Goal: Task Accomplishment & Management: Complete application form

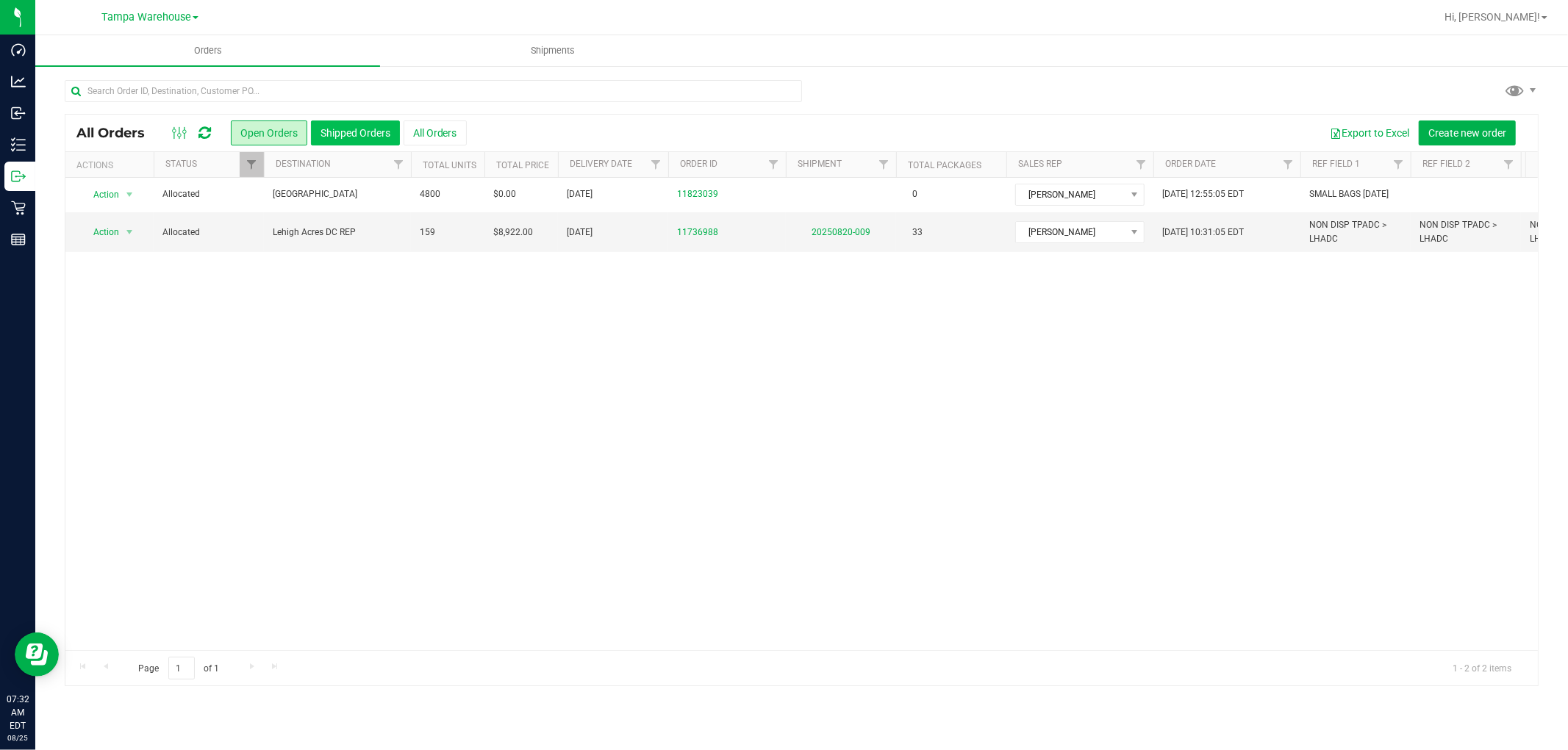
click at [366, 129] on button "Shipped Orders" at bounding box center [355, 133] width 89 height 25
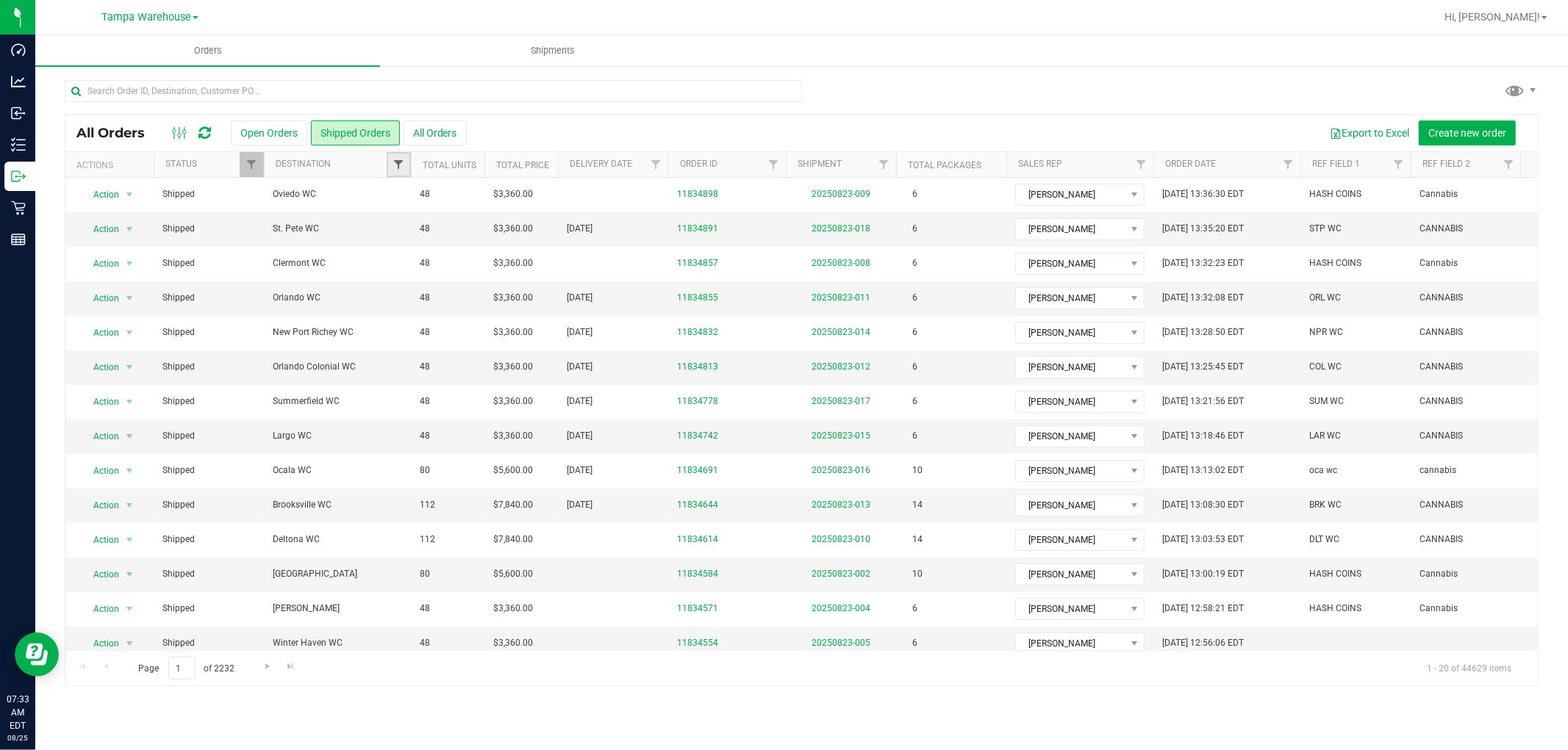
click at [400, 162] on span "Filter" at bounding box center [399, 165] width 11 height 11
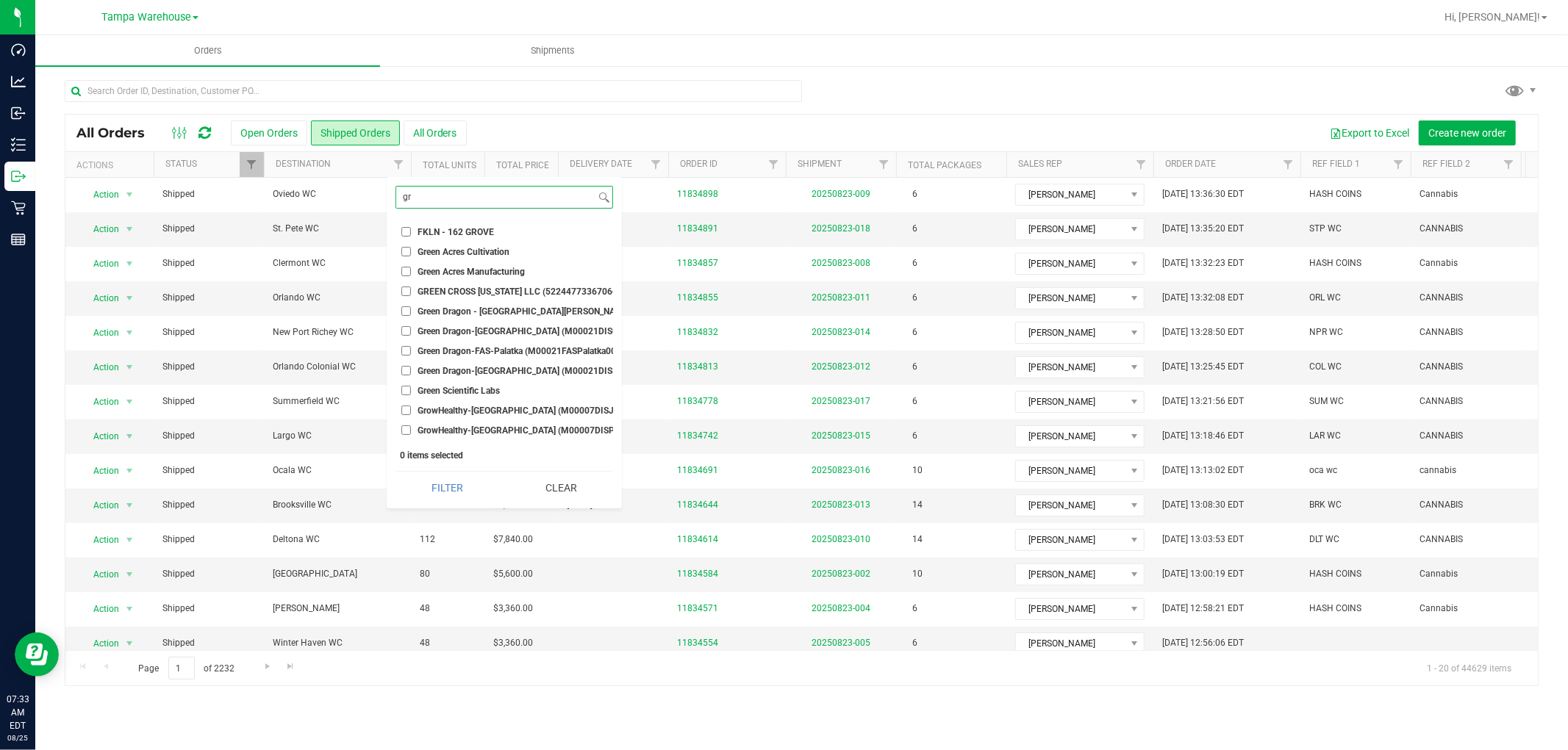
type input "gr"
click at [397, 269] on li "Green Acres Manufacturing" at bounding box center [504, 271] width 218 height 15
click at [407, 272] on input "Green Acres Manufacturing" at bounding box center [406, 271] width 9 height 9
checkbox input "true"
click at [453, 491] on button "Filter" at bounding box center [448, 488] width 104 height 32
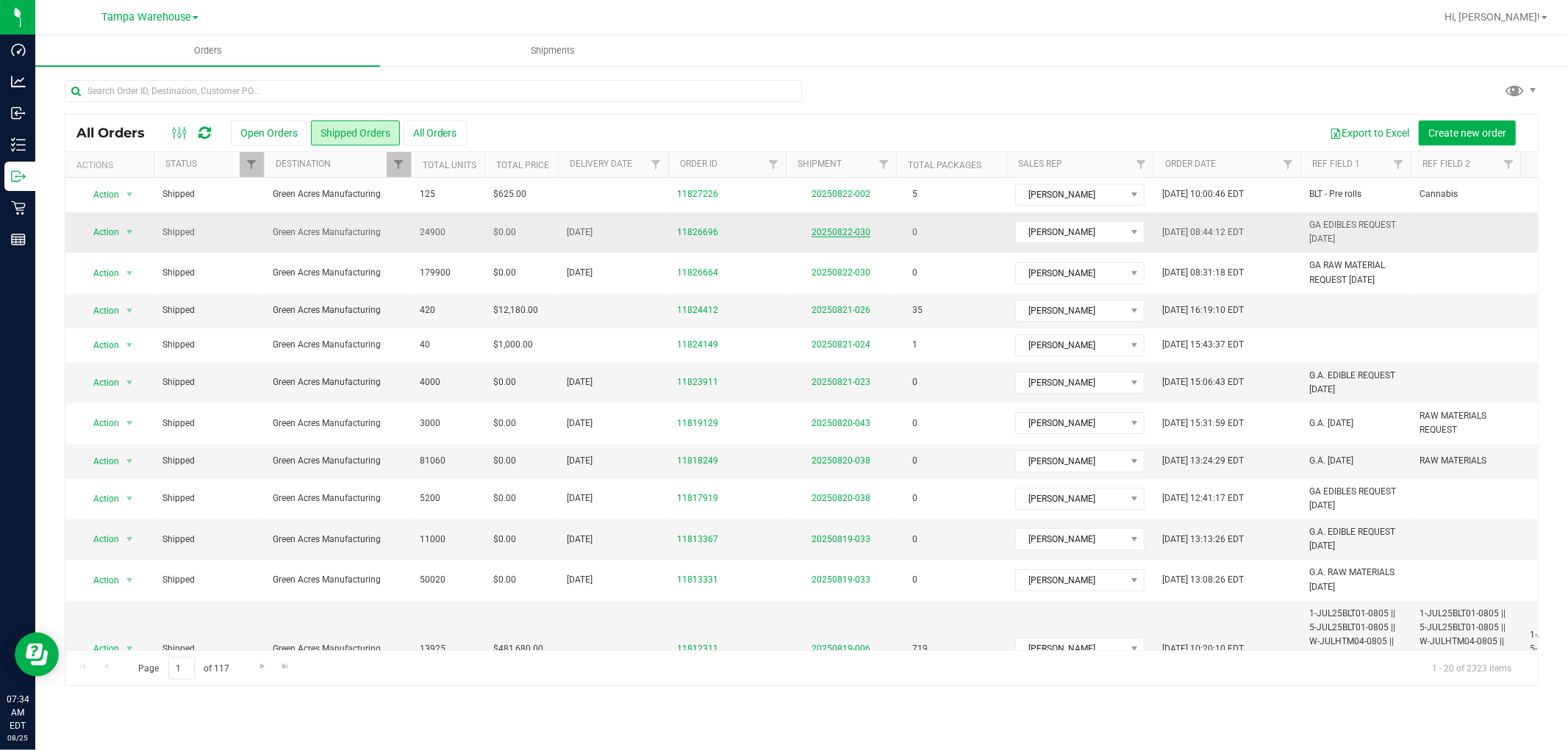
click at [853, 236] on link "20250822-030" at bounding box center [841, 232] width 58 height 10
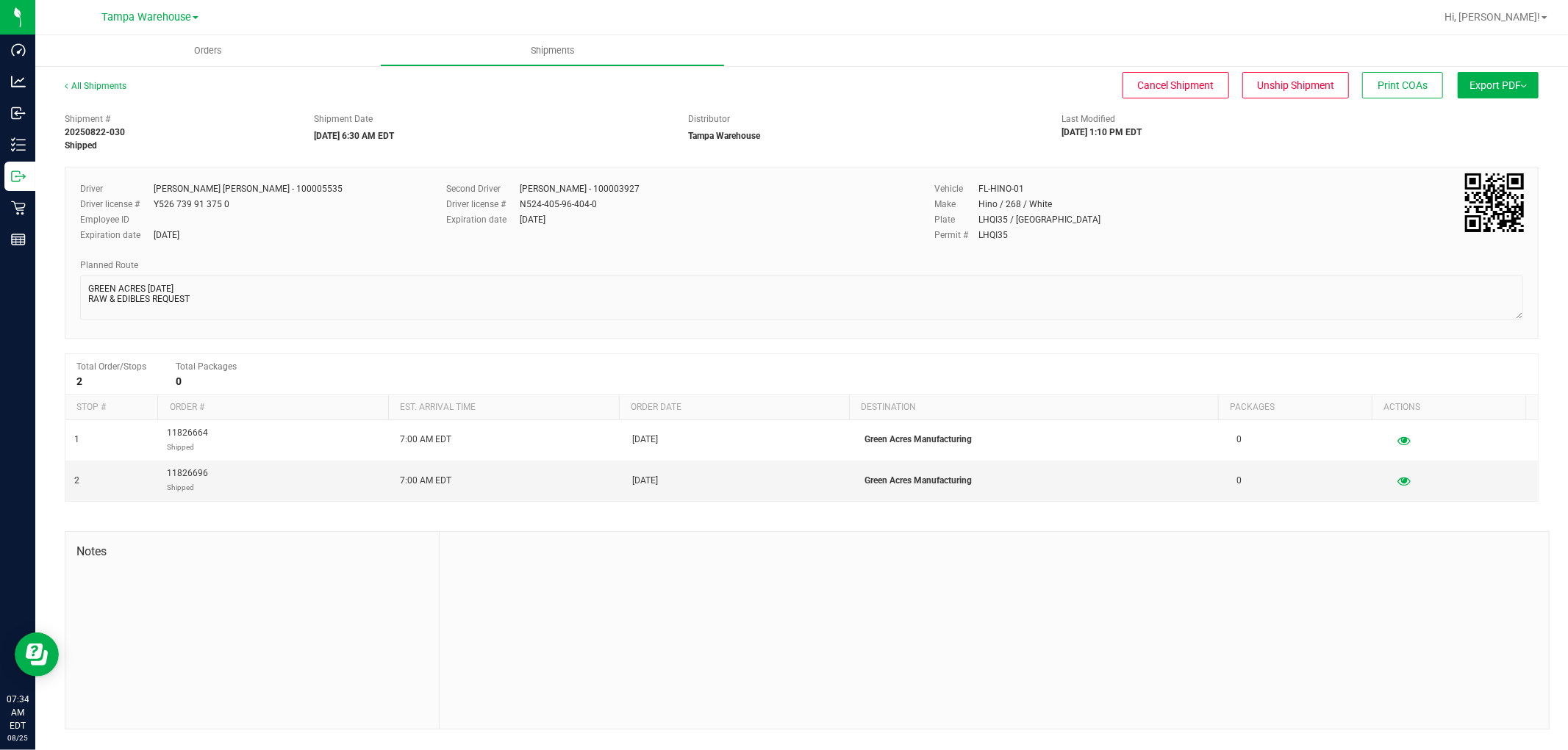
click at [1510, 77] on button "Export PDF" at bounding box center [1498, 85] width 81 height 26
click at [1476, 139] on span "Manifest by Lot" at bounding box center [1460, 139] width 61 height 10
click at [92, 84] on link "All Shipments" at bounding box center [96, 86] width 62 height 10
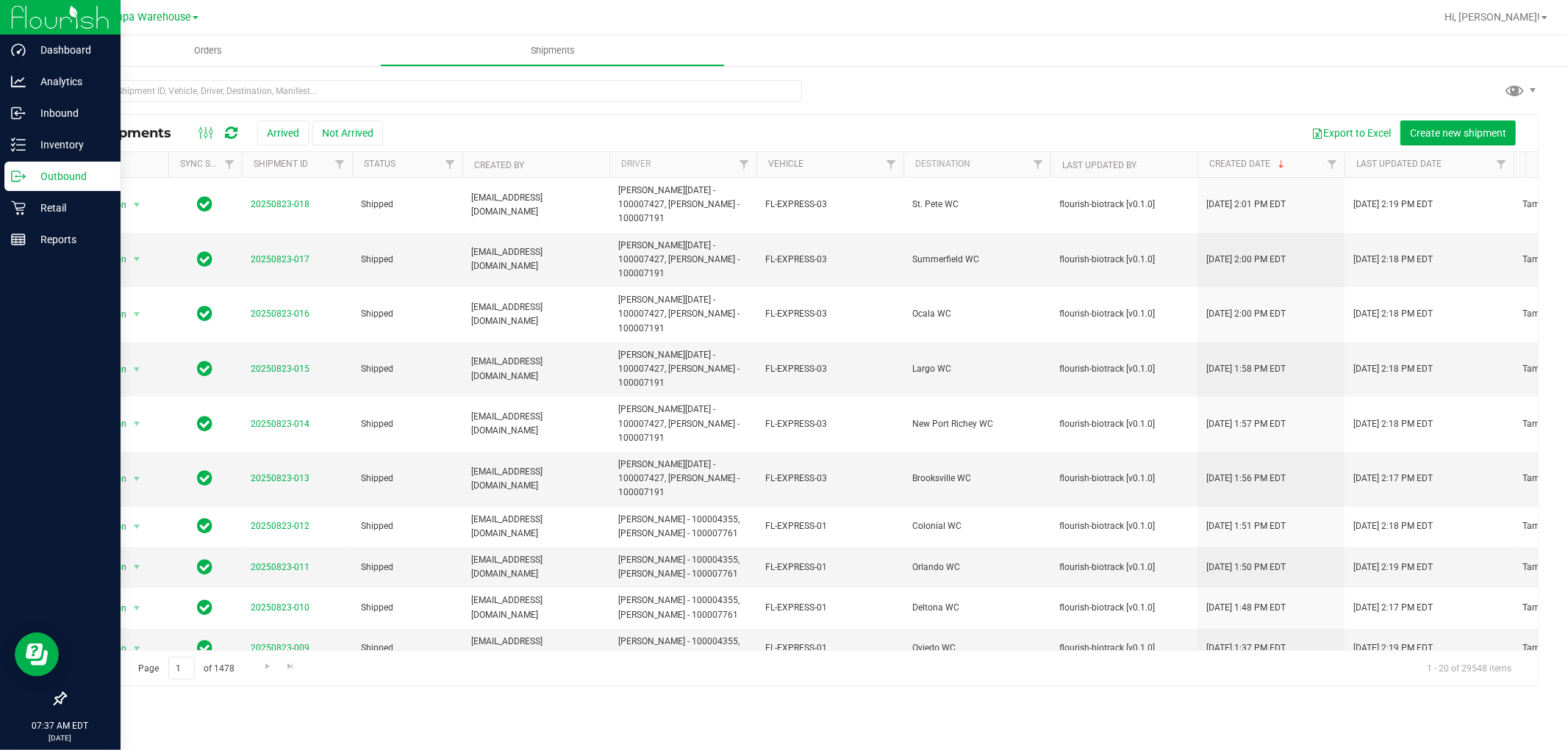
click at [84, 169] on p "Outbound" at bounding box center [70, 176] width 89 height 18
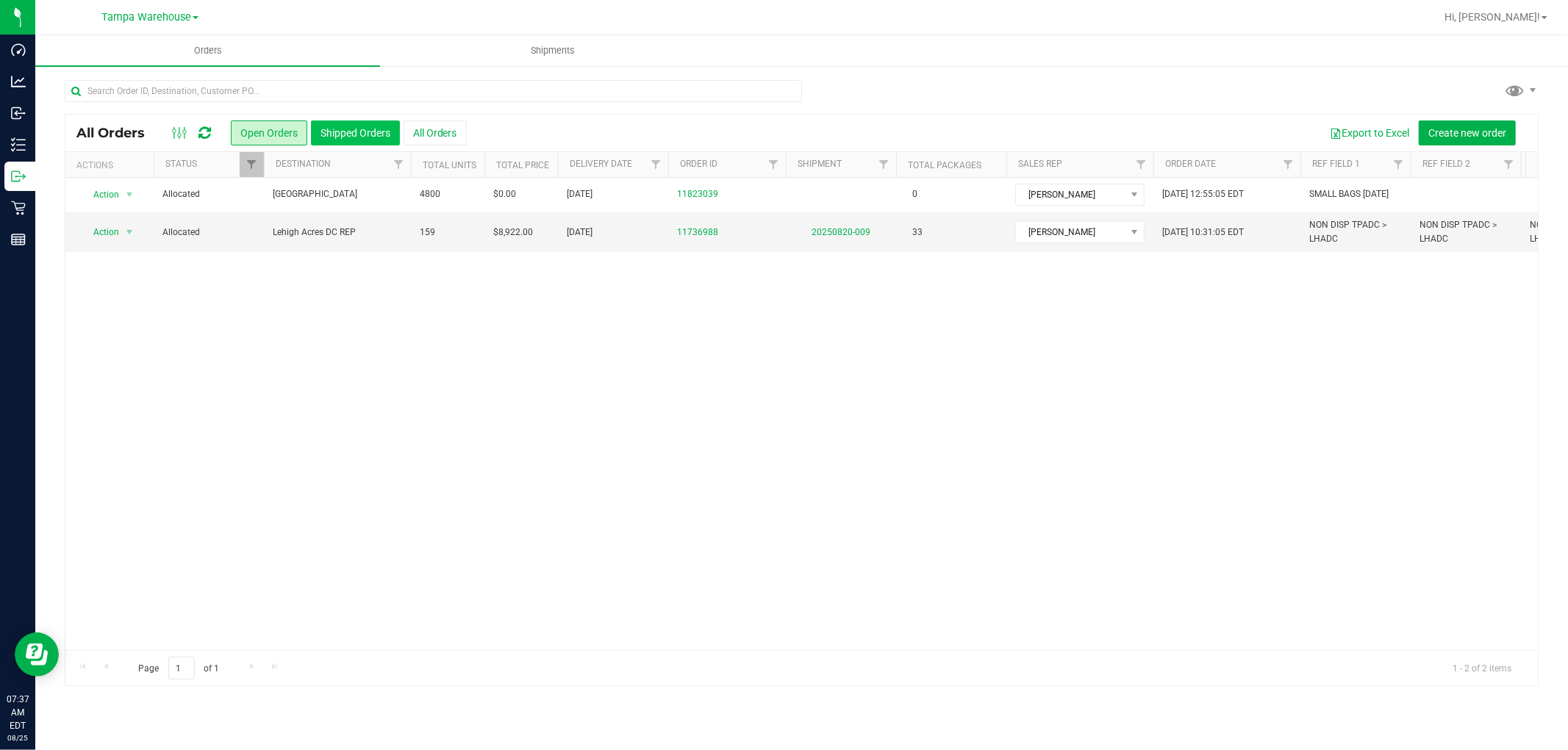
click at [349, 127] on button "Shipped Orders" at bounding box center [355, 133] width 89 height 25
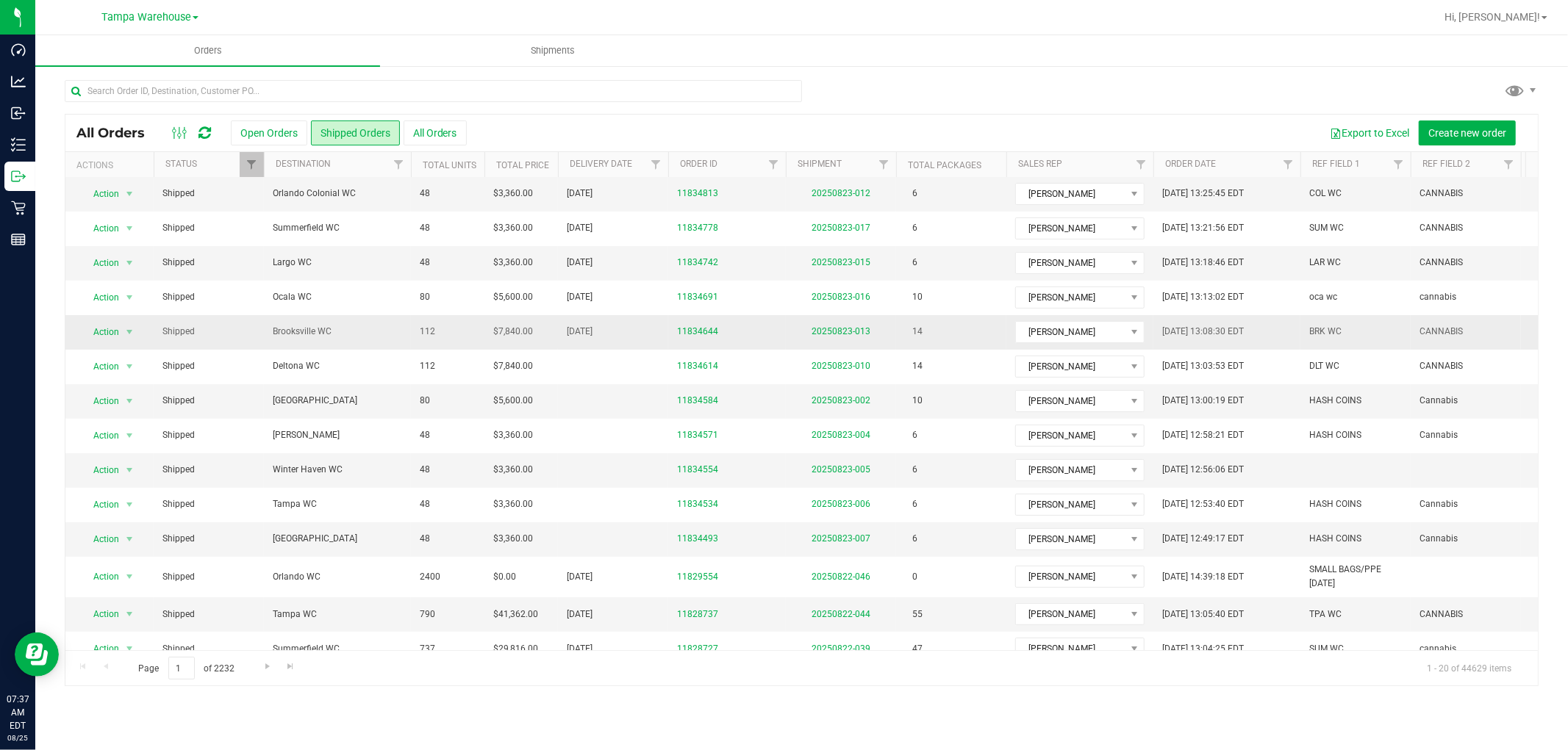
scroll to position [239, 0]
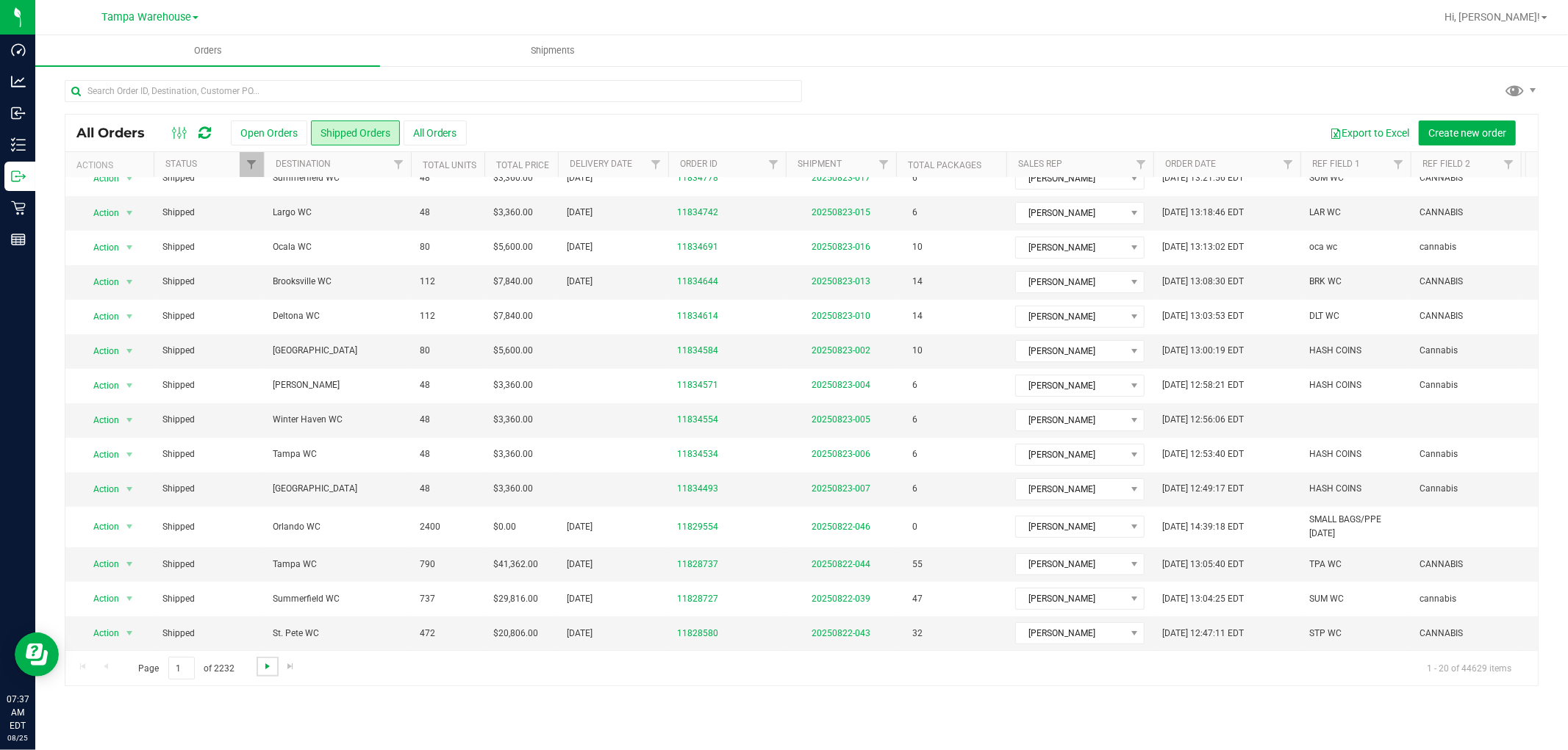
click at [262, 666] on span "Go to the next page" at bounding box center [268, 666] width 11 height 11
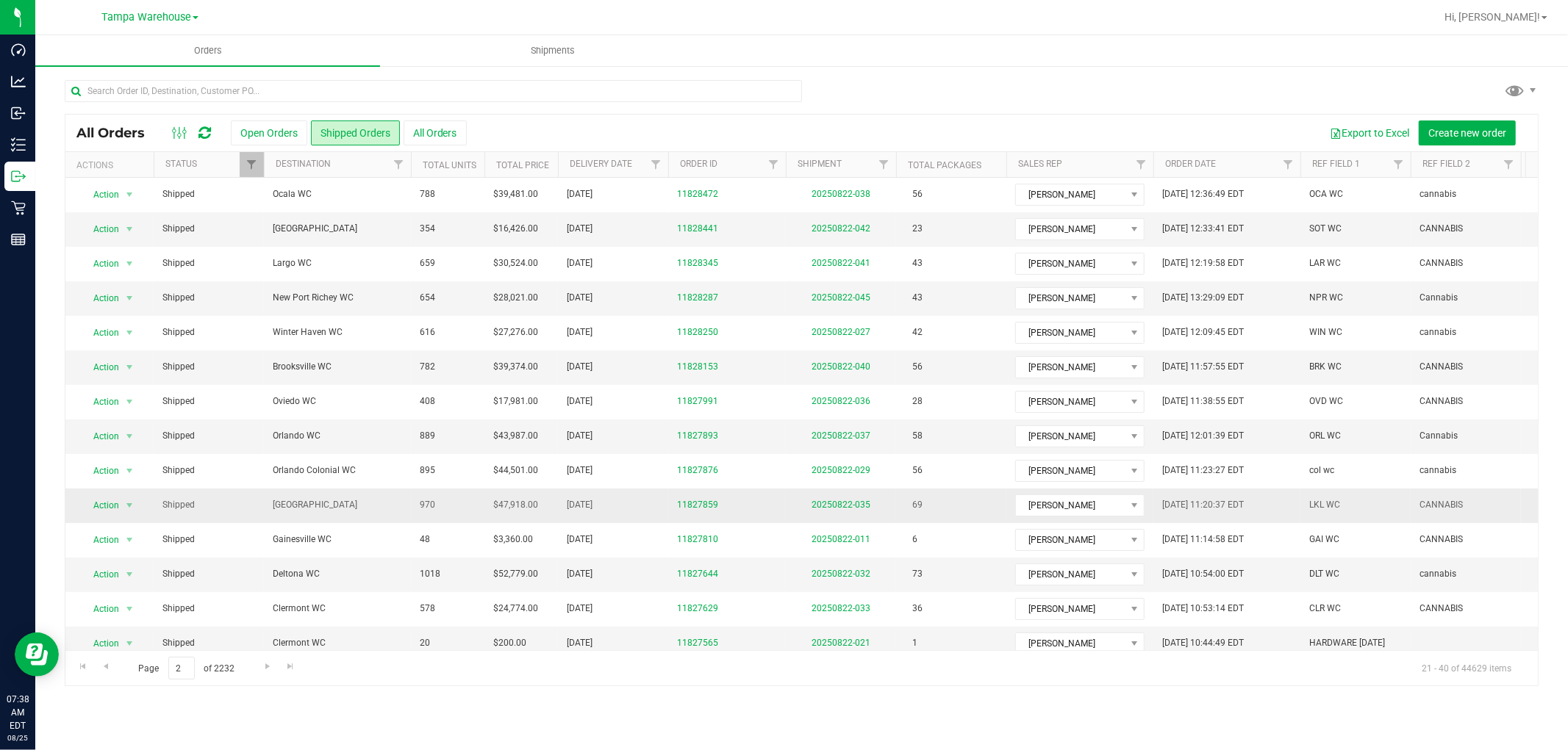
scroll to position [233, 0]
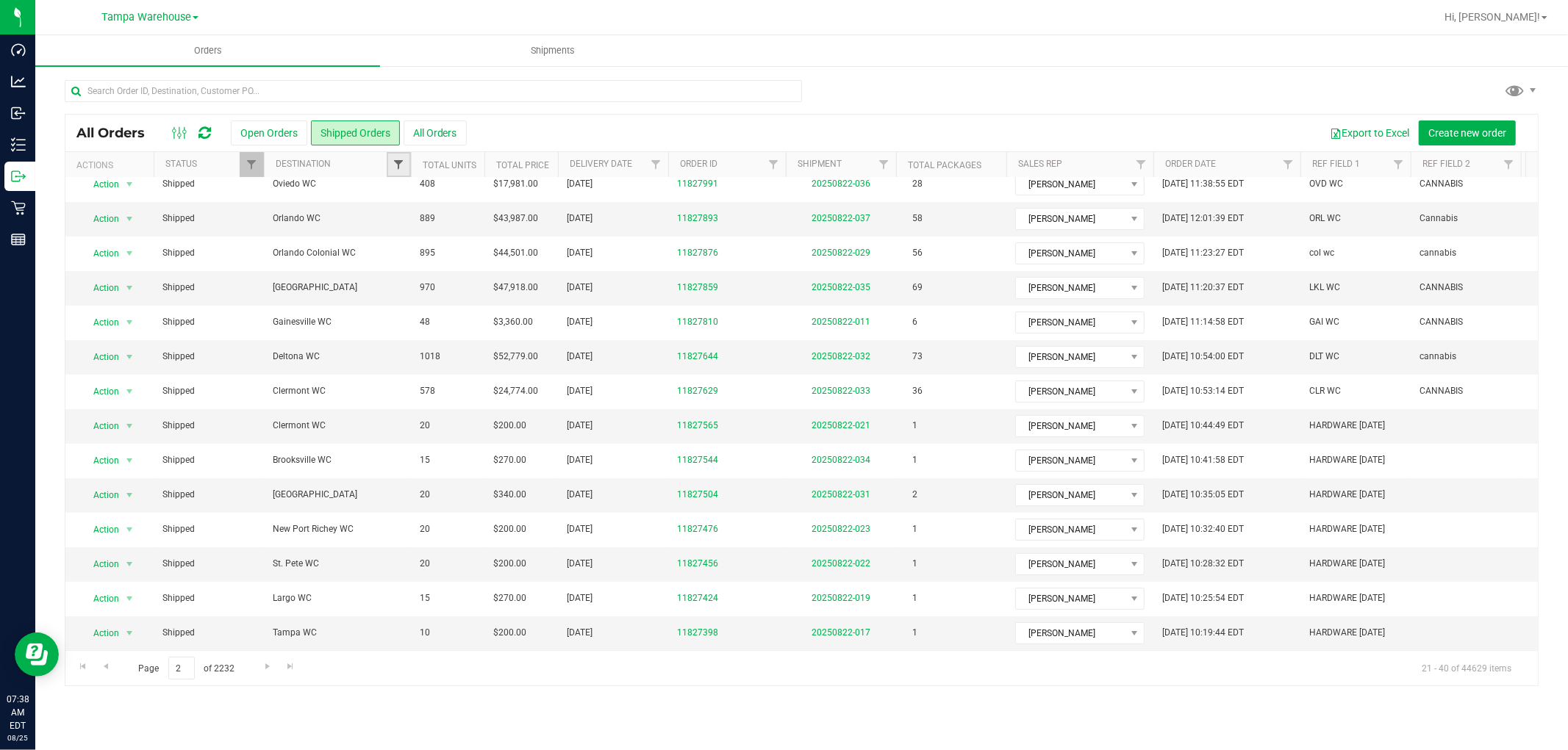
click at [394, 163] on span "Filter" at bounding box center [399, 165] width 11 height 11
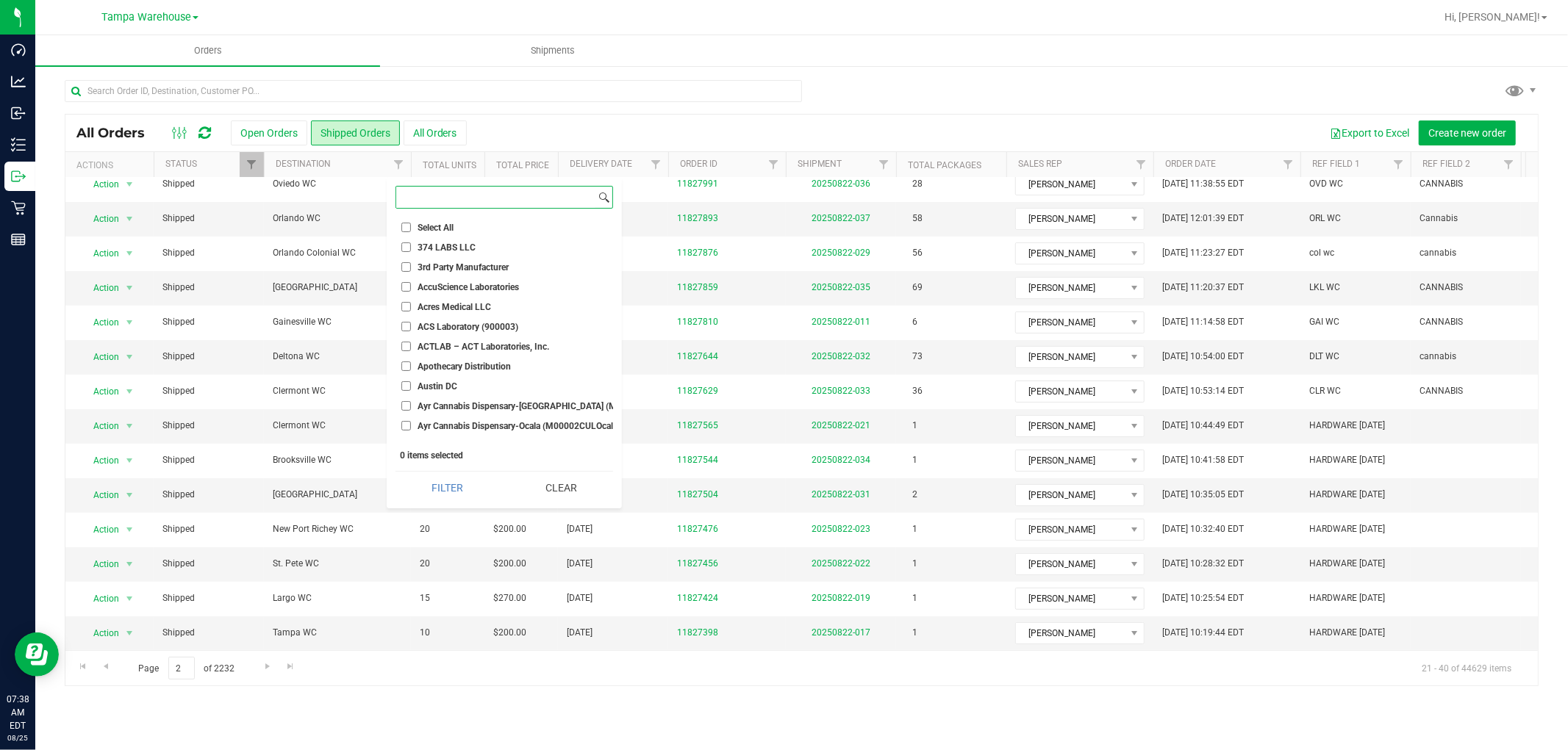
click at [447, 203] on input at bounding box center [495, 197] width 199 height 22
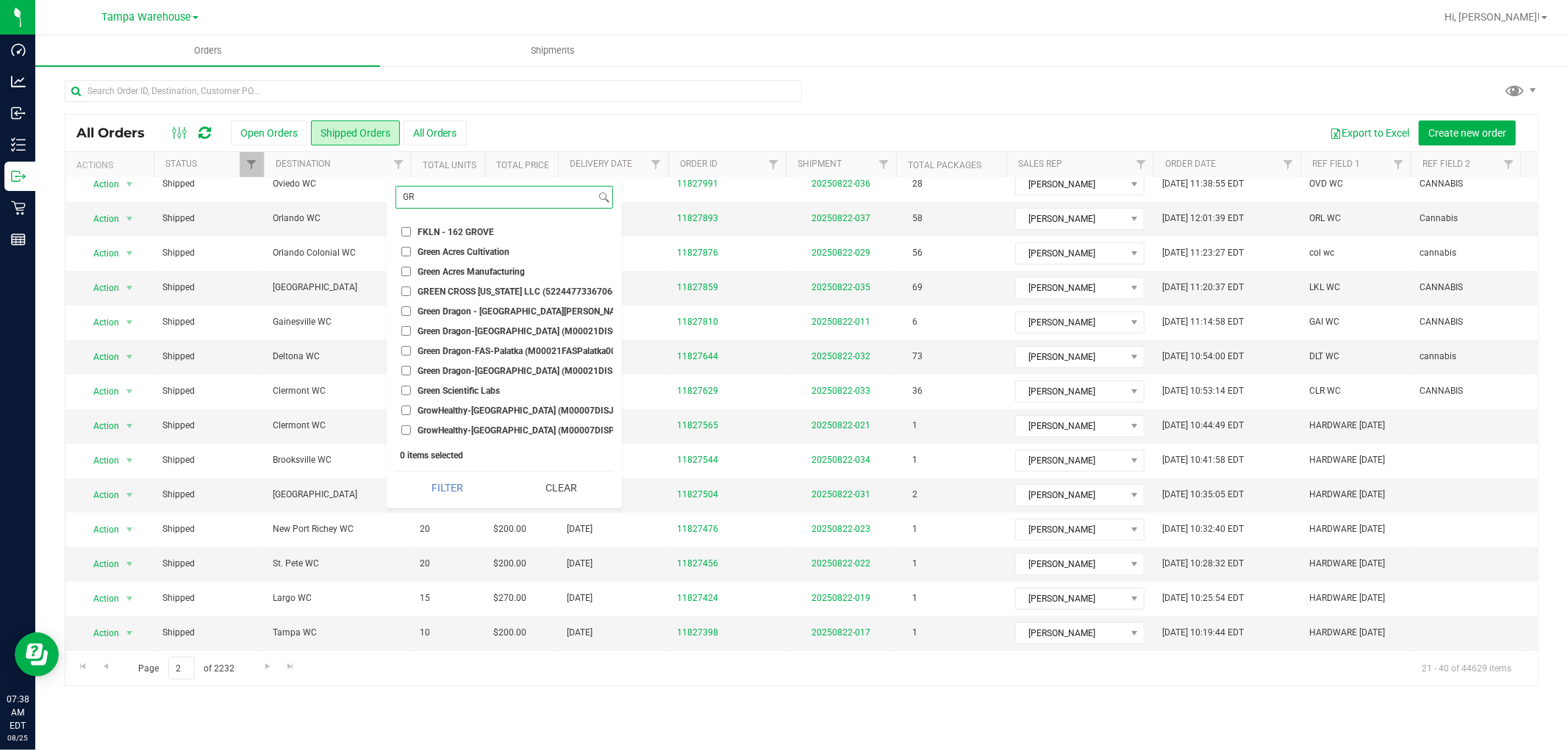
type input "GR"
click at [402, 260] on ul "Select All 374 LABS LLC 3rd Party Manufacturer AccuScience Laboratories Acres M…" at bounding box center [504, 330] width 218 height 220
click at [408, 270] on input "Green Acres Manufacturing" at bounding box center [406, 271] width 9 height 9
checkbox input "true"
click at [451, 489] on button "Filter" at bounding box center [448, 488] width 104 height 32
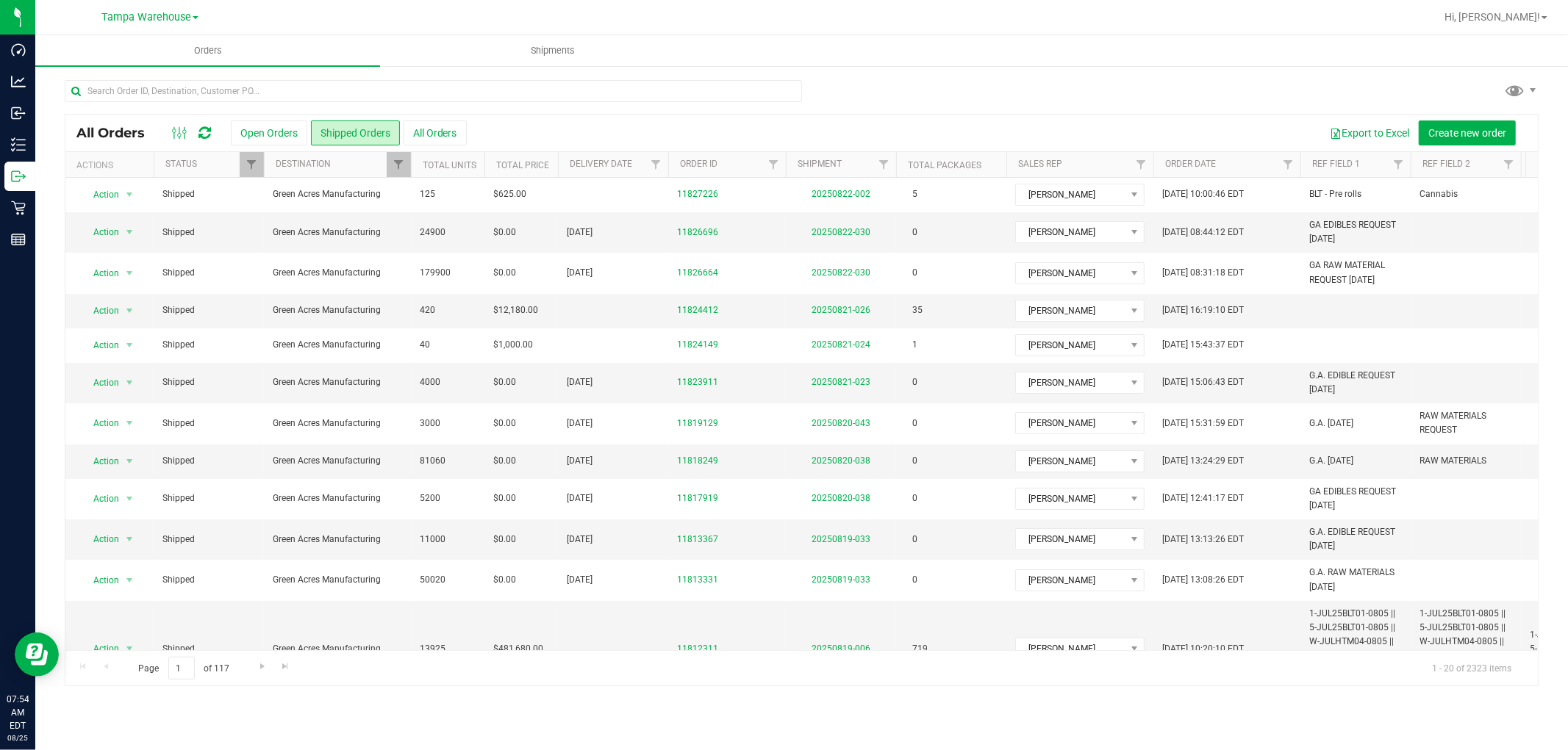
click at [1131, 81] on div at bounding box center [802, 97] width 1474 height 34
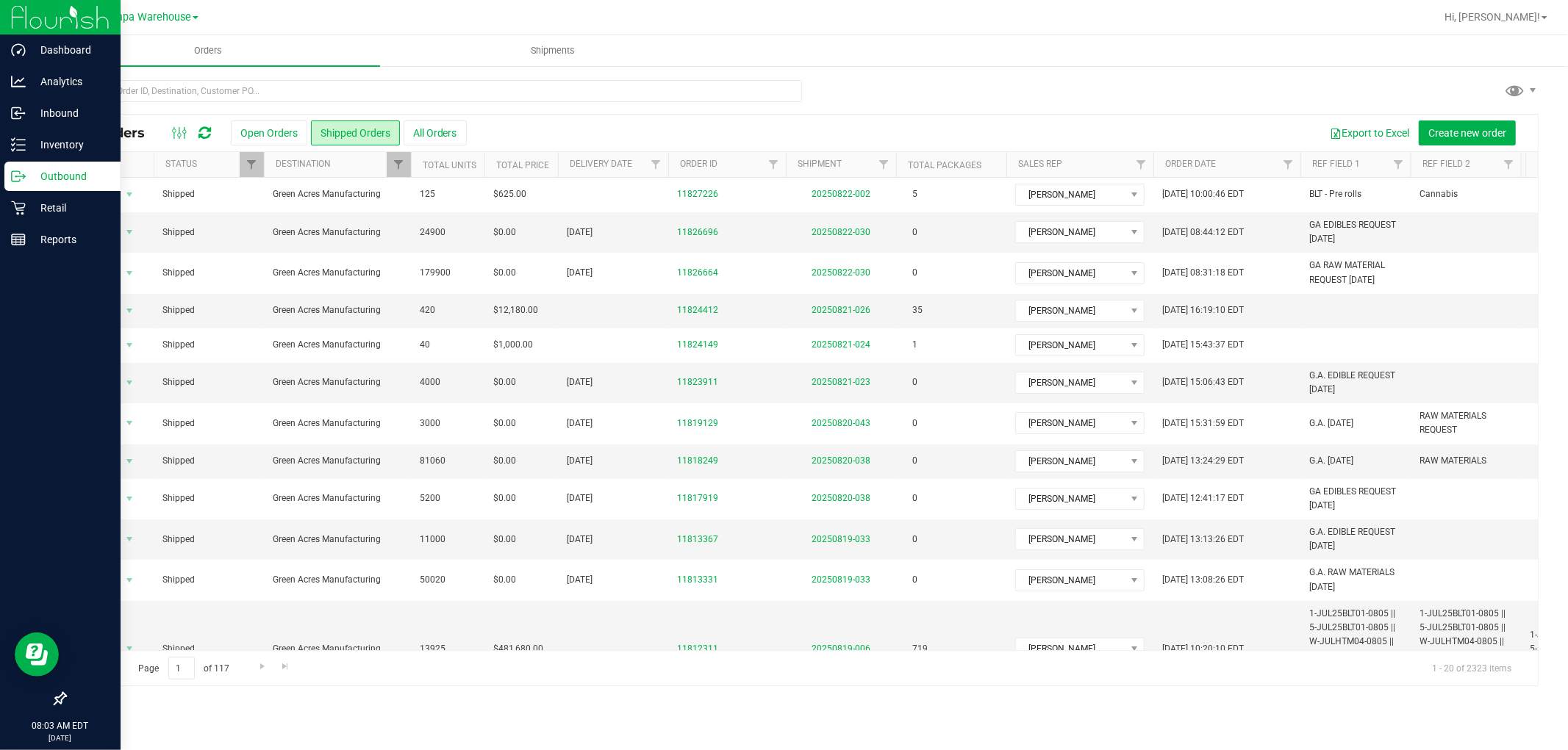
click at [64, 175] on p "Outbound" at bounding box center [70, 176] width 89 height 18
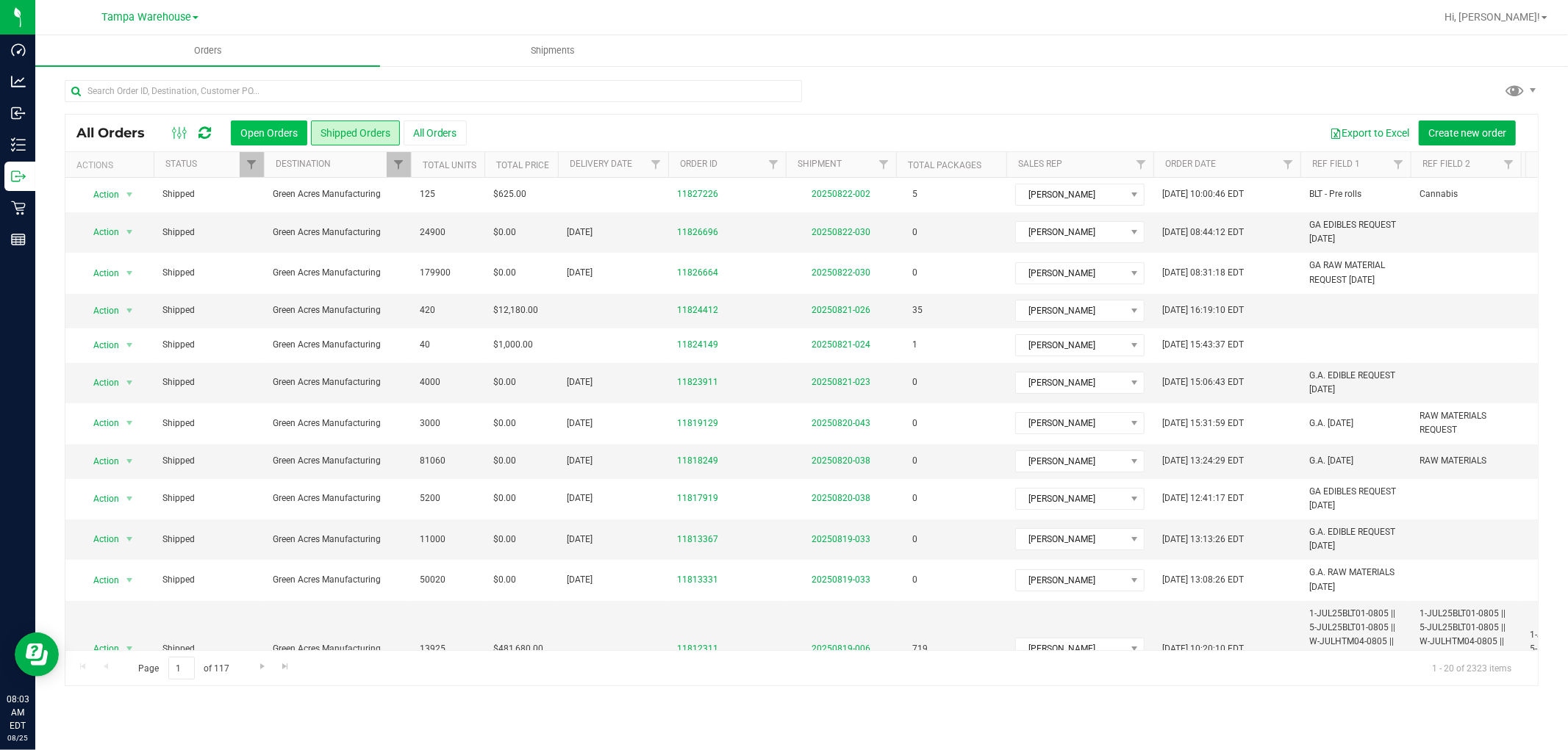
click at [257, 128] on button "Open Orders" at bounding box center [269, 133] width 76 height 25
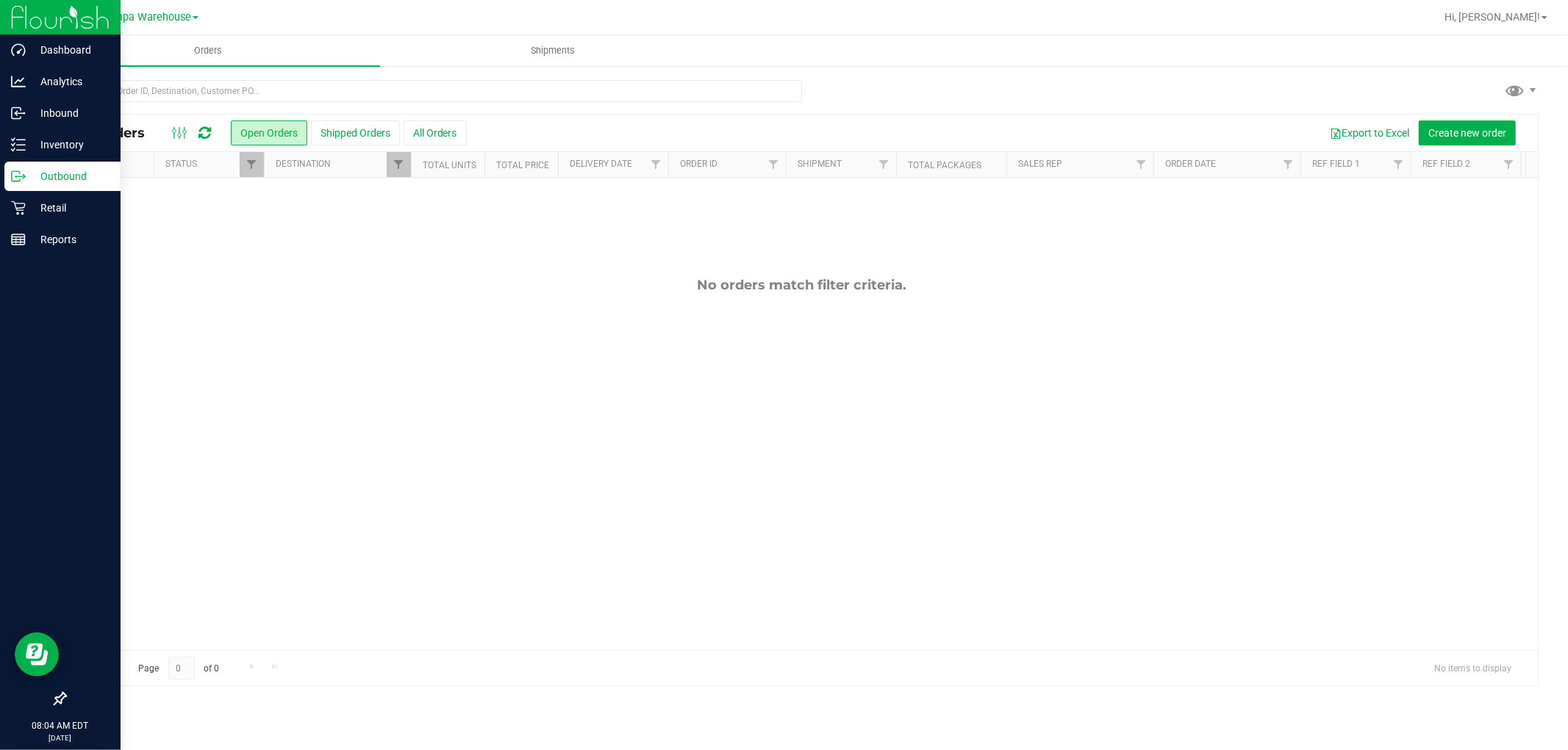
click at [52, 178] on p "Outbound" at bounding box center [70, 176] width 89 height 18
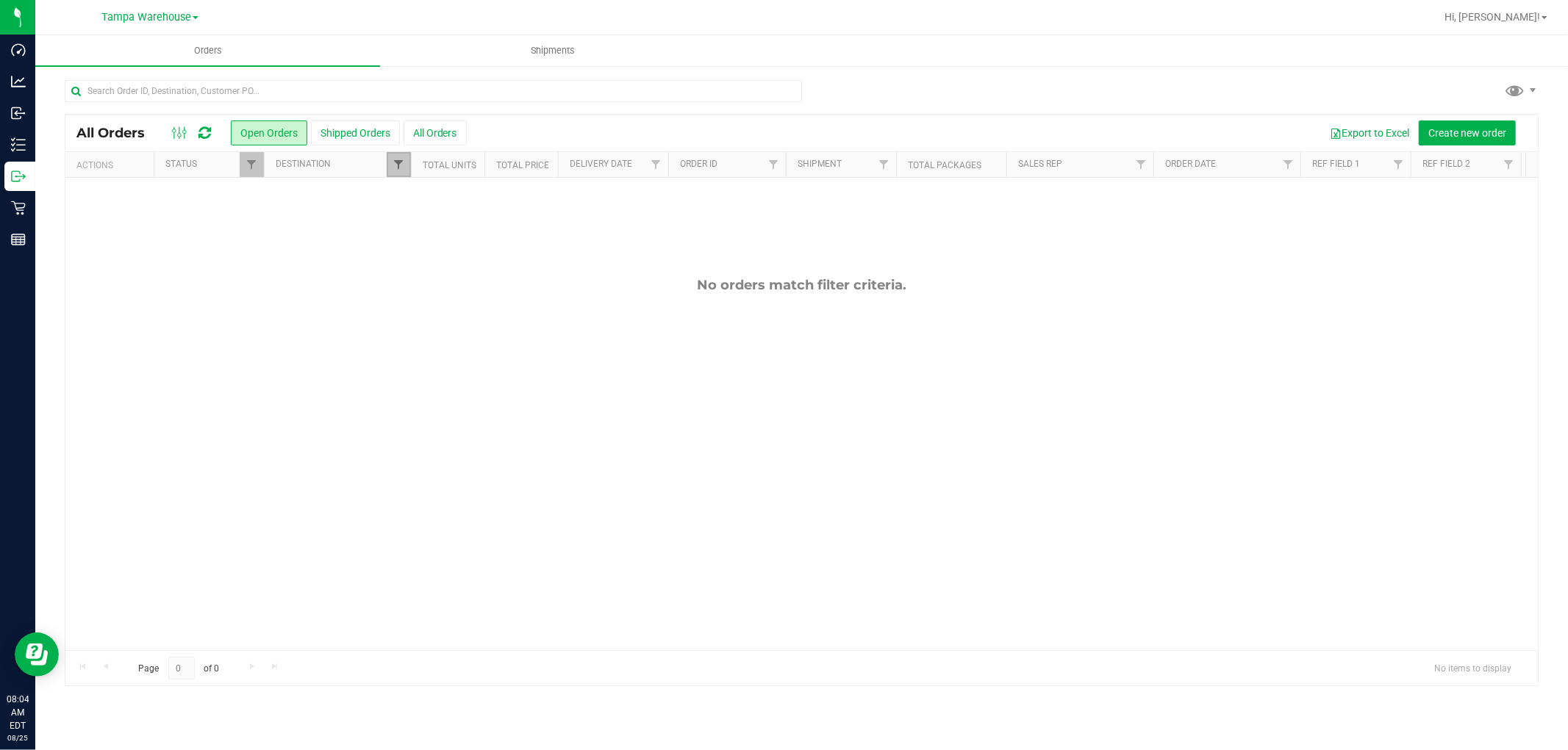
click at [400, 166] on span "Filter" at bounding box center [399, 165] width 11 height 11
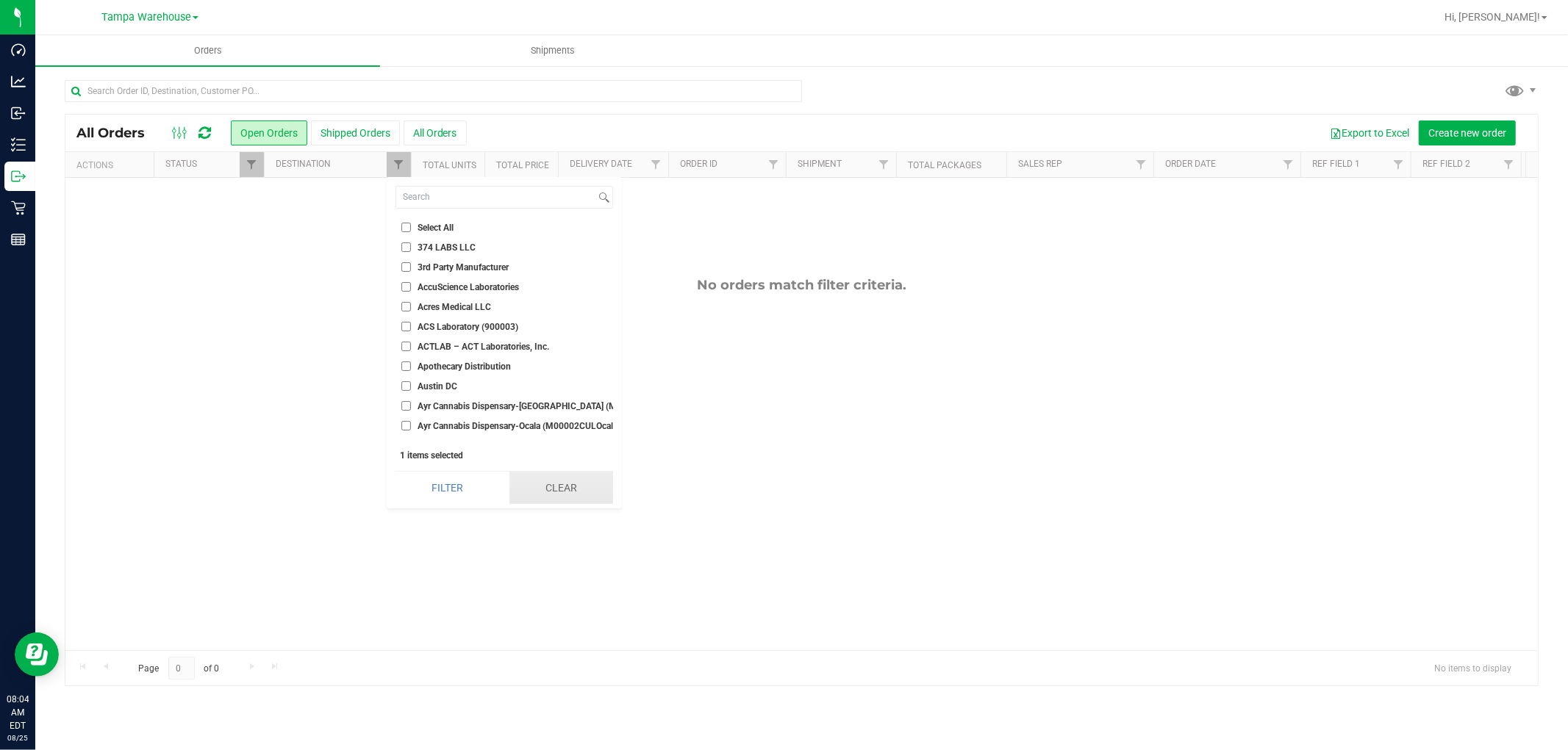
click at [563, 488] on button "Clear" at bounding box center [562, 488] width 104 height 32
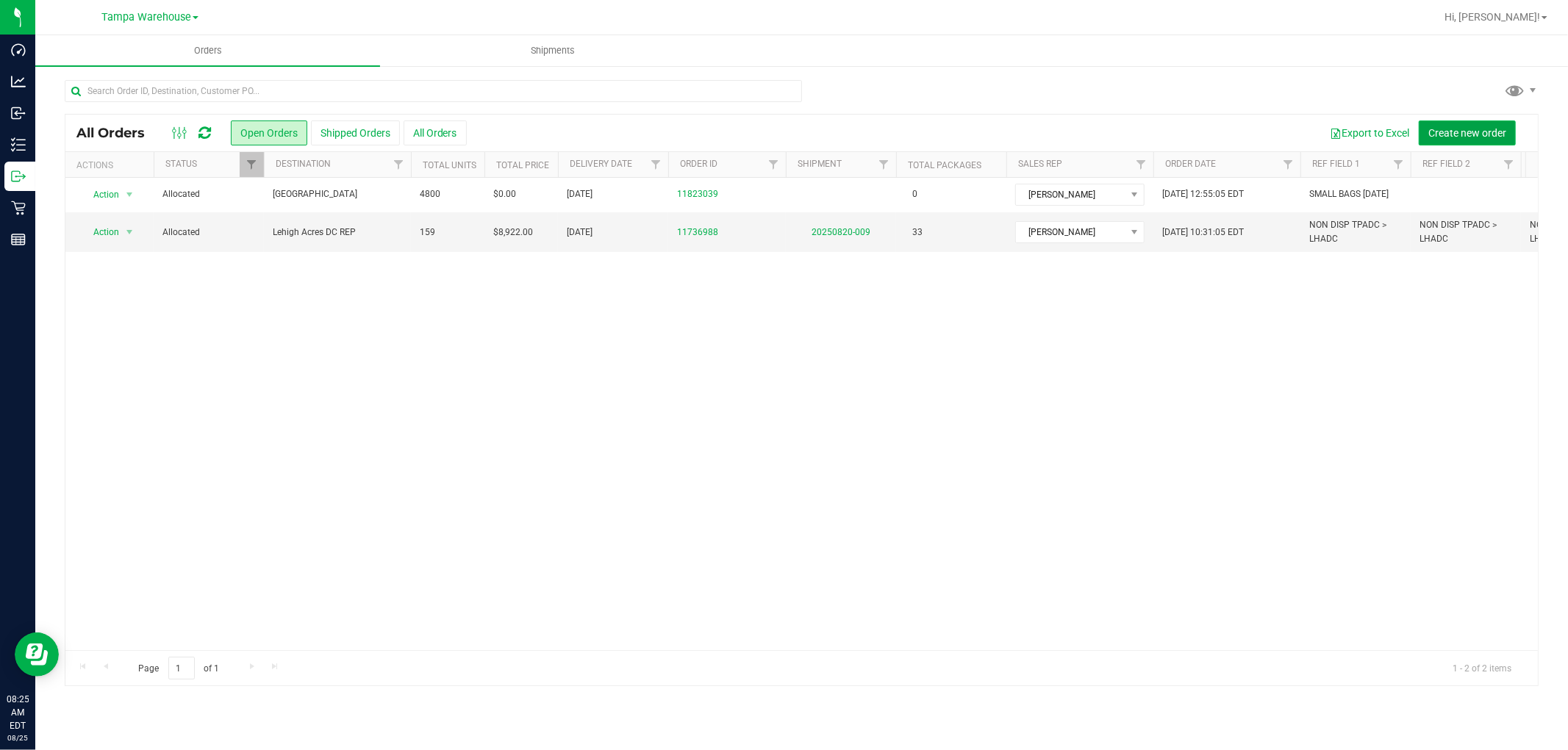
click at [1476, 123] on button "Create new order" at bounding box center [1467, 133] width 97 height 25
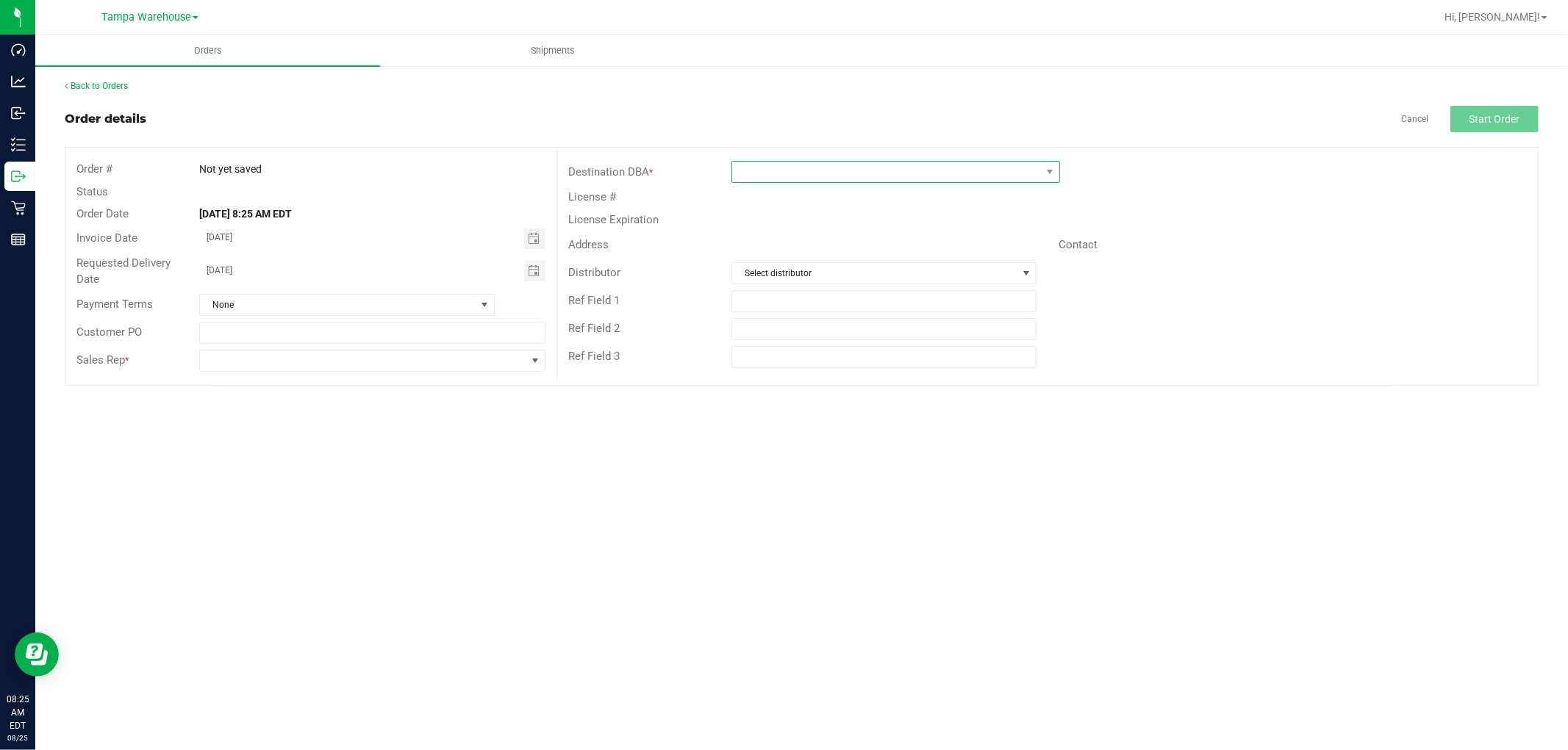
click at [821, 176] on span at bounding box center [887, 172] width 309 height 21
type input "LEH"
click at [828, 229] on li "Lehigh Acres DC REP" at bounding box center [895, 235] width 327 height 25
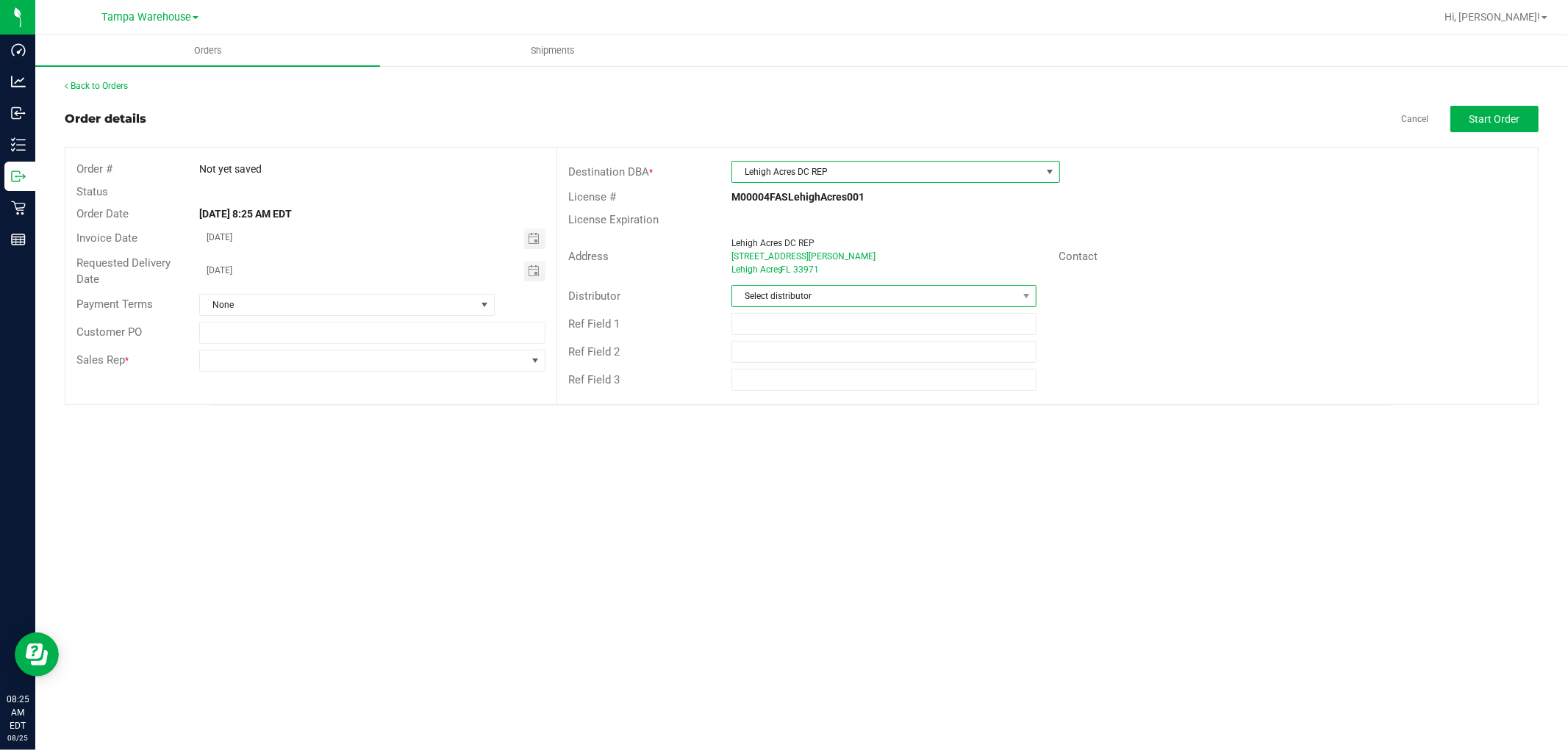
click at [808, 296] on span "Select distributor" at bounding box center [874, 296] width 286 height 21
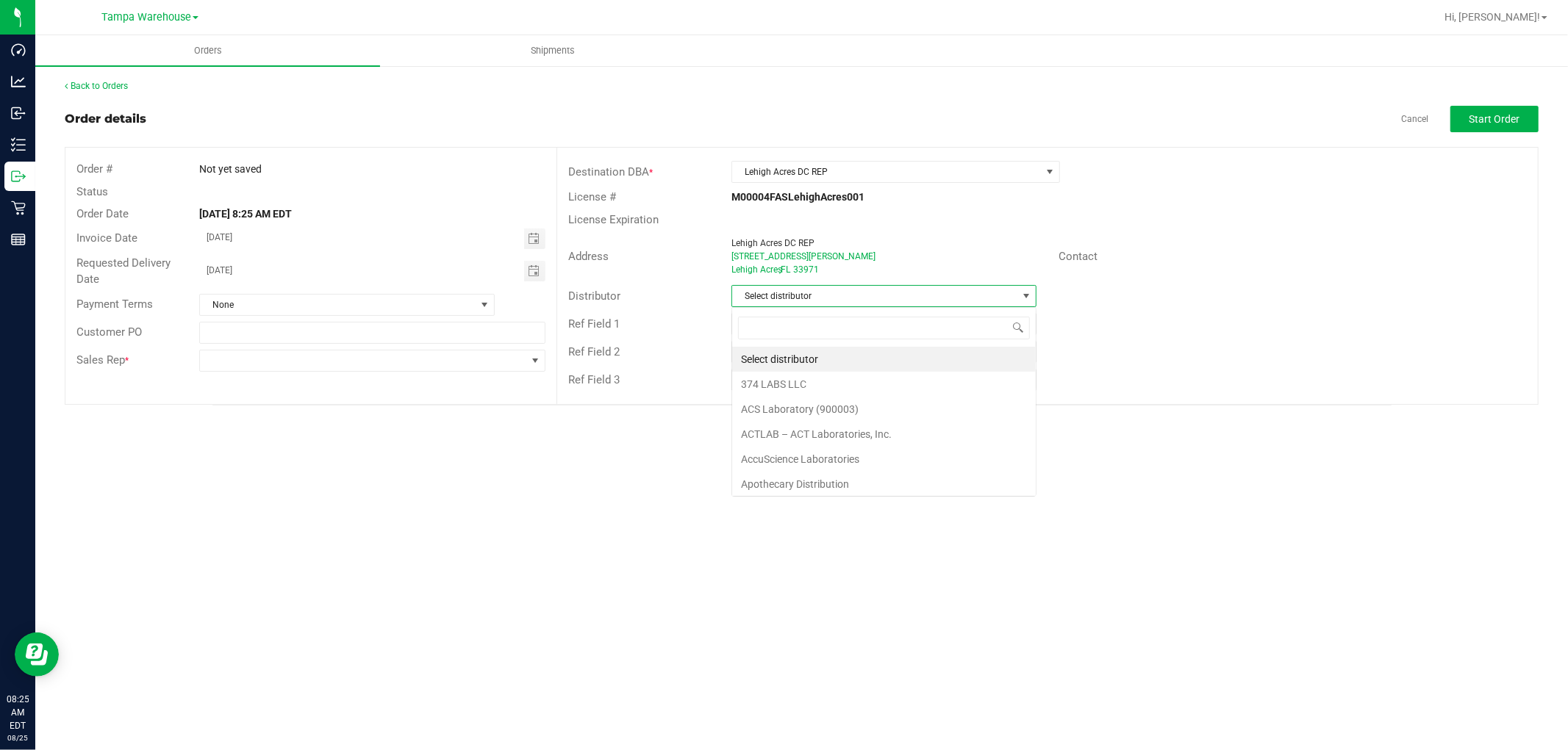
scroll to position [22, 305]
type input "TAM"
click at [777, 383] on li "Tampa Warehouse" at bounding box center [884, 384] width 303 height 25
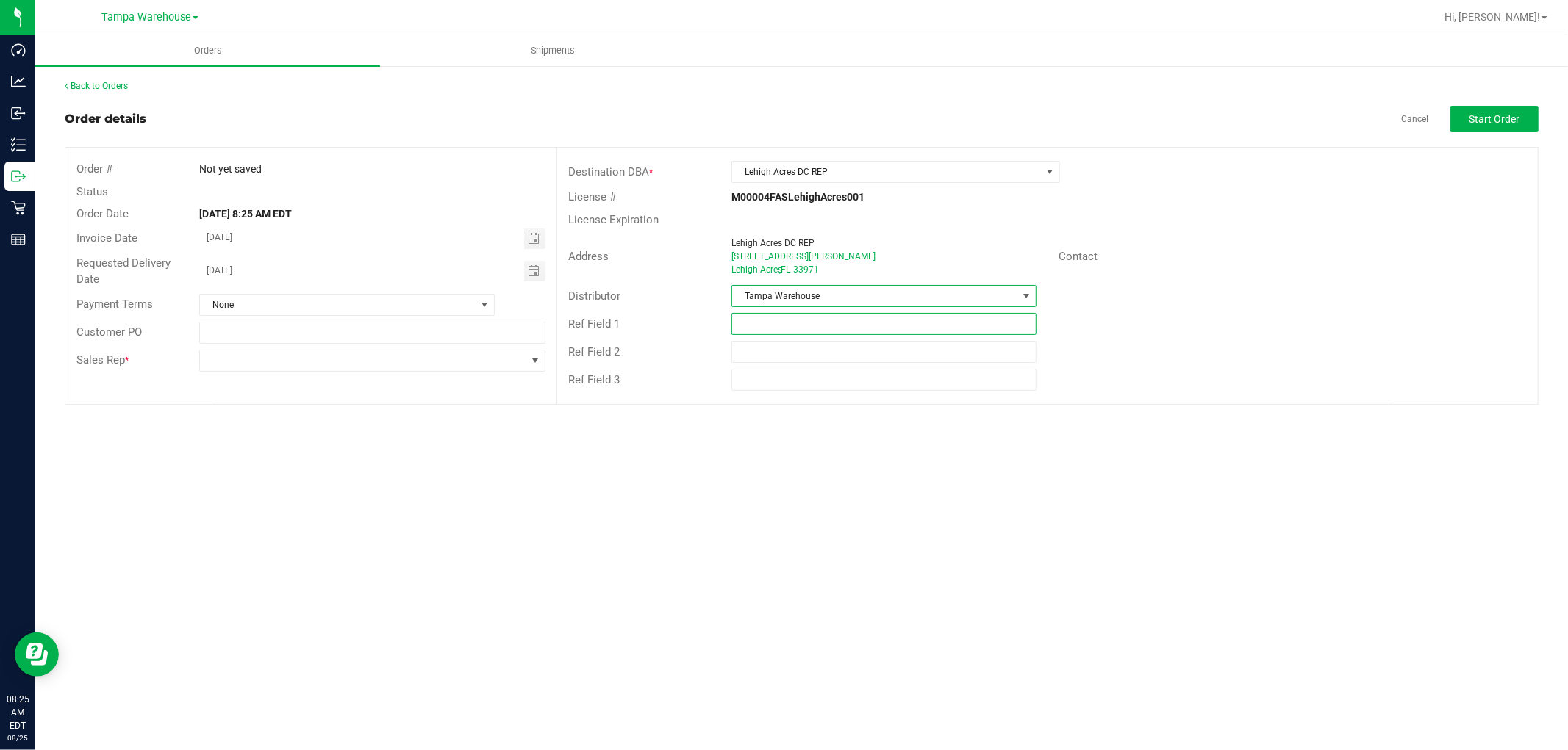
click at [810, 319] on input "text" at bounding box center [884, 323] width 305 height 22
type input "H"
type input "HARDWARE [DATE]"
click at [678, 454] on div "Orders Shipments Back to Orders Order details Cancel Start Order Order # Not ye…" at bounding box center [801, 392] width 1533 height 715
drag, startPoint x: 834, startPoint y: 327, endPoint x: 724, endPoint y: 328, distance: 110.0
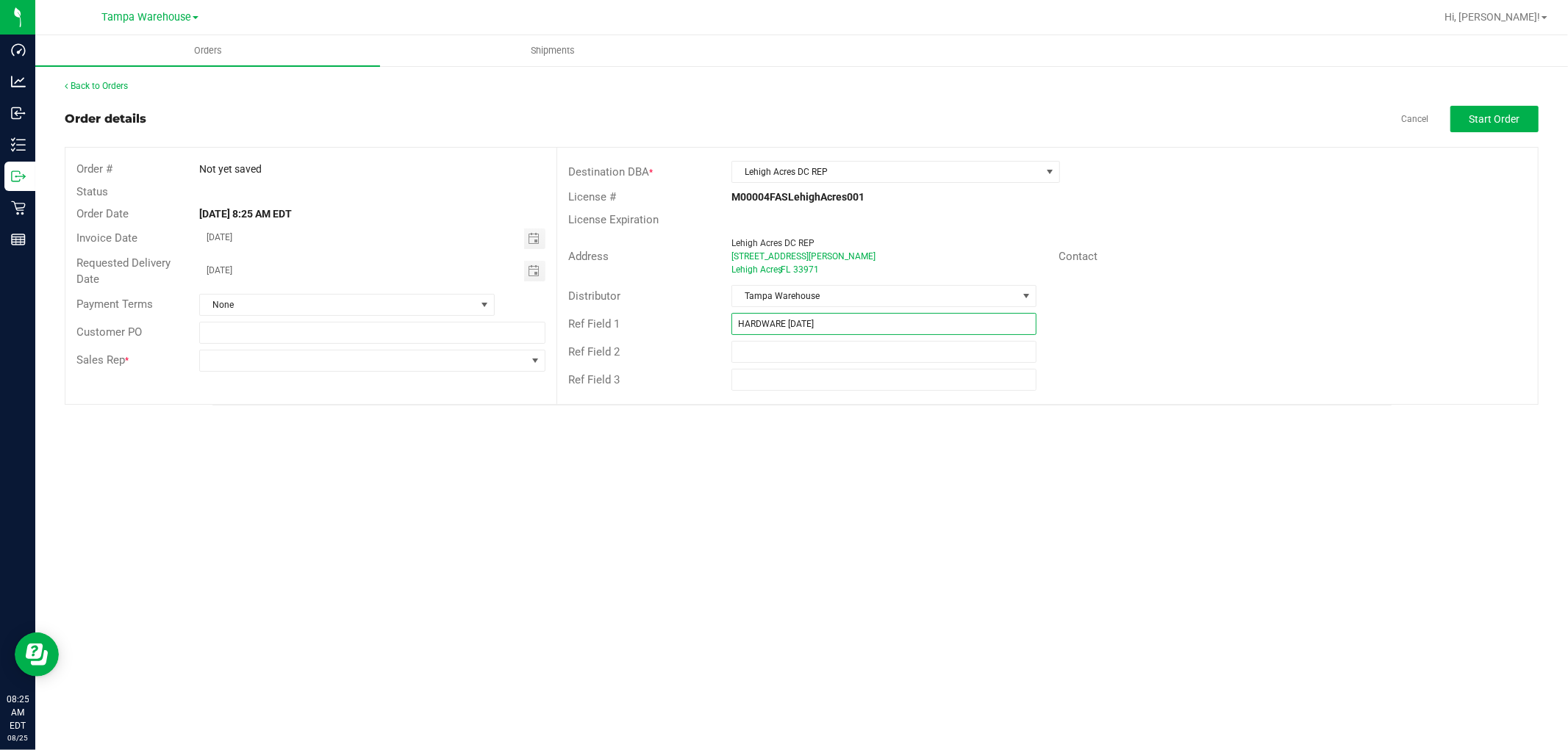
click at [724, 328] on div "HARDWARE [DATE]" at bounding box center [883, 323] width 327 height 22
click at [368, 361] on span at bounding box center [363, 361] width 326 height 21
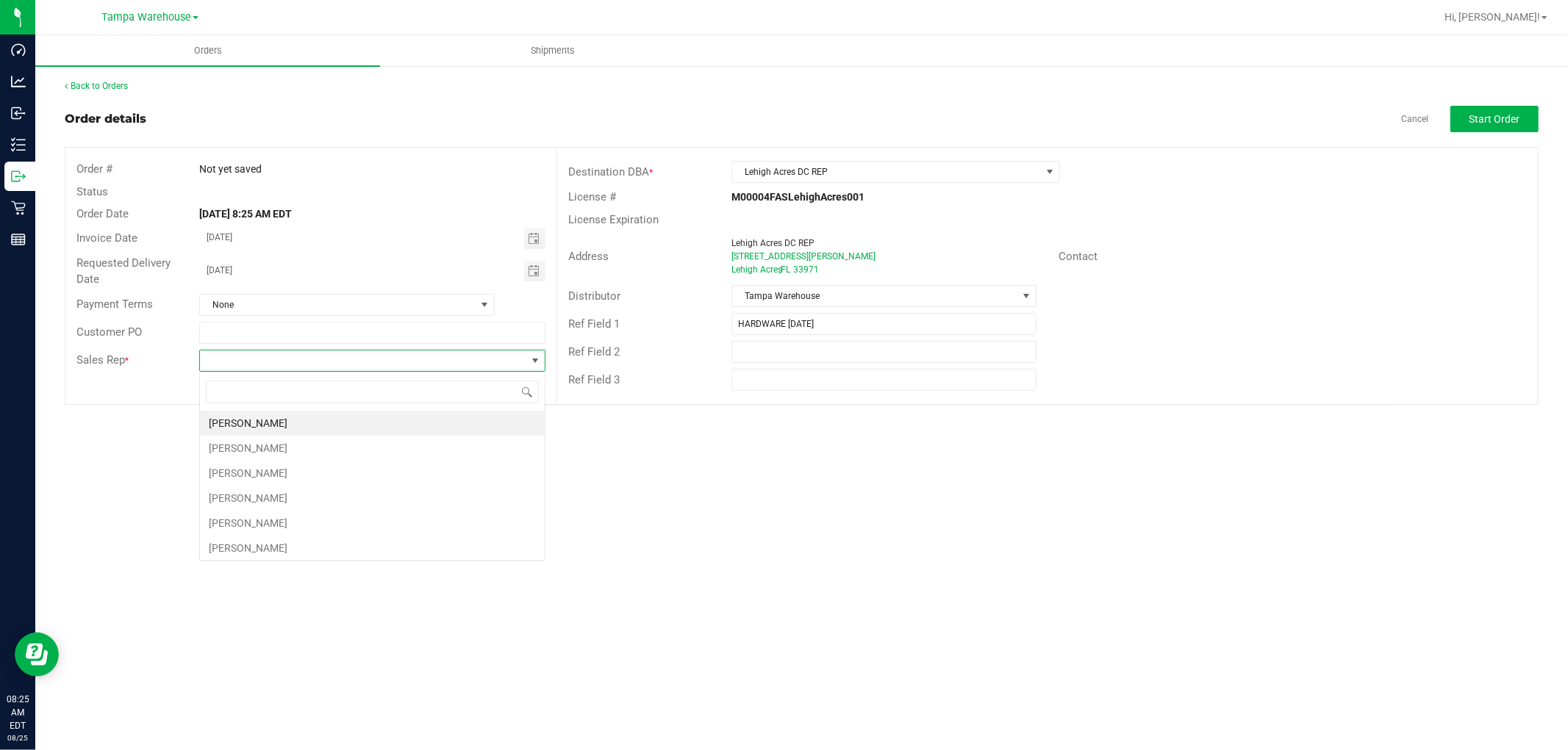
scroll to position [22, 346]
type input "ISAIA"
click at [335, 428] on li "[PERSON_NAME]" at bounding box center [372, 423] width 345 height 25
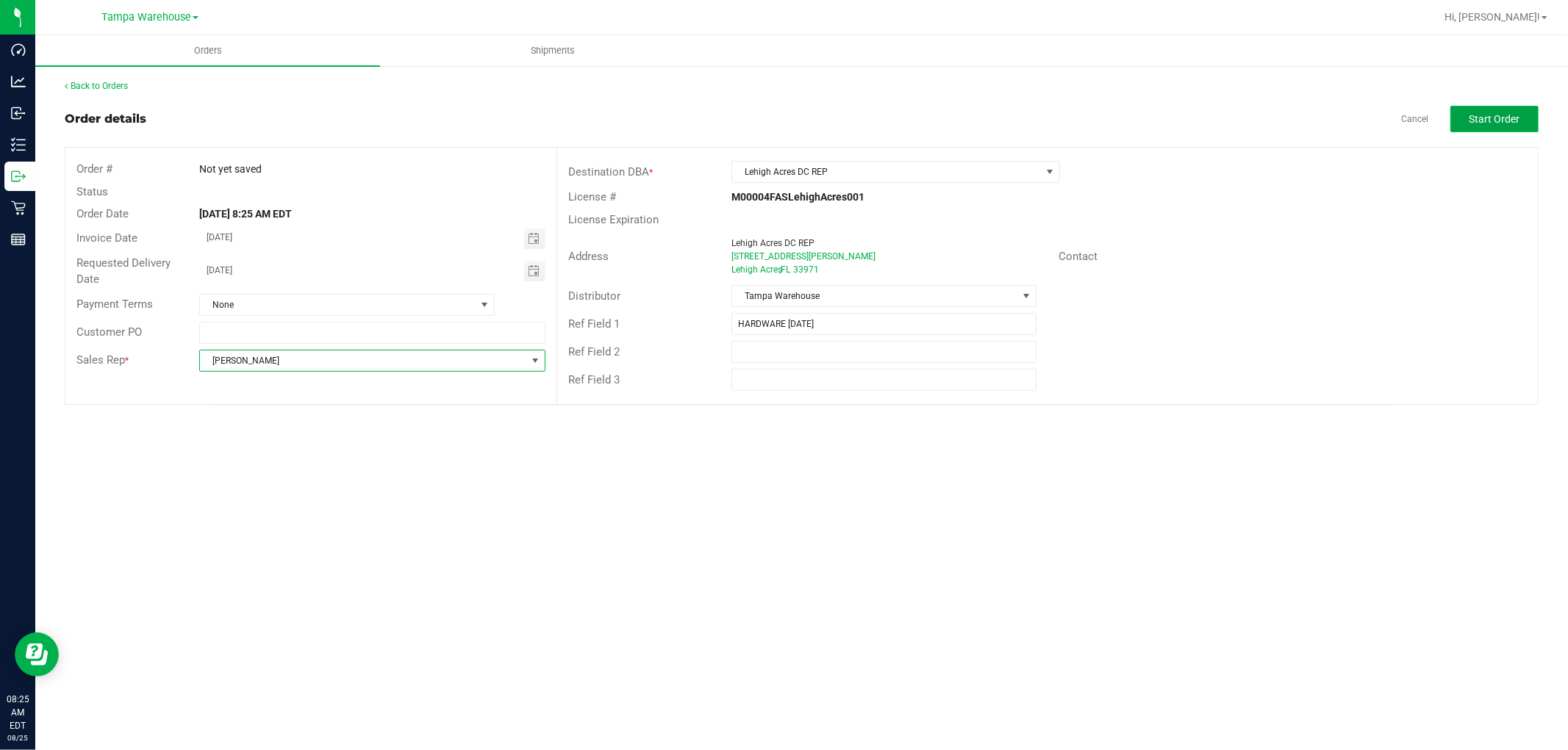
click at [1495, 114] on span "Start Order" at bounding box center [1494, 119] width 51 height 11
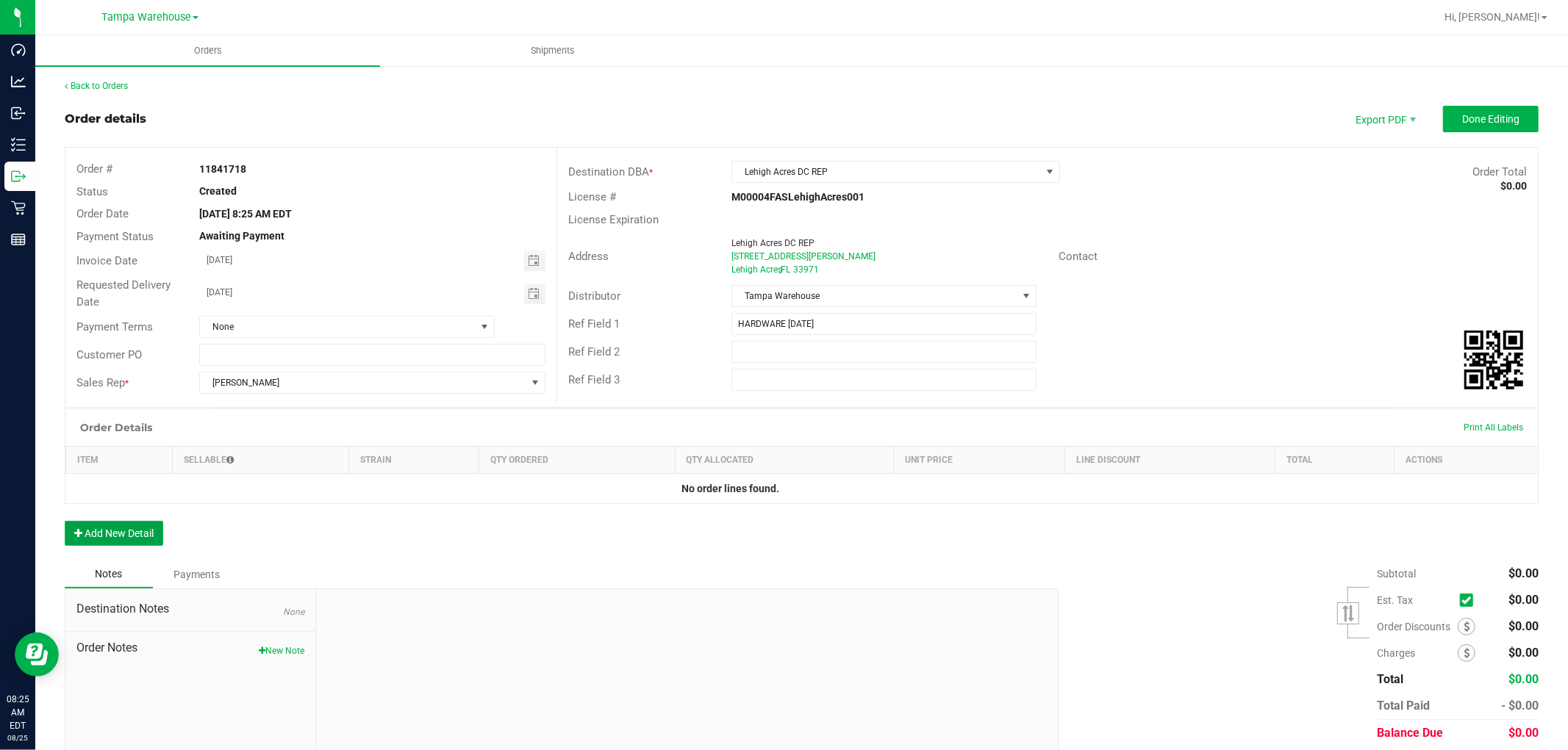
click at [147, 533] on button "Add New Detail" at bounding box center [114, 533] width 99 height 25
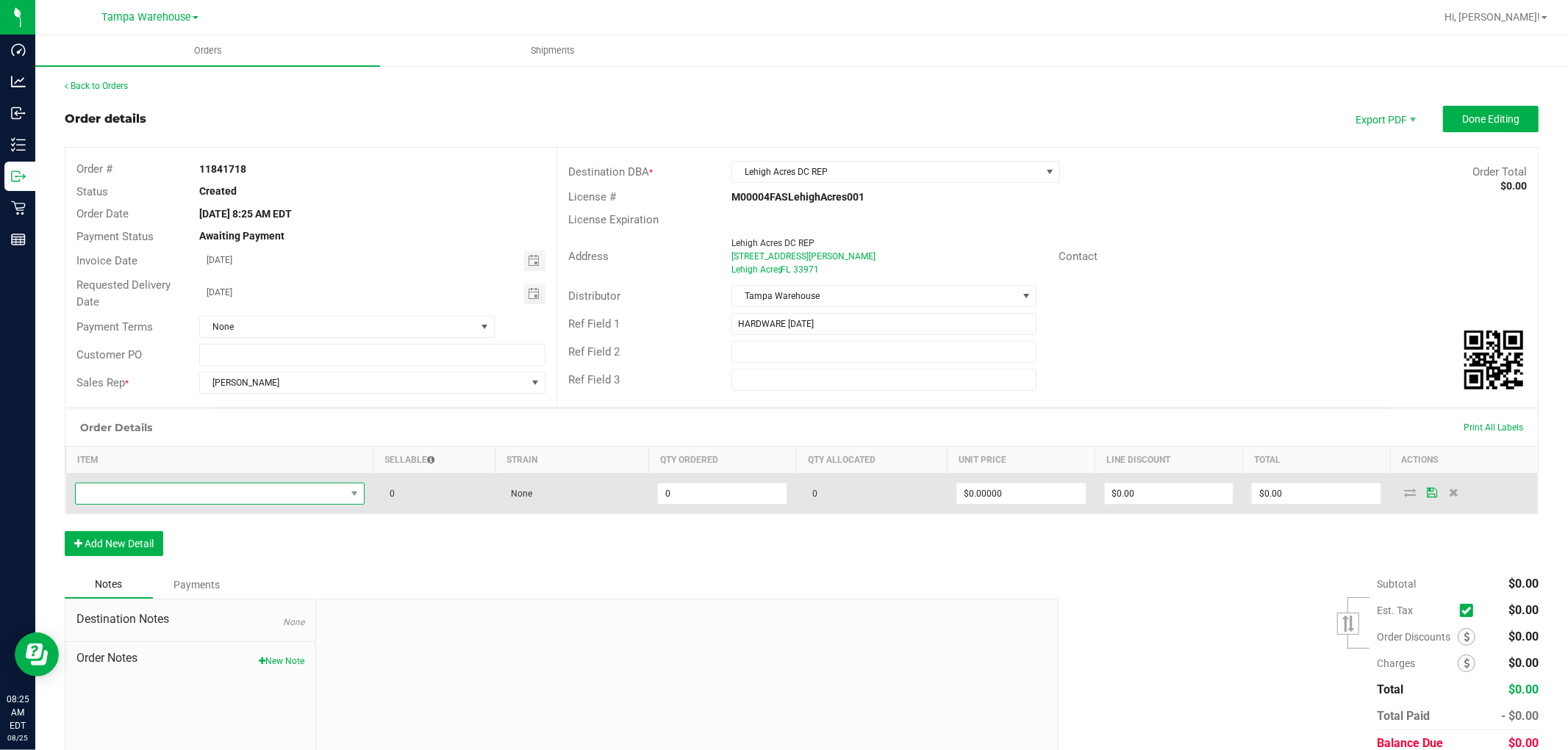
click at [214, 483] on span "NO DATA FOUND" at bounding box center [220, 494] width 289 height 22
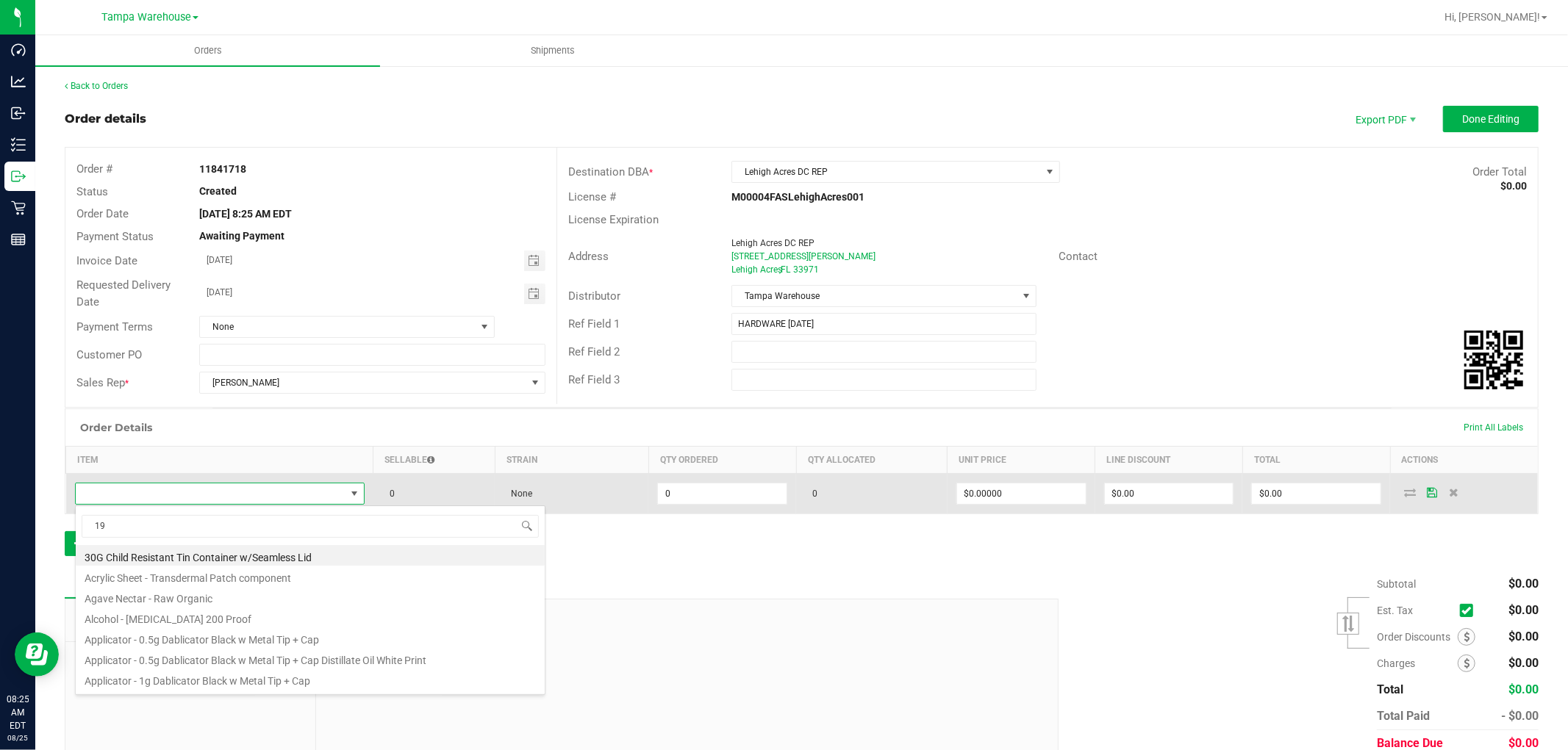
scroll to position [22, 284]
type input "1992409"
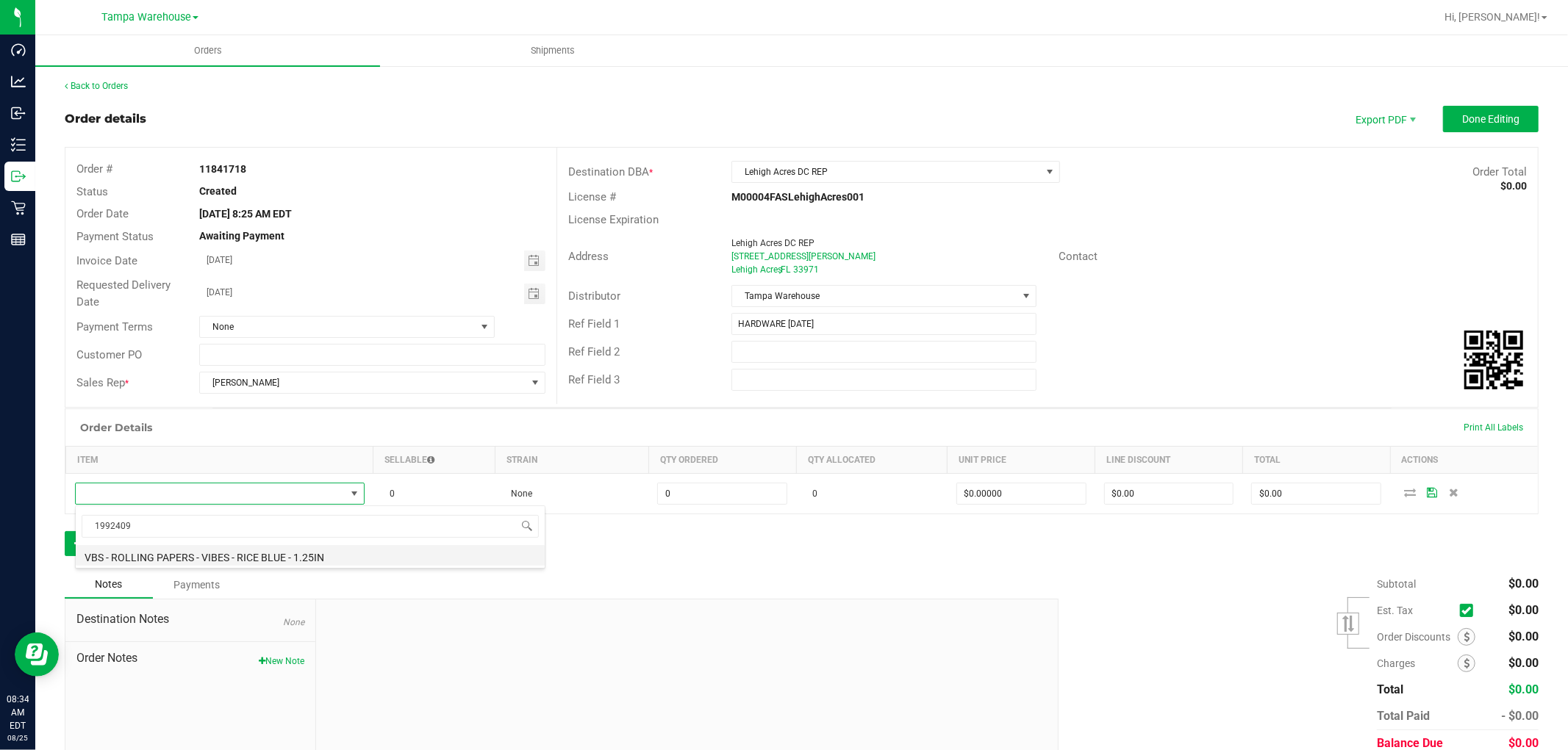
click at [335, 562] on li "VBS - ROLLING PAPERS - VIBES - RICE BLUE - 1.25IN" at bounding box center [310, 556] width 469 height 21
type input "0 ea"
type input "$2.00000"
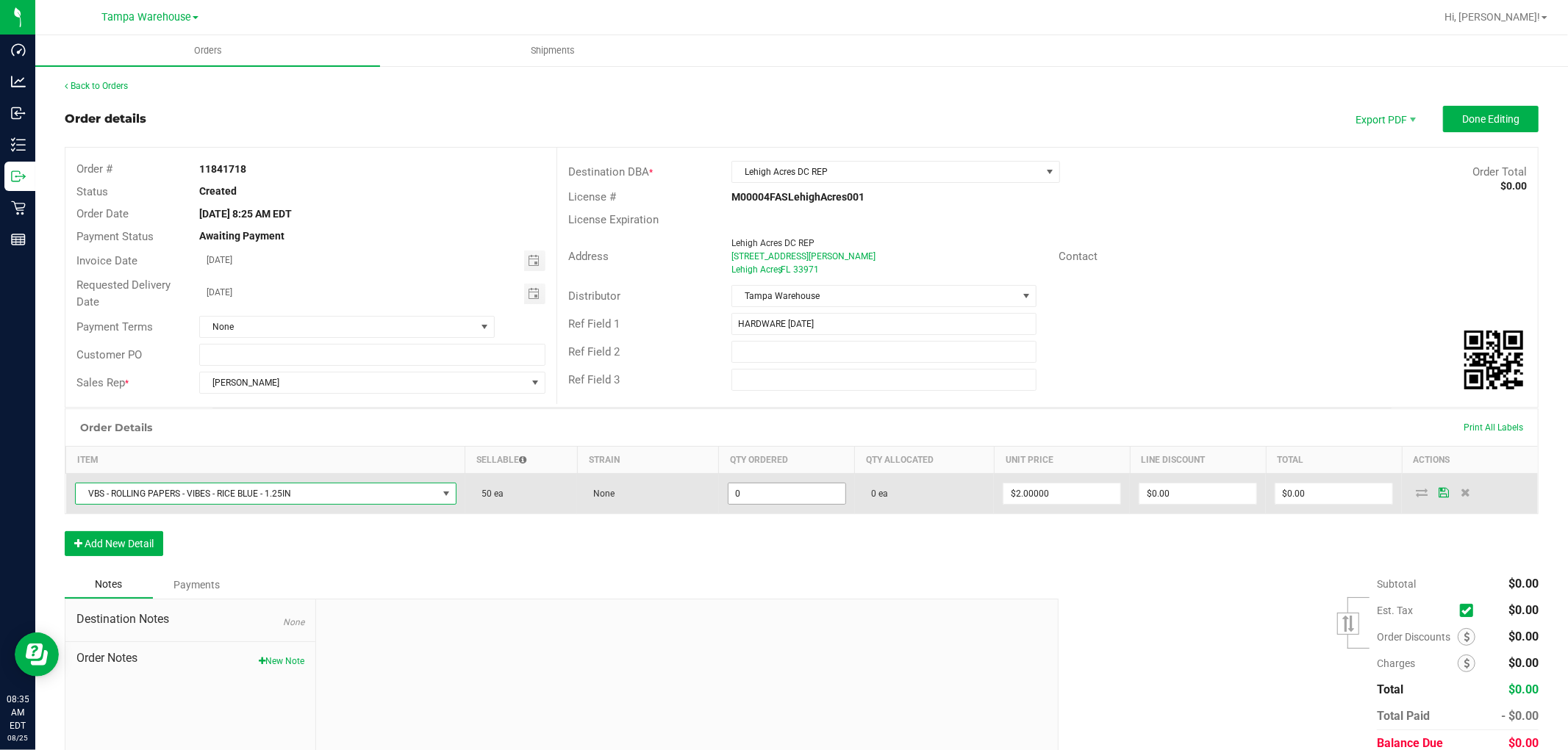
click at [772, 493] on input "0" at bounding box center [787, 494] width 117 height 21
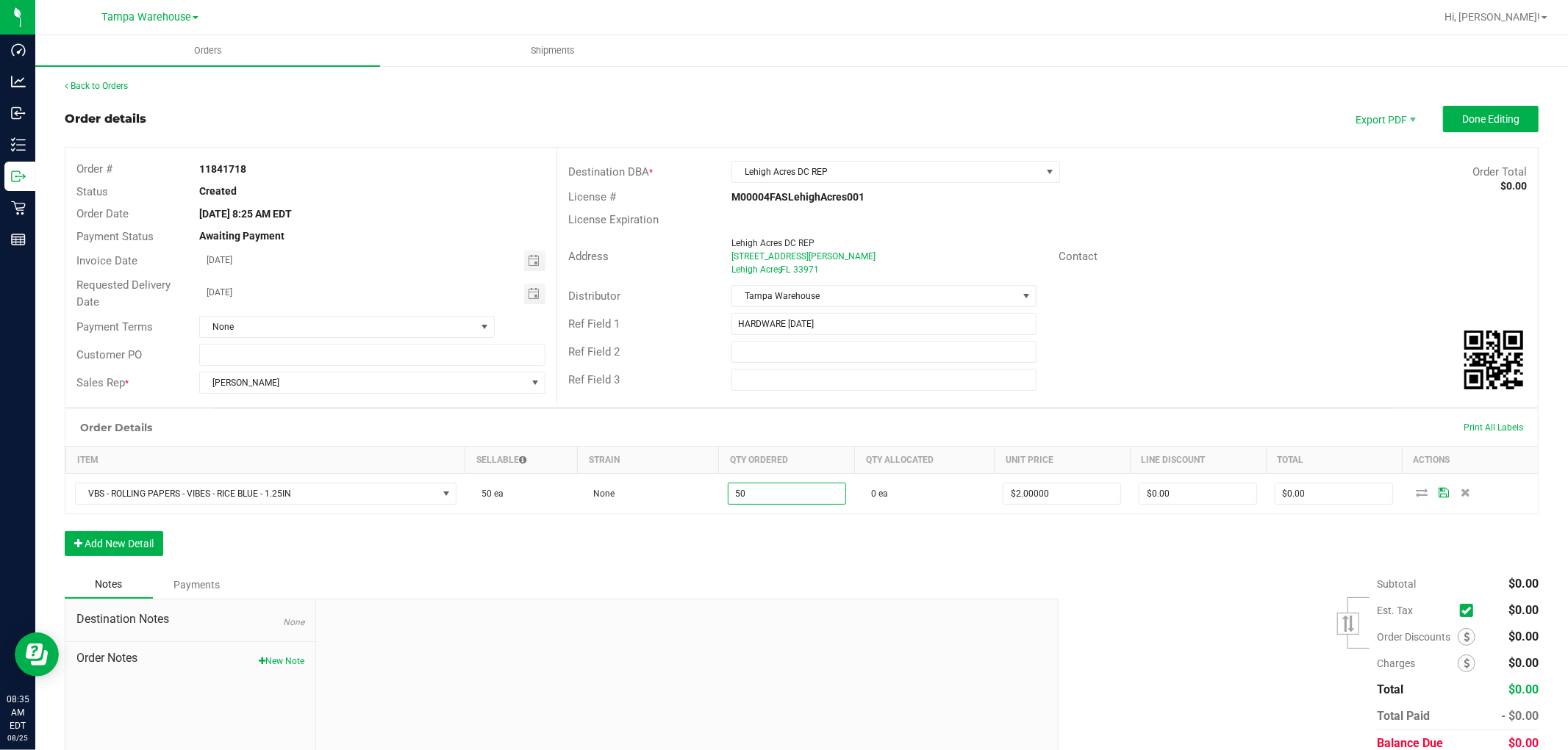
type input "50 ea"
type input "$100.00"
click at [921, 557] on div "Order Details Print All Labels Item Sellable Strain Qty Ordered Qty Allocated U…" at bounding box center [802, 490] width 1474 height 162
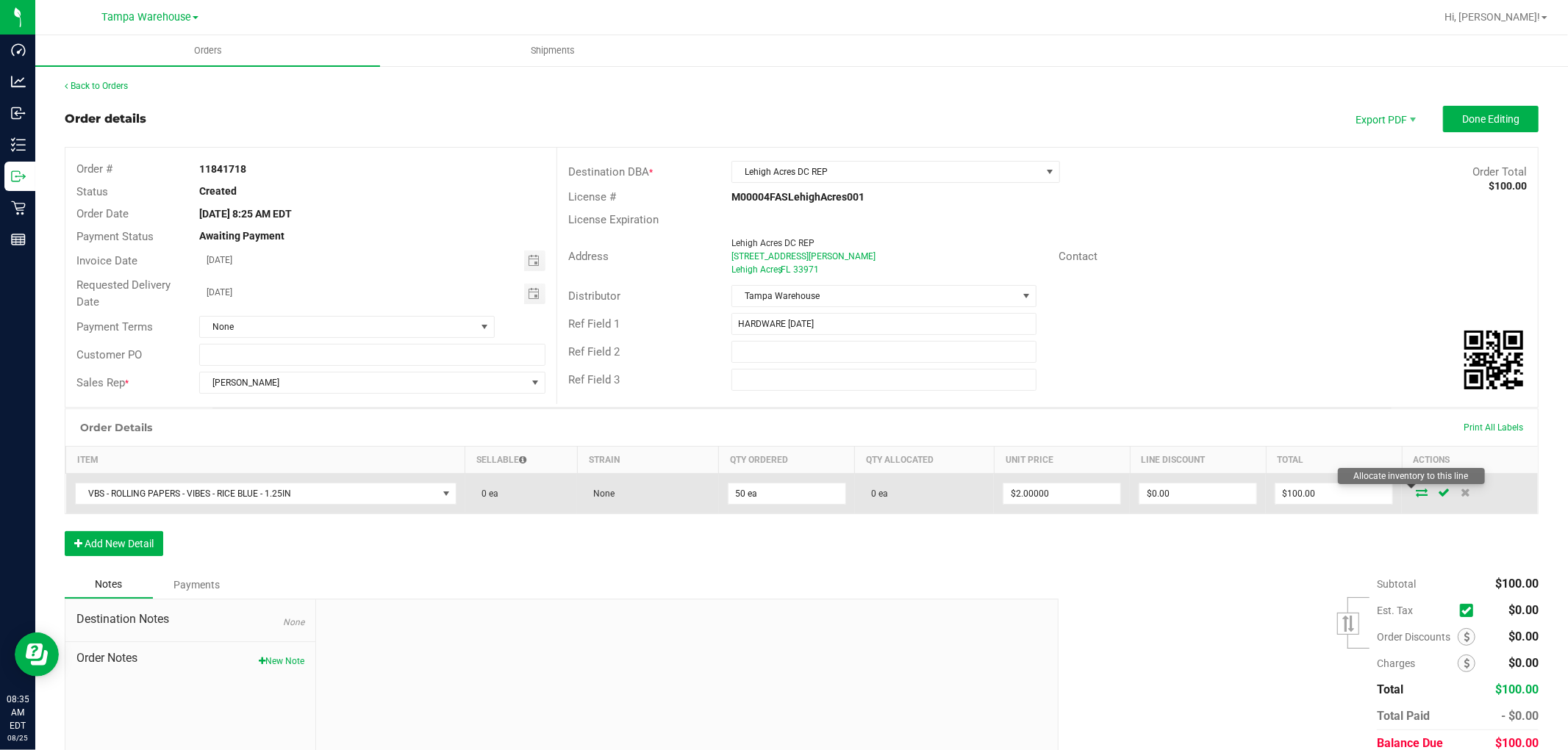
click at [1415, 496] on icon at bounding box center [1421, 492] width 11 height 8
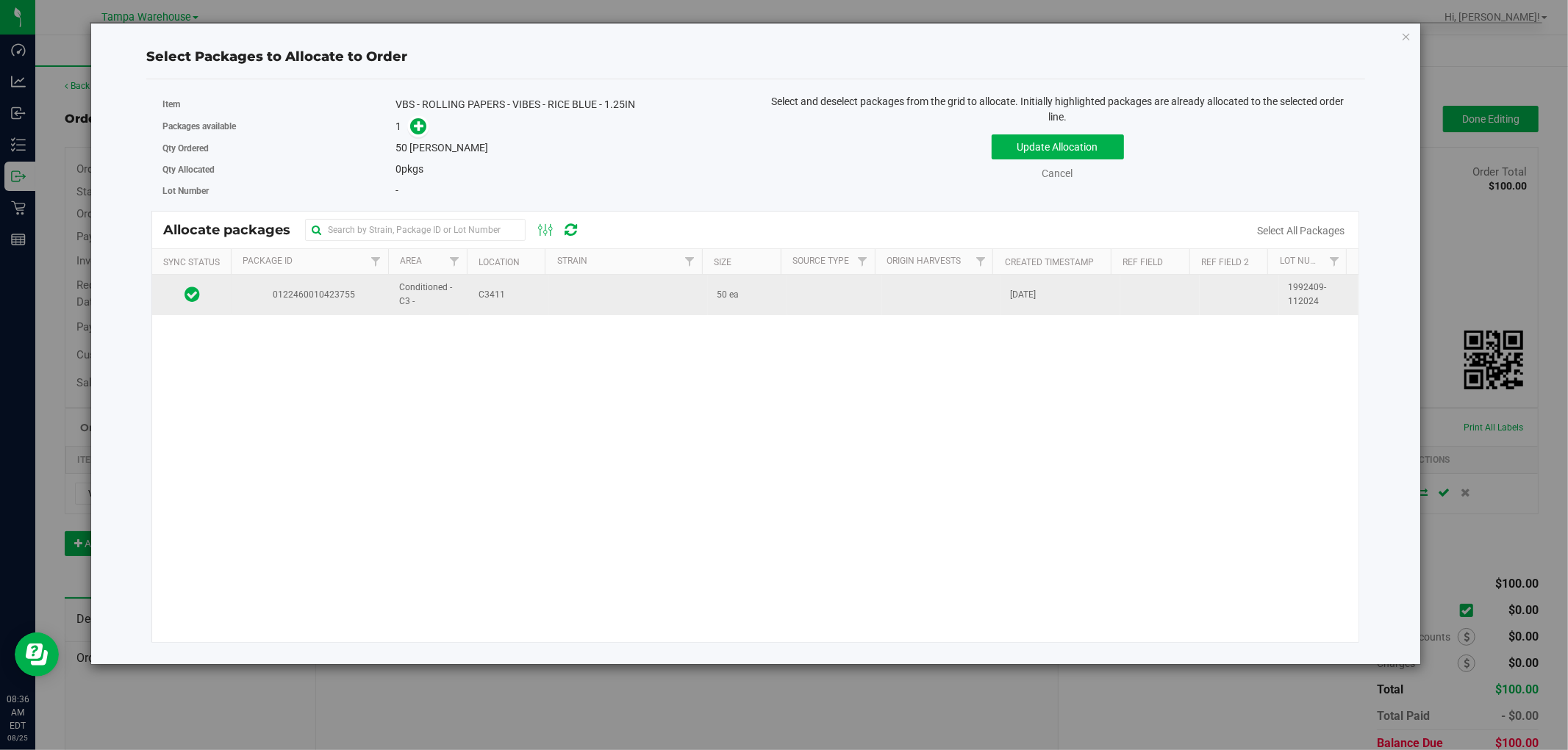
click at [585, 302] on td at bounding box center [629, 295] width 159 height 40
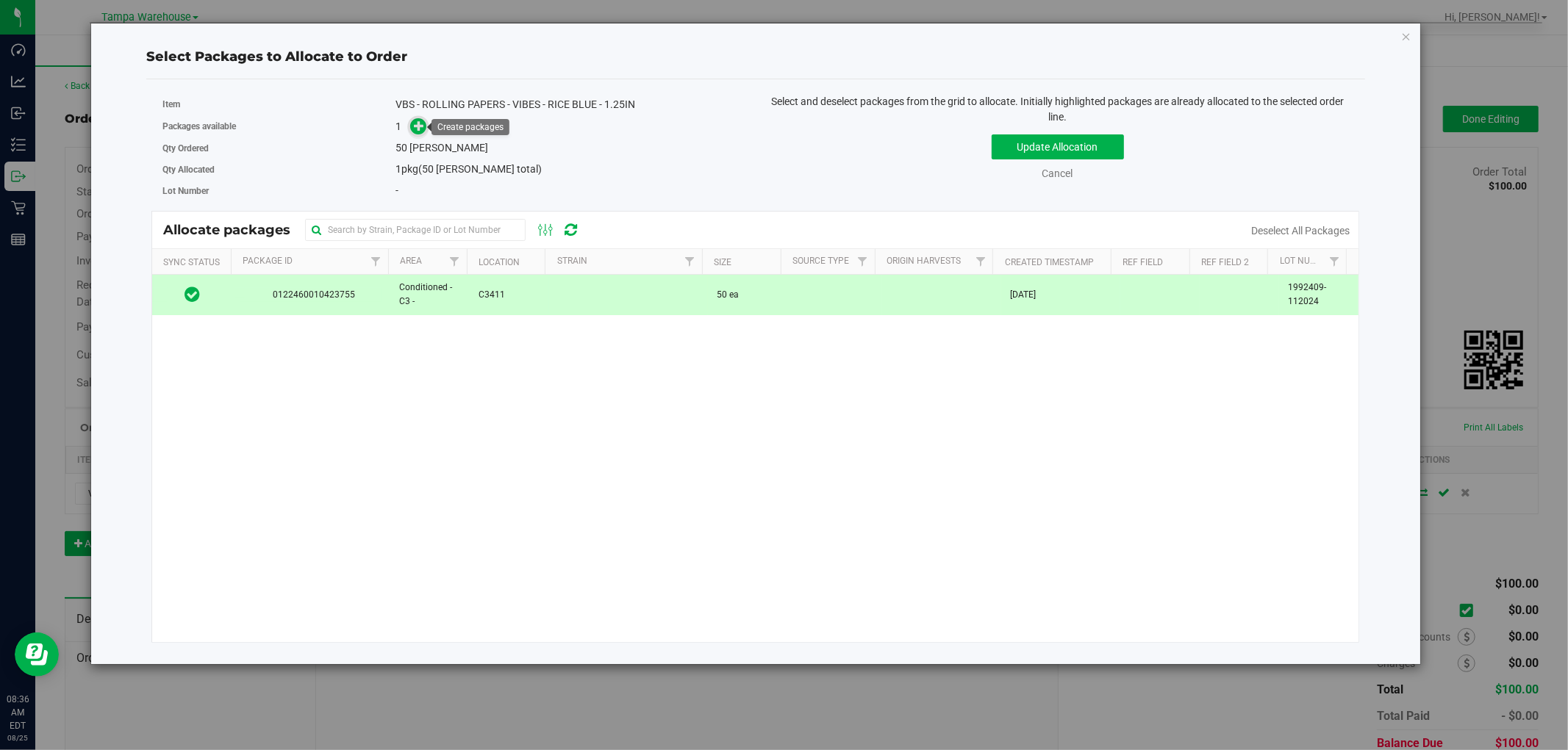
click at [423, 129] on icon at bounding box center [418, 124] width 10 height 10
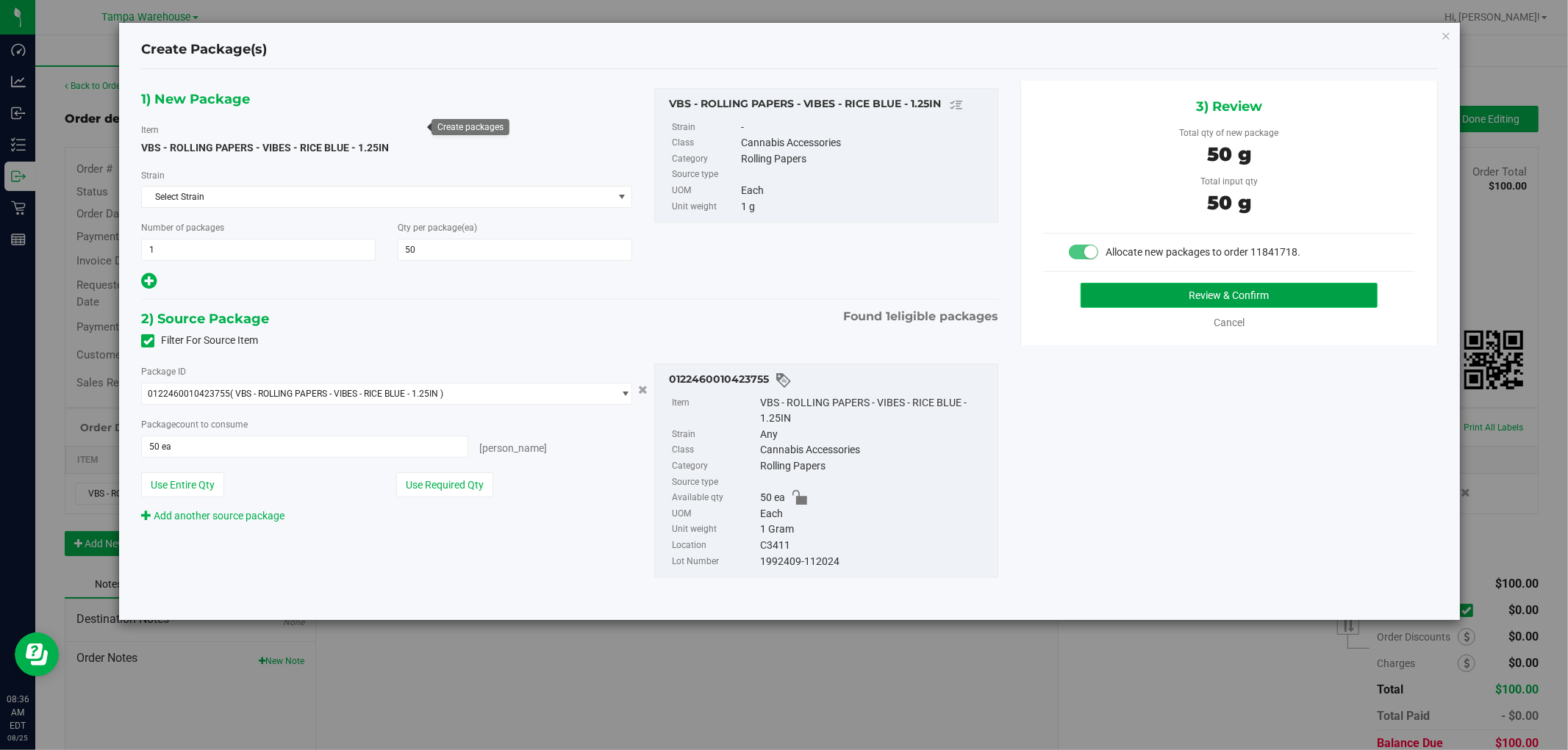
click at [1235, 300] on button "Review & Confirm" at bounding box center [1230, 295] width 298 height 25
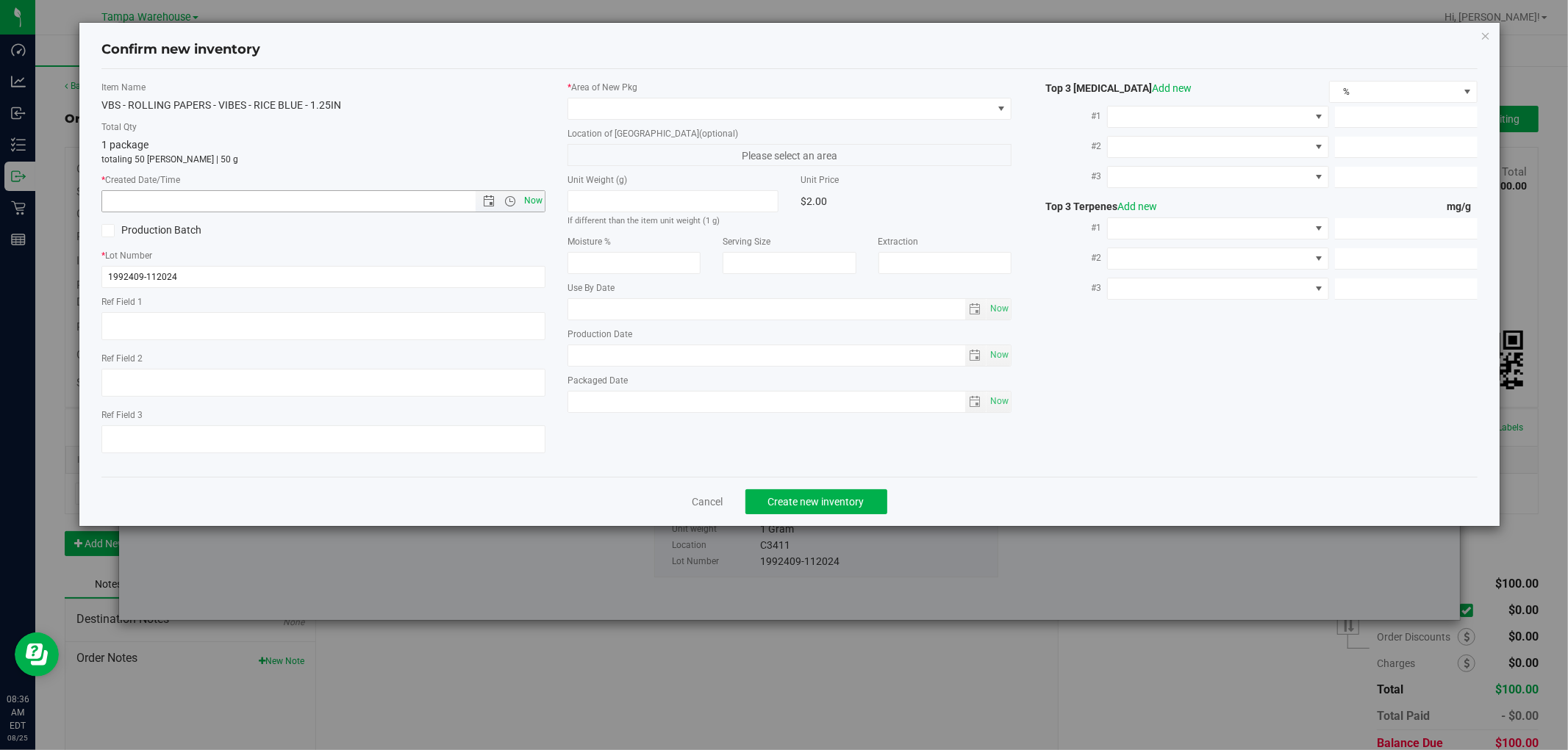
click at [532, 204] on span "Now" at bounding box center [533, 201] width 25 height 22
type input "[DATE] 8:36 AM"
click at [810, 115] on span at bounding box center [780, 109] width 424 height 21
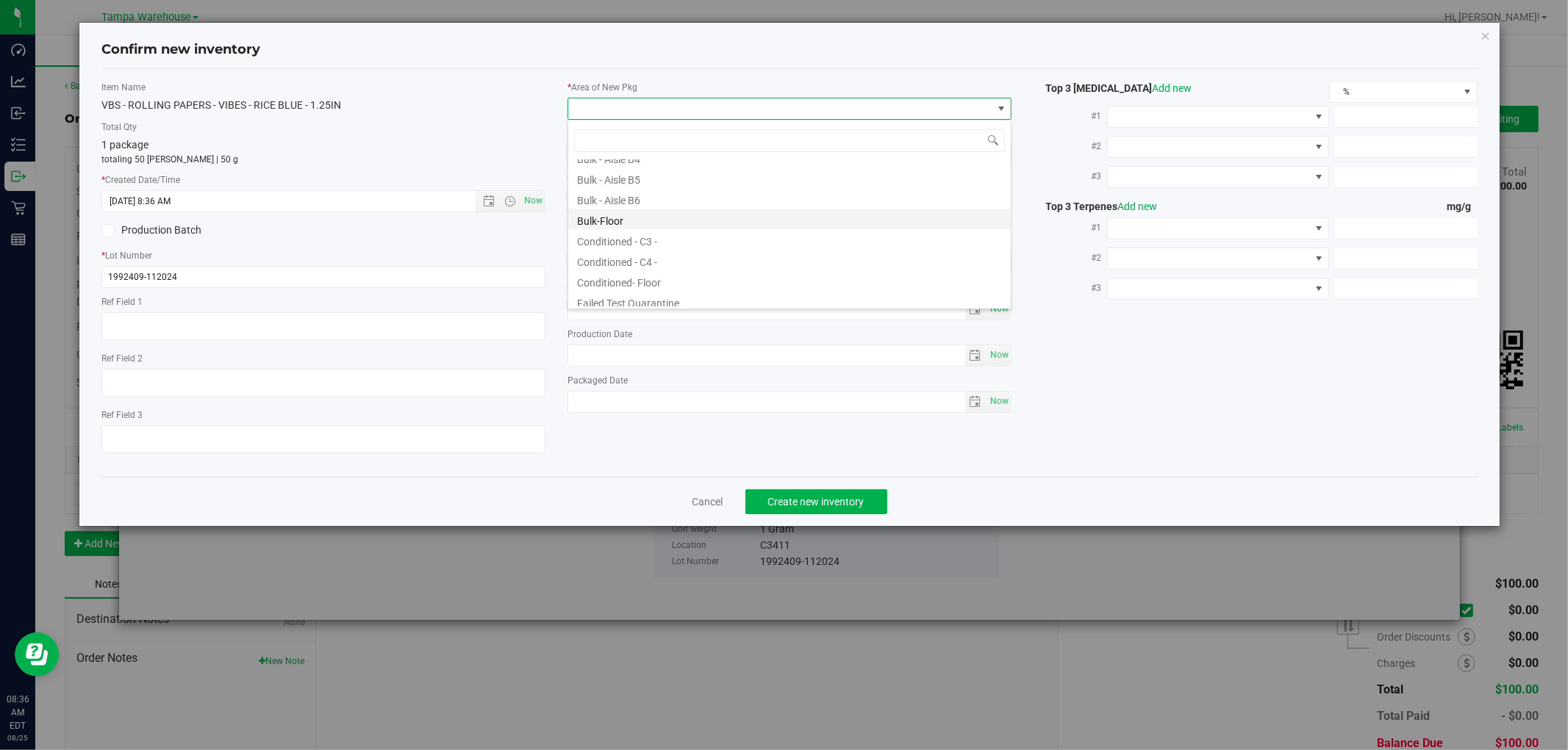
scroll to position [163, 0]
click at [686, 218] on li "Conditioned - C3 -" at bounding box center [790, 213] width 443 height 21
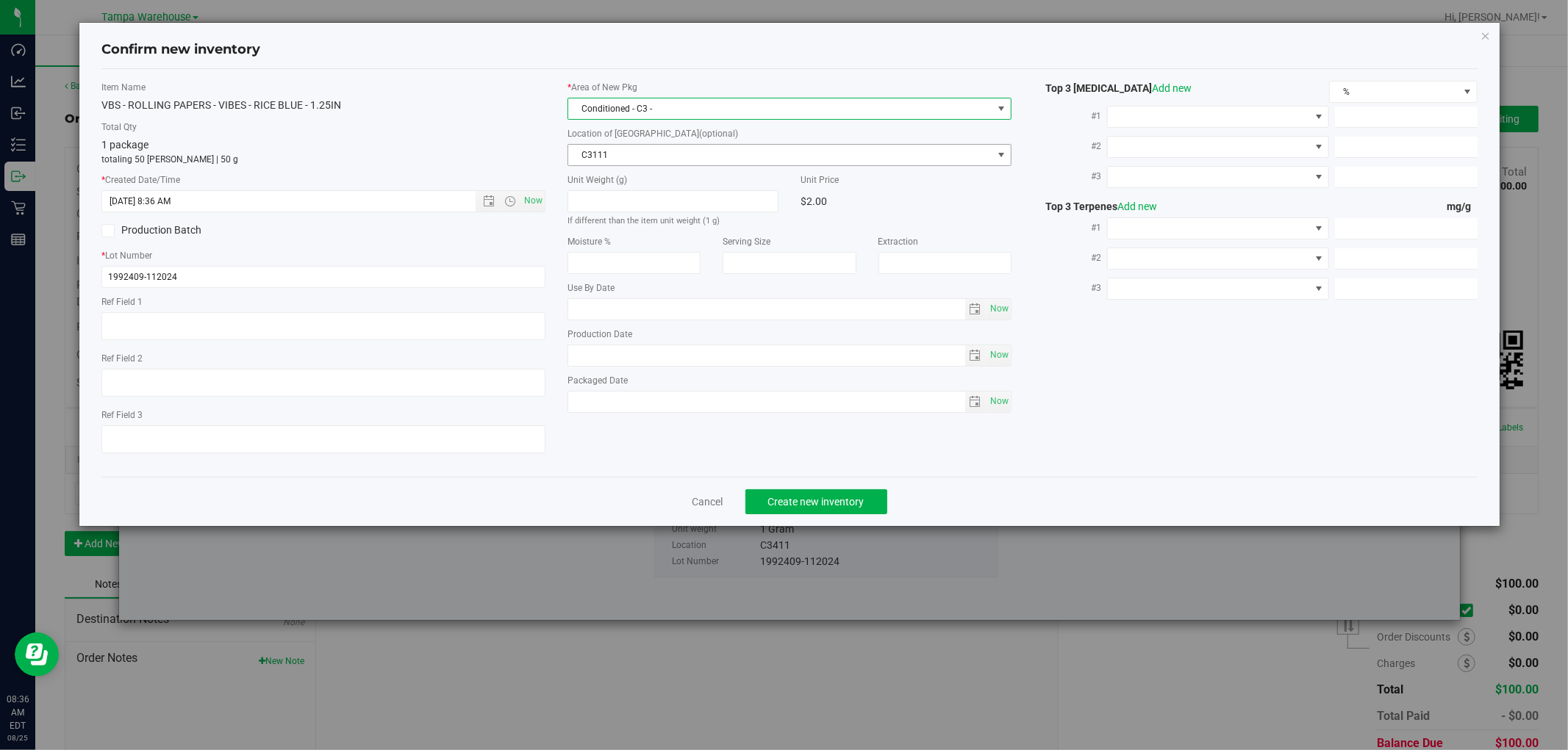
click at [645, 151] on span "C3111" at bounding box center [780, 155] width 424 height 21
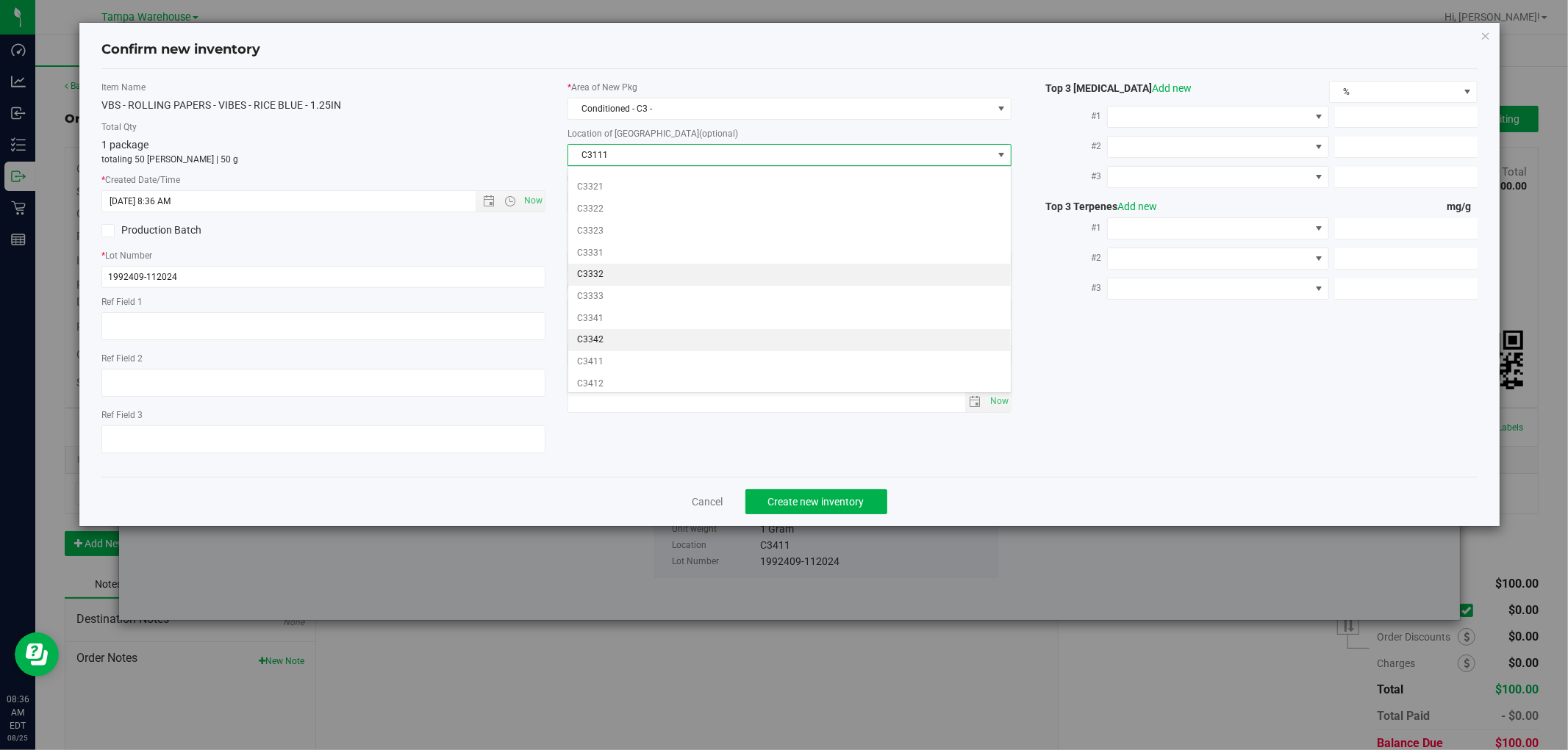
scroll to position [408, 0]
click at [617, 343] on li "C3411" at bounding box center [790, 339] width 443 height 22
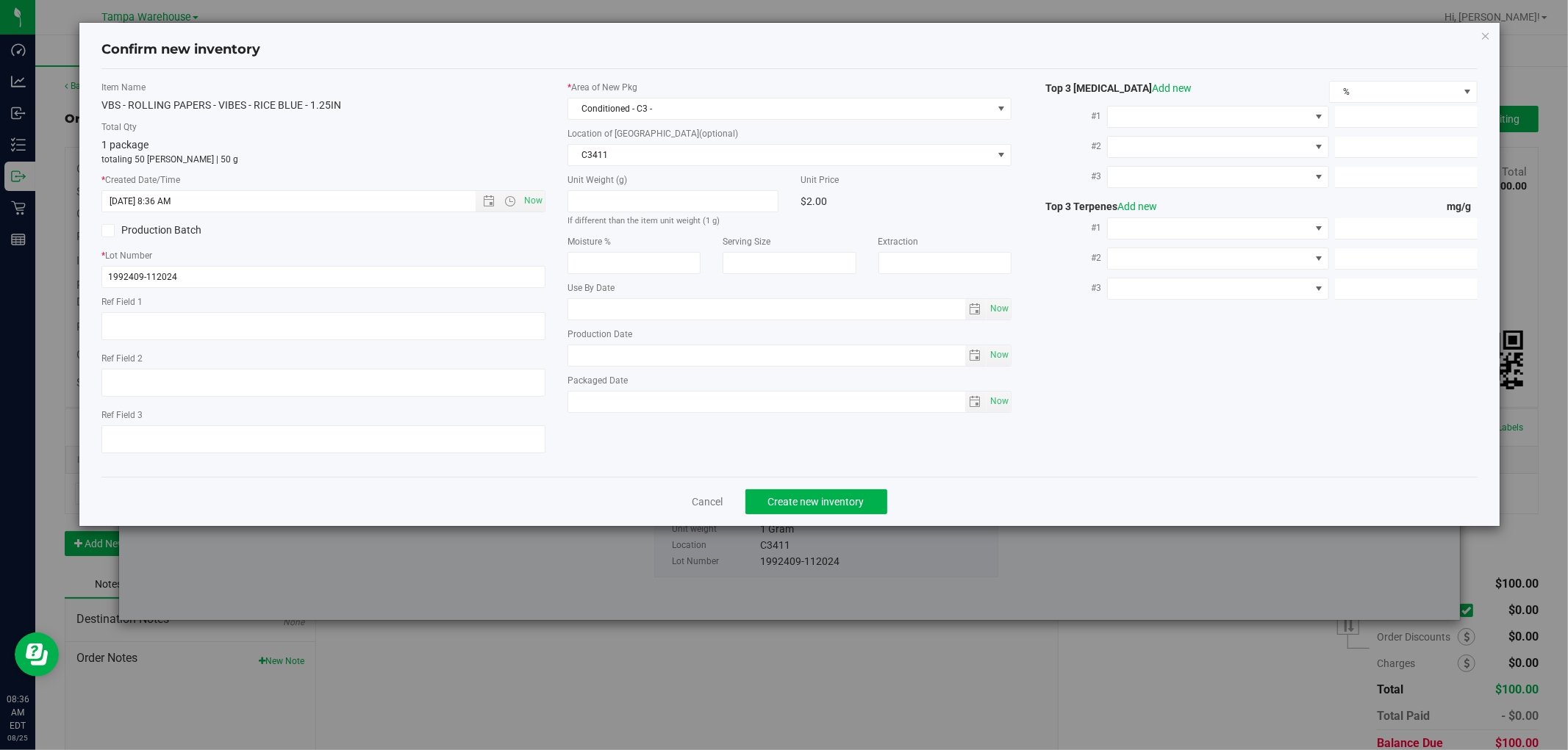
click at [961, 499] on div "Cancel Create new inventory" at bounding box center [790, 501] width 1376 height 49
click at [857, 514] on button "Create new inventory" at bounding box center [816, 502] width 142 height 25
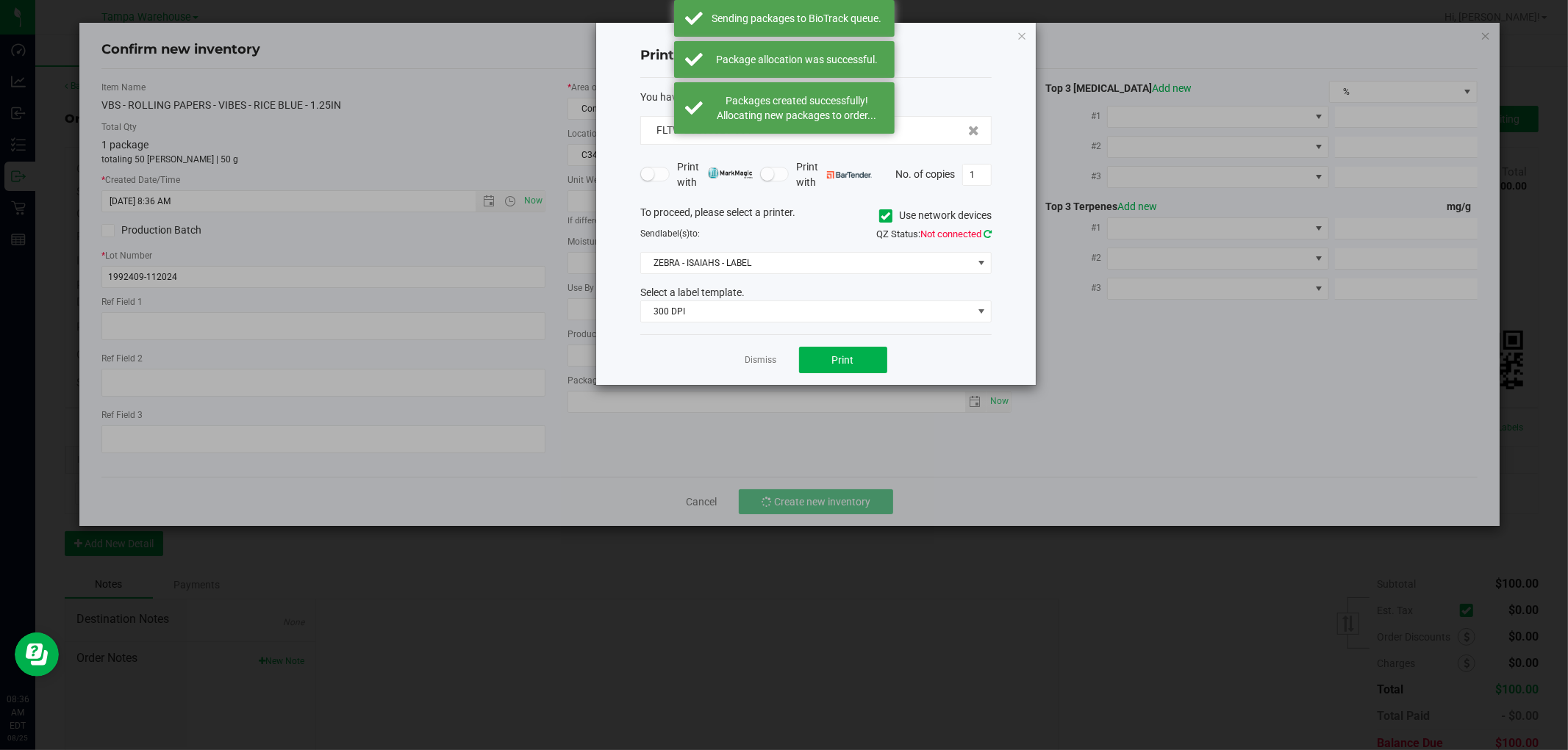
click at [987, 229] on icon at bounding box center [988, 234] width 8 height 9
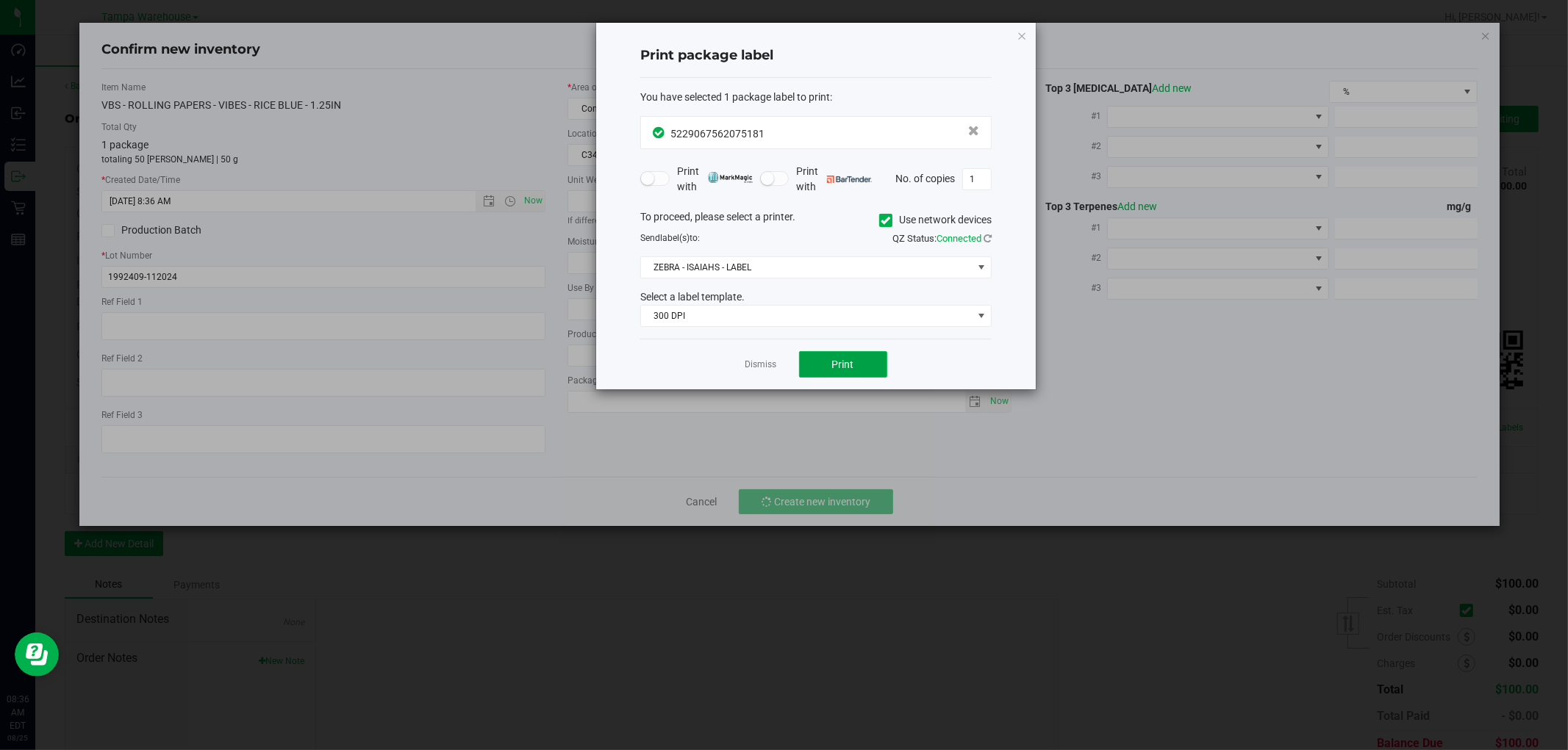
click at [881, 359] on button "Print" at bounding box center [843, 365] width 89 height 26
click at [1020, 38] on icon "button" at bounding box center [1021, 35] width 10 height 18
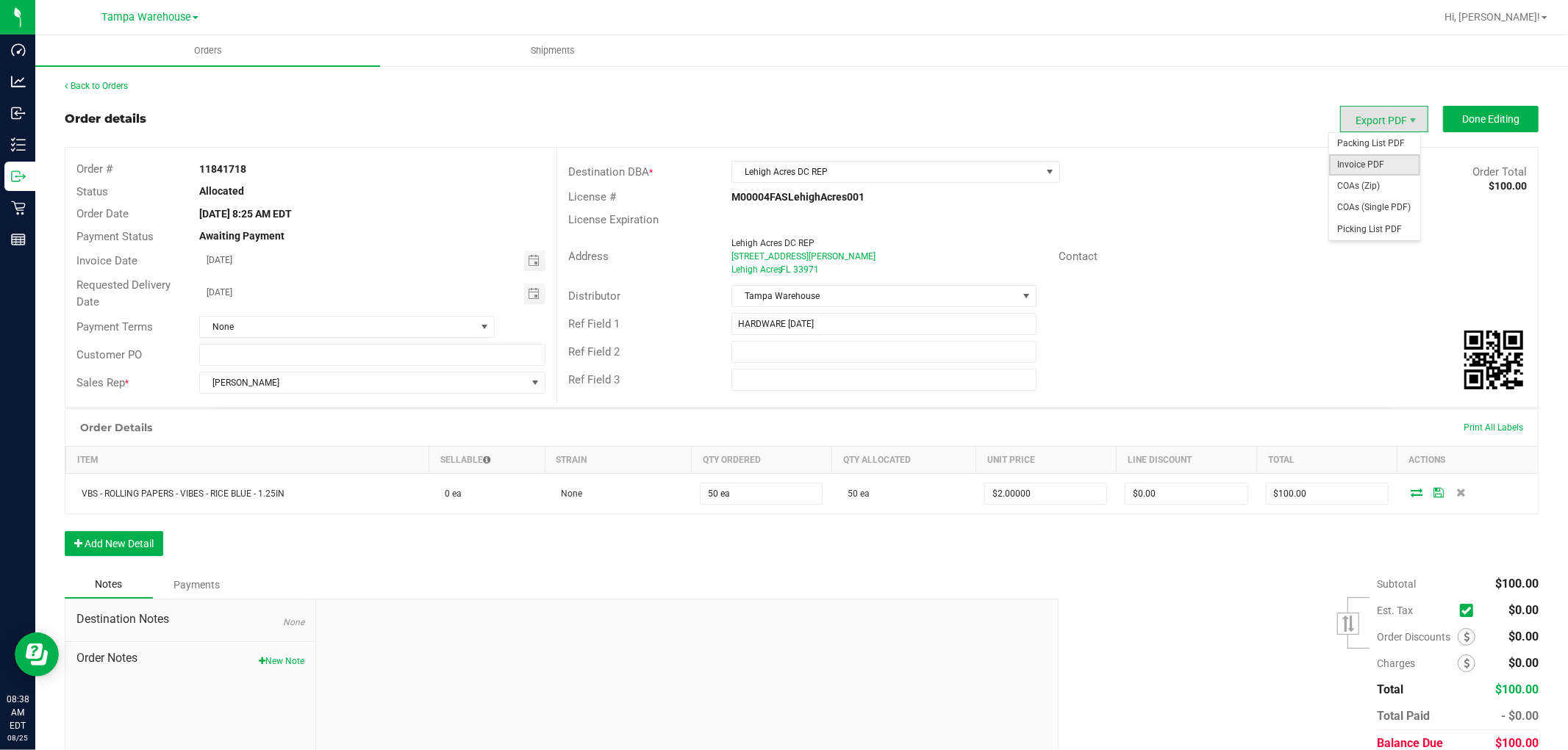
click at [1364, 167] on span "Invoice PDF" at bounding box center [1374, 165] width 91 height 22
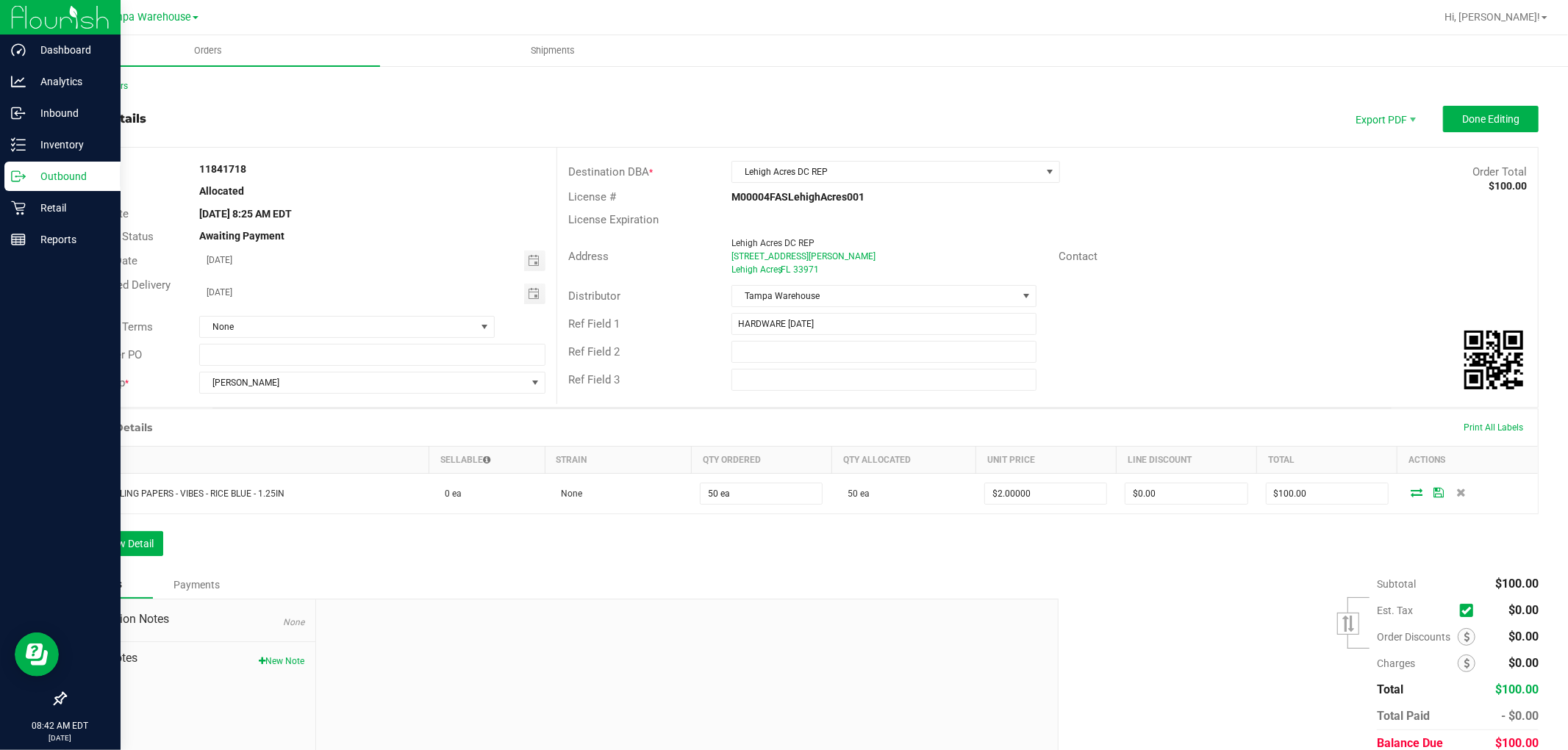
click at [56, 175] on p "Outbound" at bounding box center [70, 176] width 89 height 18
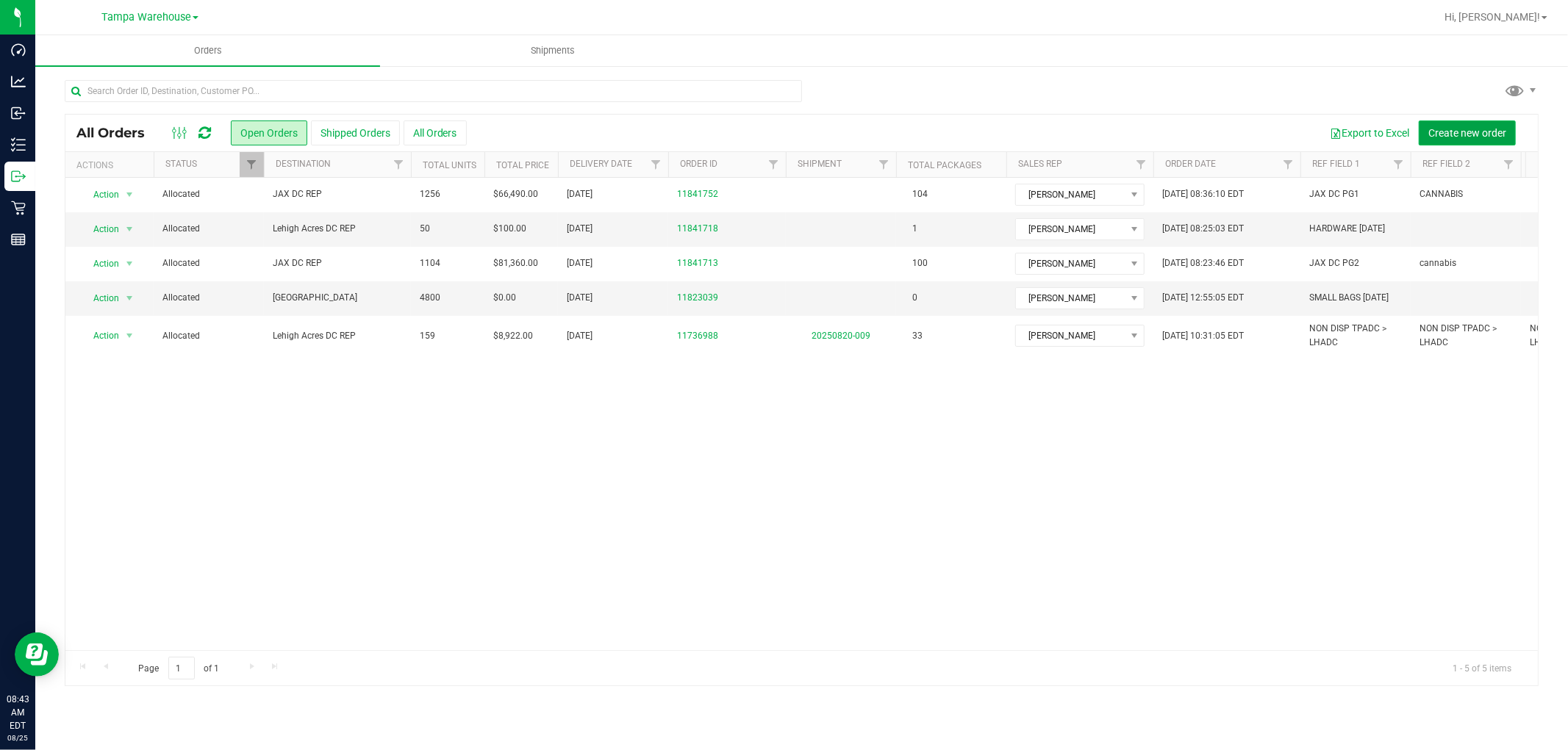
click at [1488, 132] on span "Create new order" at bounding box center [1467, 133] width 78 height 11
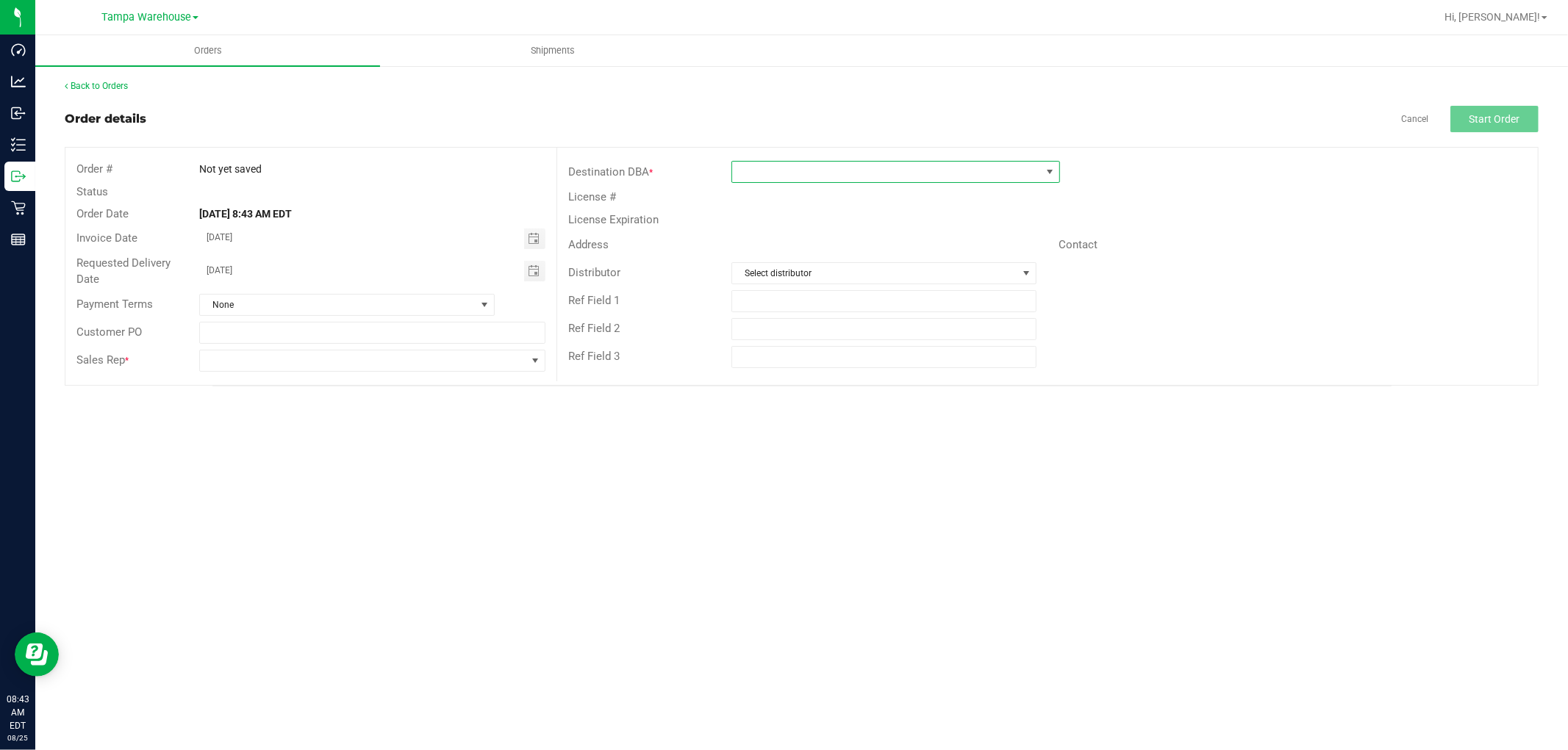
click at [920, 172] on span at bounding box center [887, 172] width 309 height 21
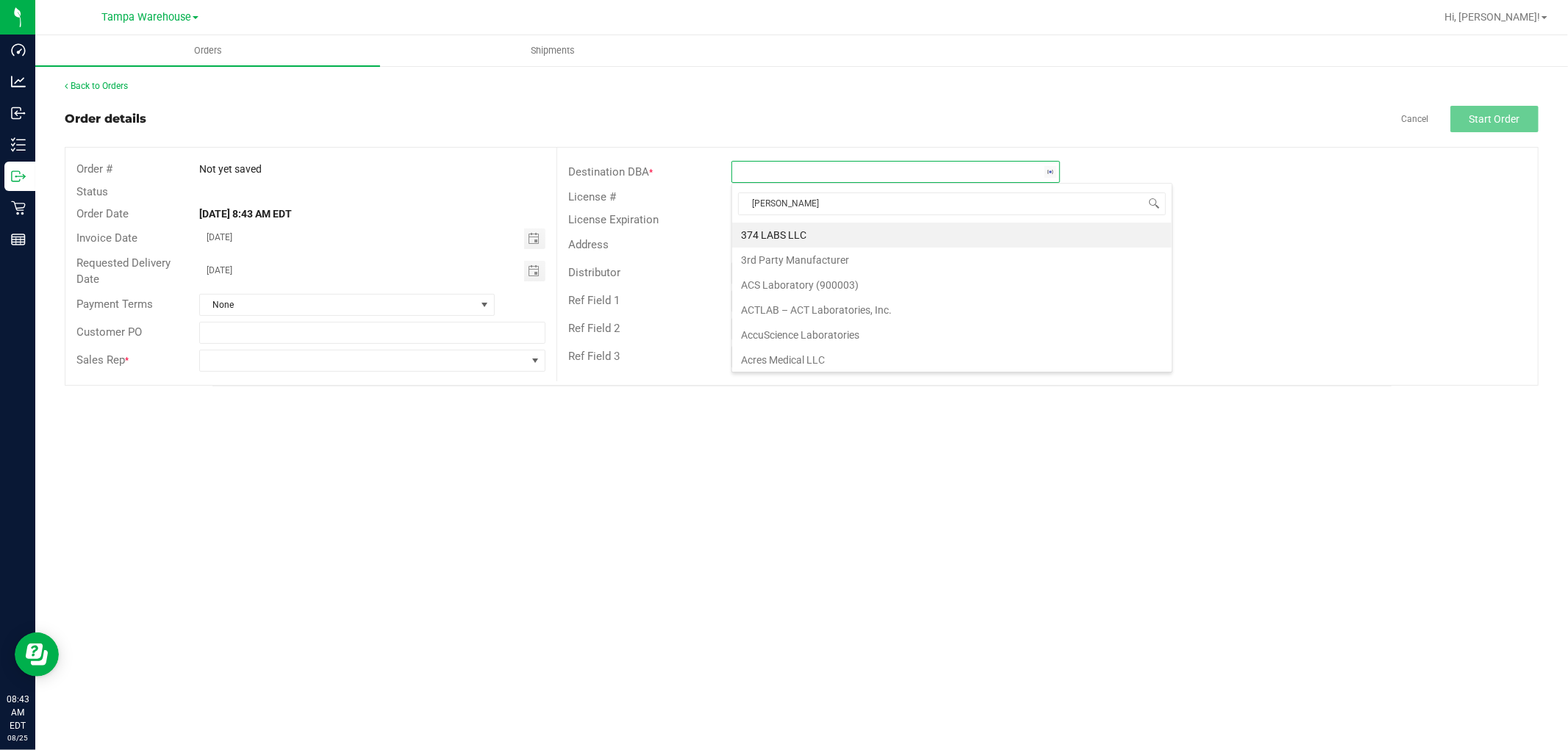
type input "JAX"
click at [828, 229] on li "JAX DC REP" at bounding box center [895, 235] width 327 height 25
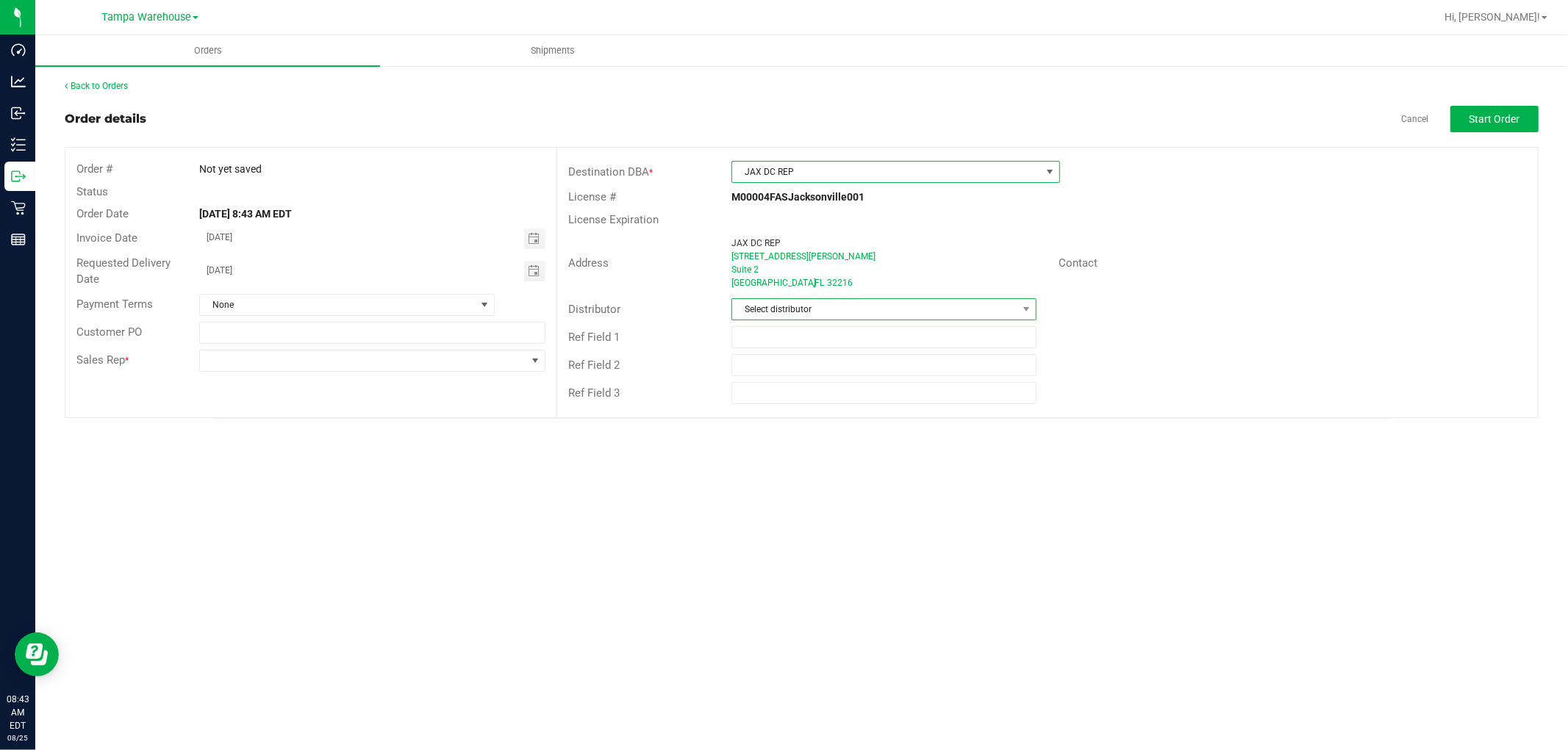
click at [824, 305] on span "Select distributor" at bounding box center [874, 310] width 286 height 21
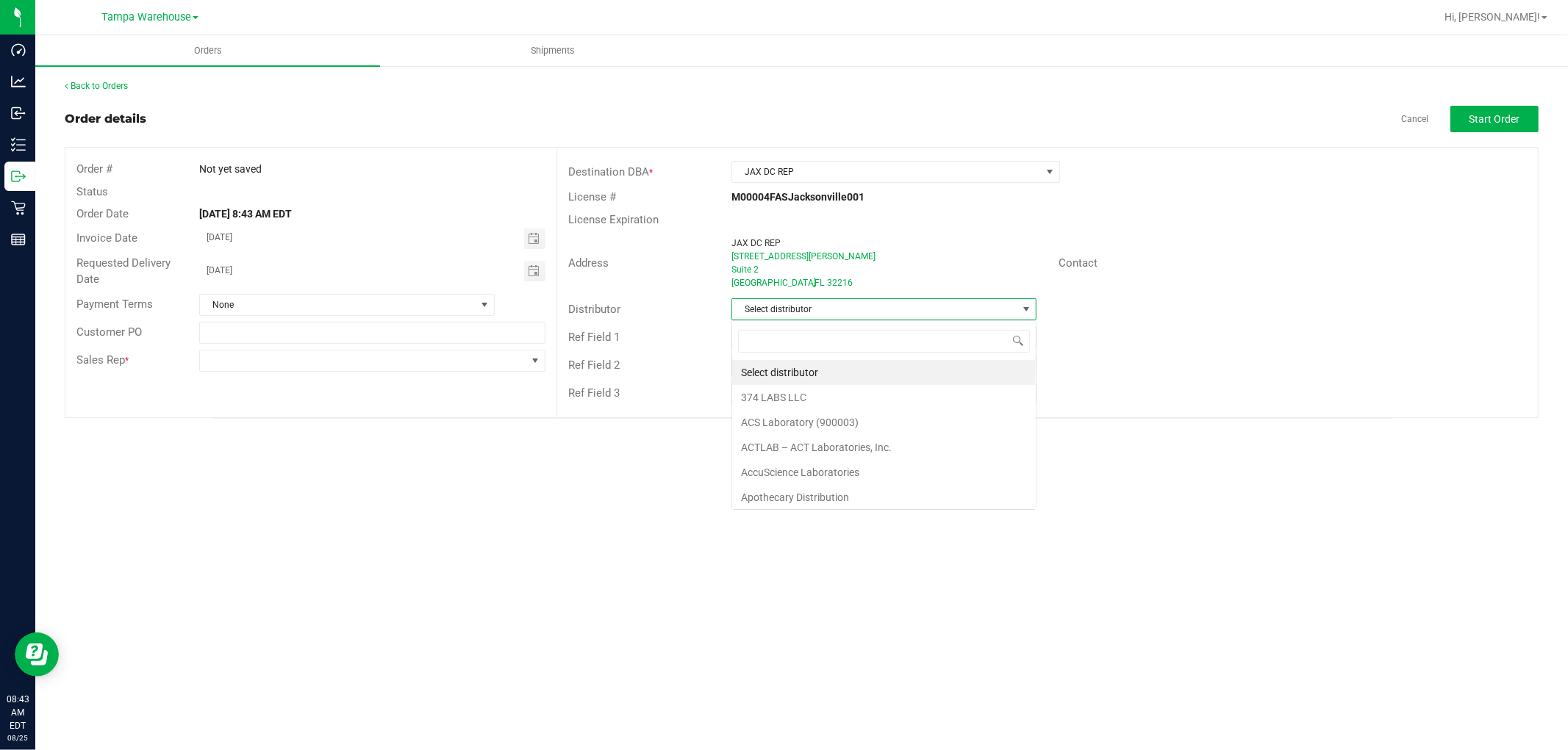
scroll to position [22, 305]
type input "TAM"
click at [813, 398] on li "Tampa Warehouse" at bounding box center [884, 398] width 303 height 25
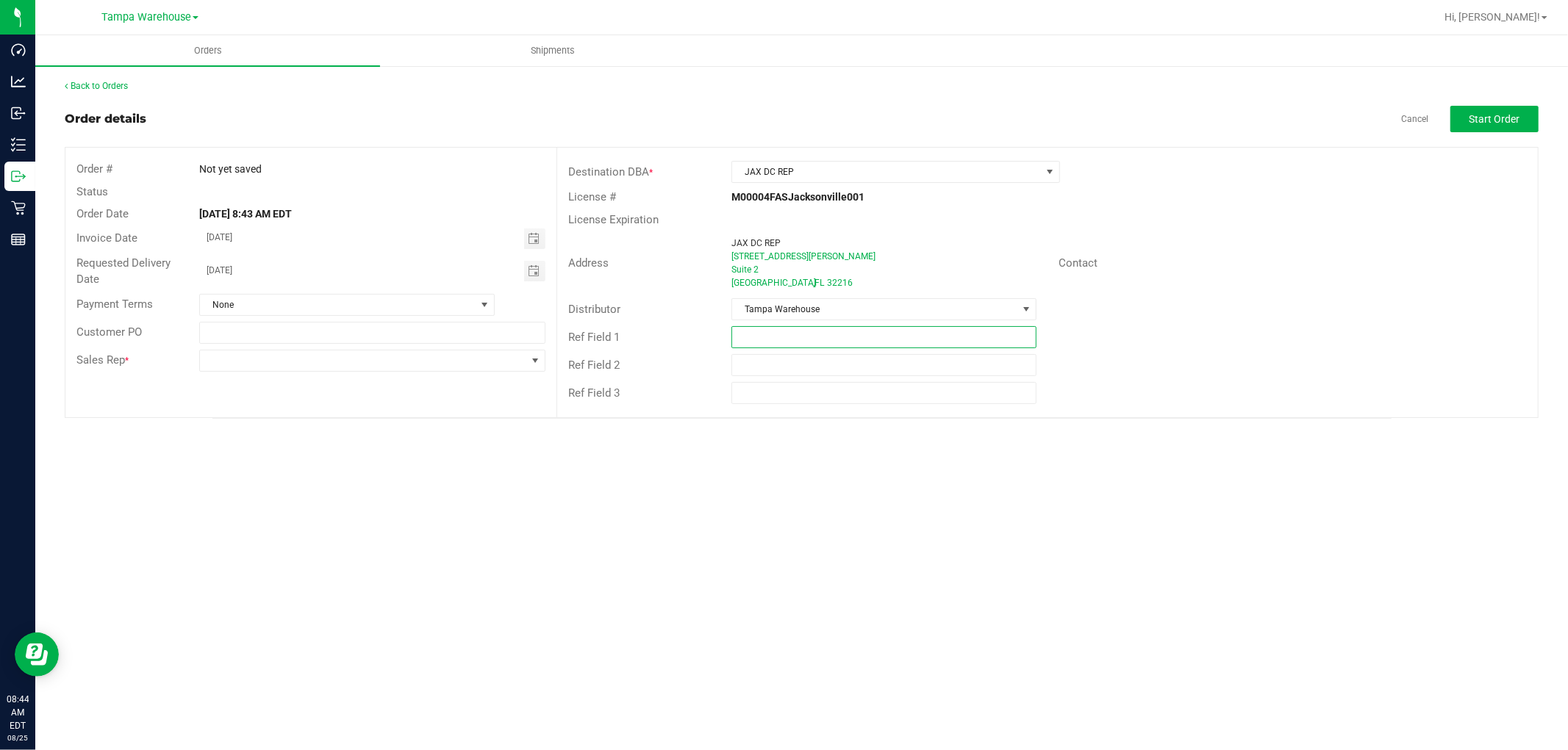
click at [837, 336] on input "text" at bounding box center [884, 336] width 305 height 22
paste input "HARDWARE [DATE]"
type input "HARDWARE [DATE]"
click at [476, 360] on span at bounding box center [363, 361] width 326 height 21
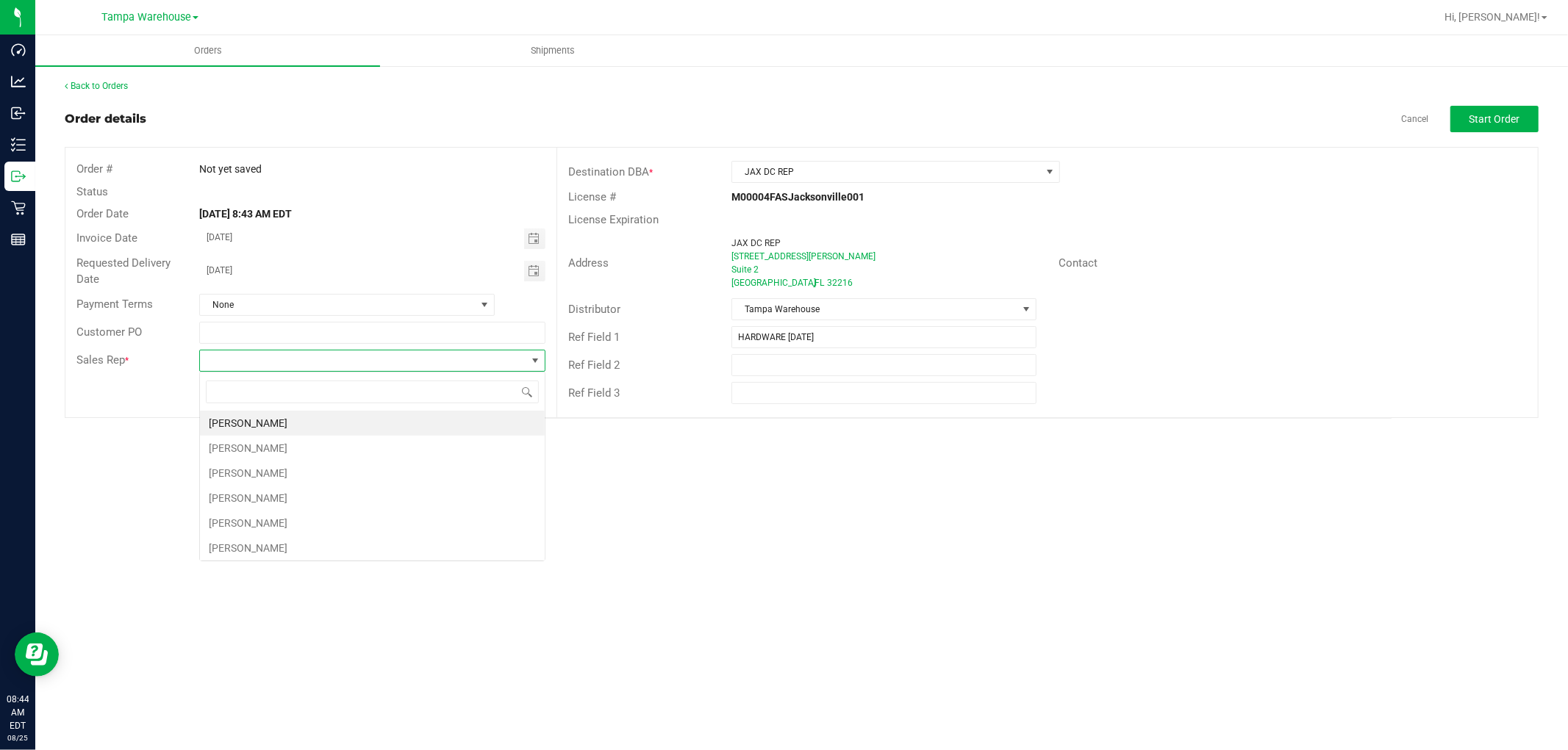
scroll to position [22, 346]
type input "ISAI"
click at [320, 416] on li "[PERSON_NAME]" at bounding box center [372, 423] width 345 height 25
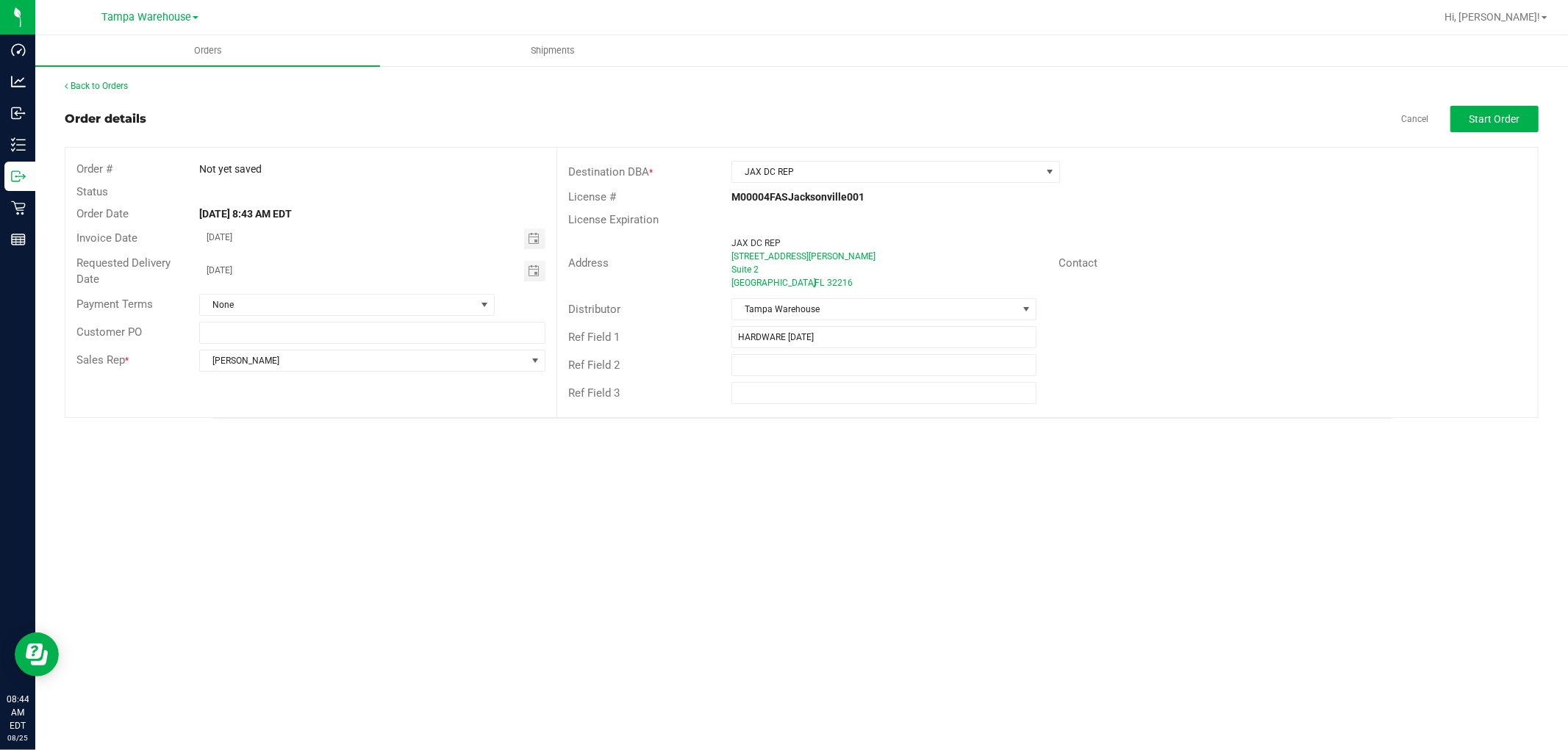
click at [1254, 313] on div "Distributor Tampa Warehouse" at bounding box center [1047, 310] width 981 height 28
click at [1503, 119] on span "Start Order" at bounding box center [1494, 119] width 51 height 11
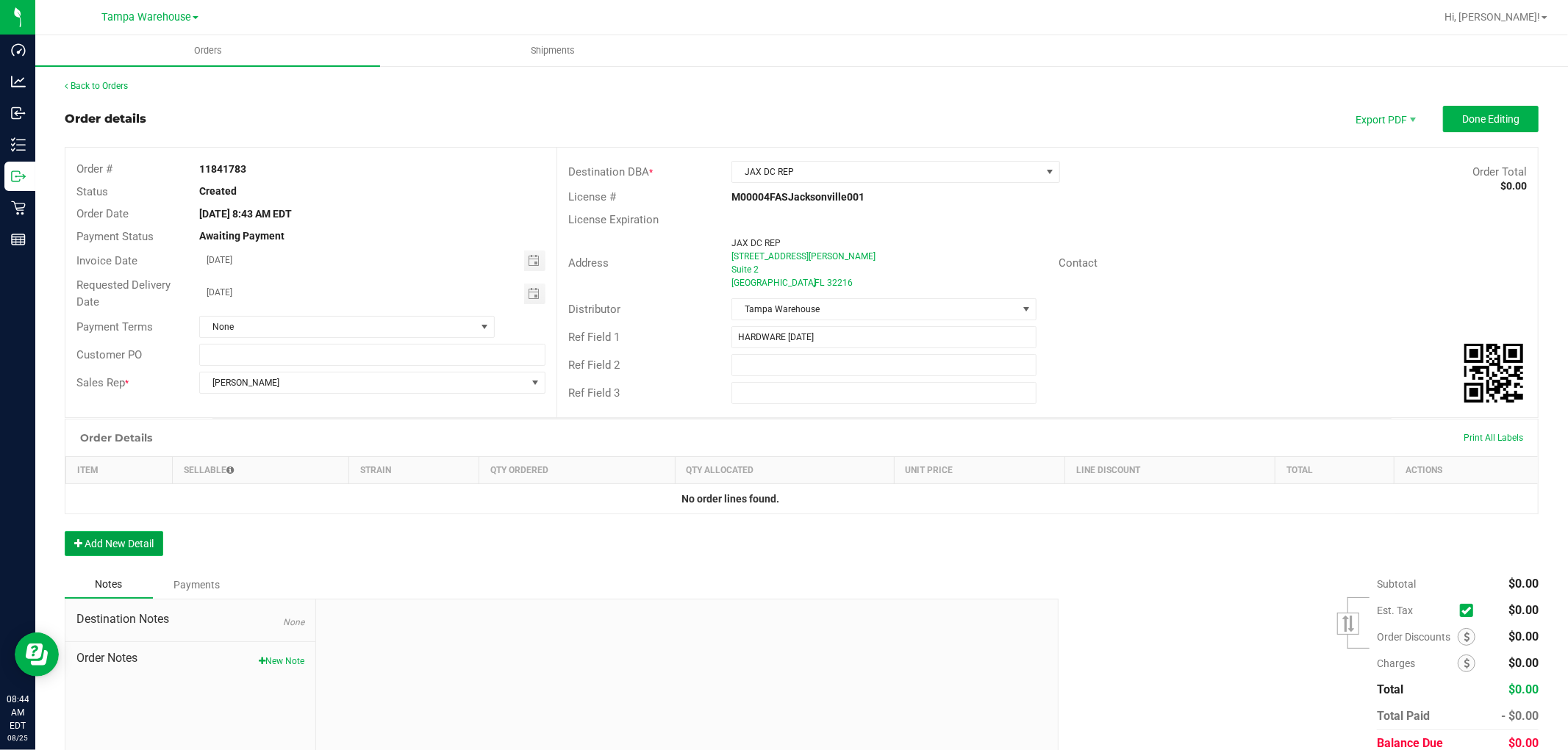
click at [152, 549] on button "Add New Detail" at bounding box center [114, 544] width 99 height 25
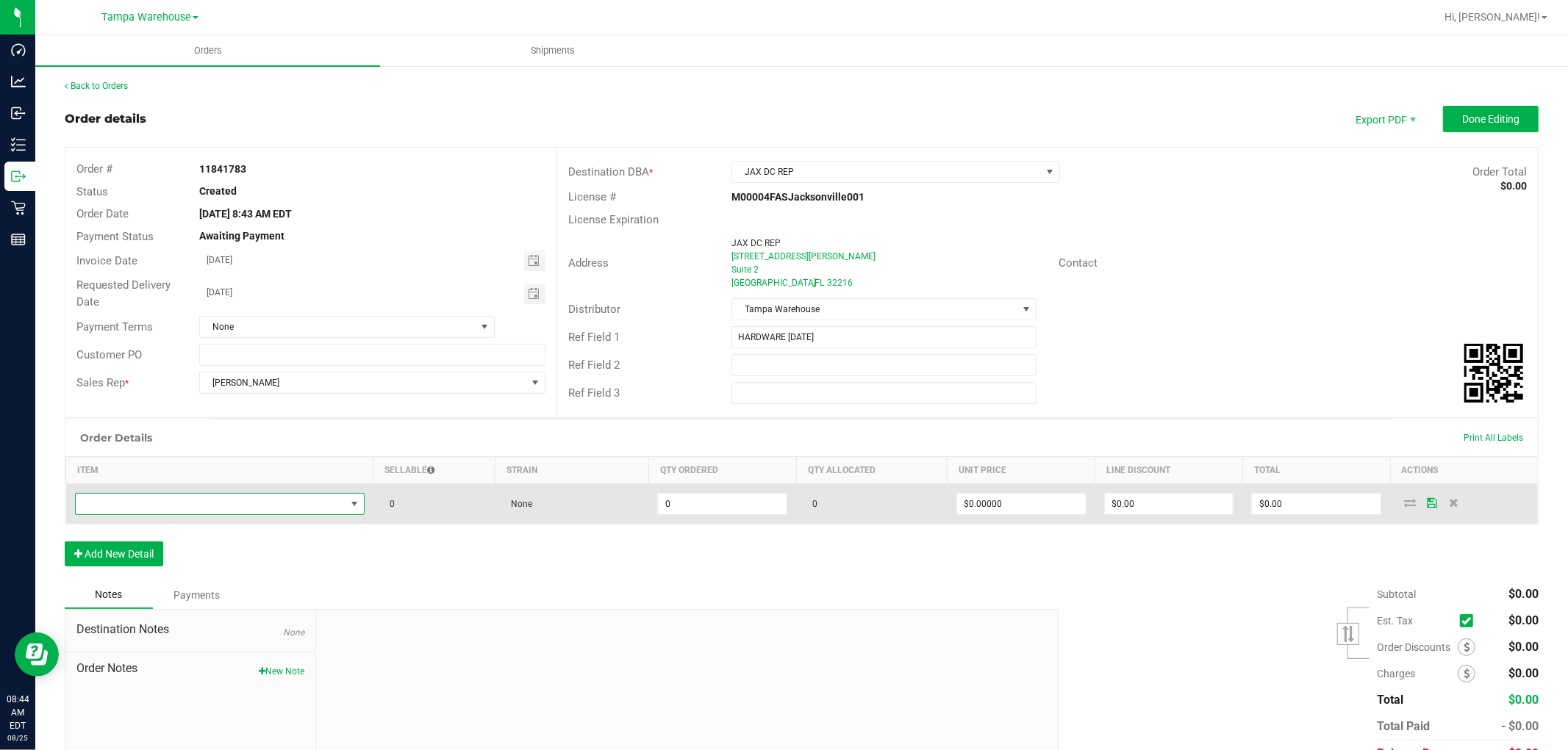
click at [219, 506] on span "NO DATA FOUND" at bounding box center [210, 504] width 270 height 21
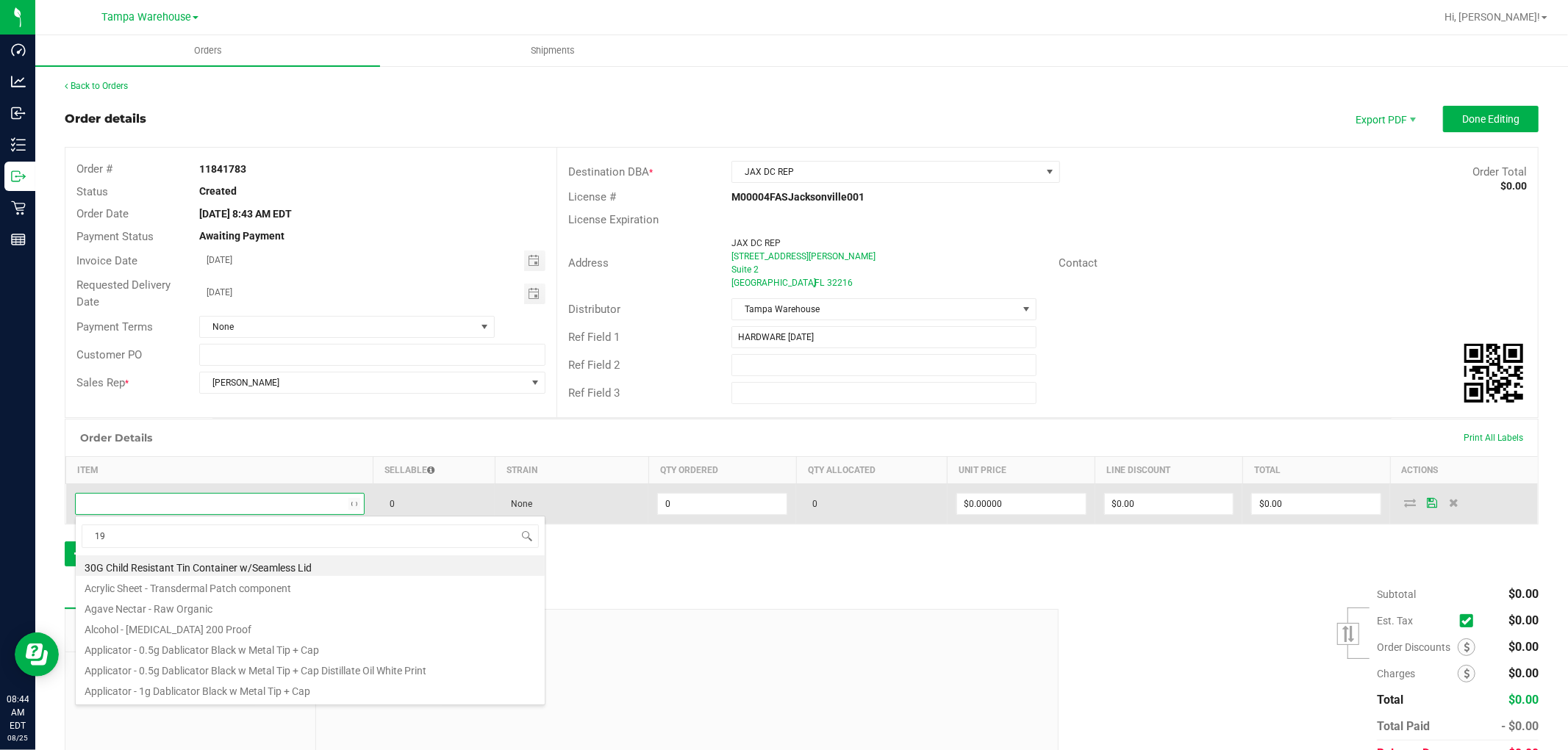
scroll to position [22, 284]
type input "1992489"
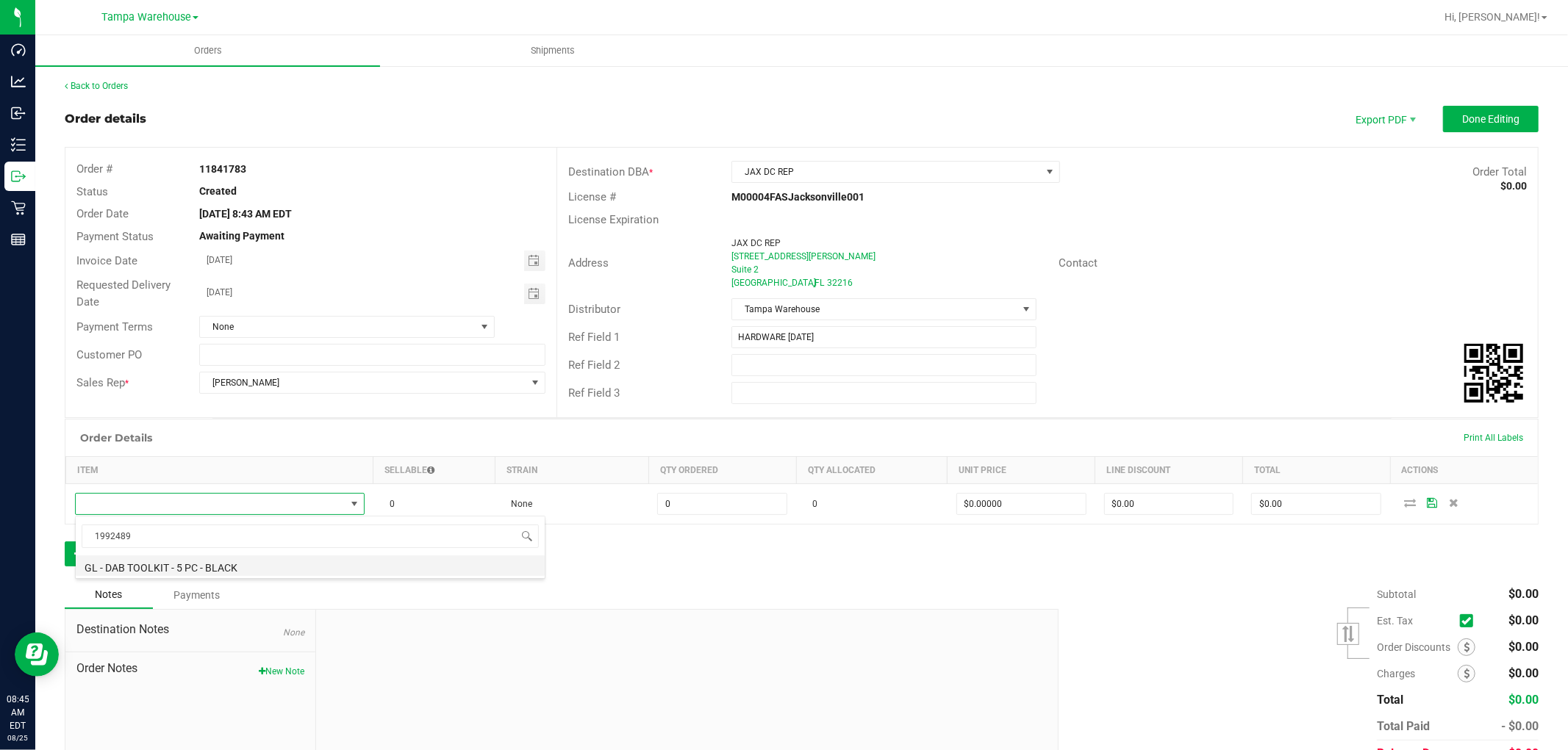
click at [259, 567] on li "GL - DAB TOOLKIT - 5 PC - BLACK" at bounding box center [310, 566] width 469 height 21
type input "0 ea"
type input "$15.00000"
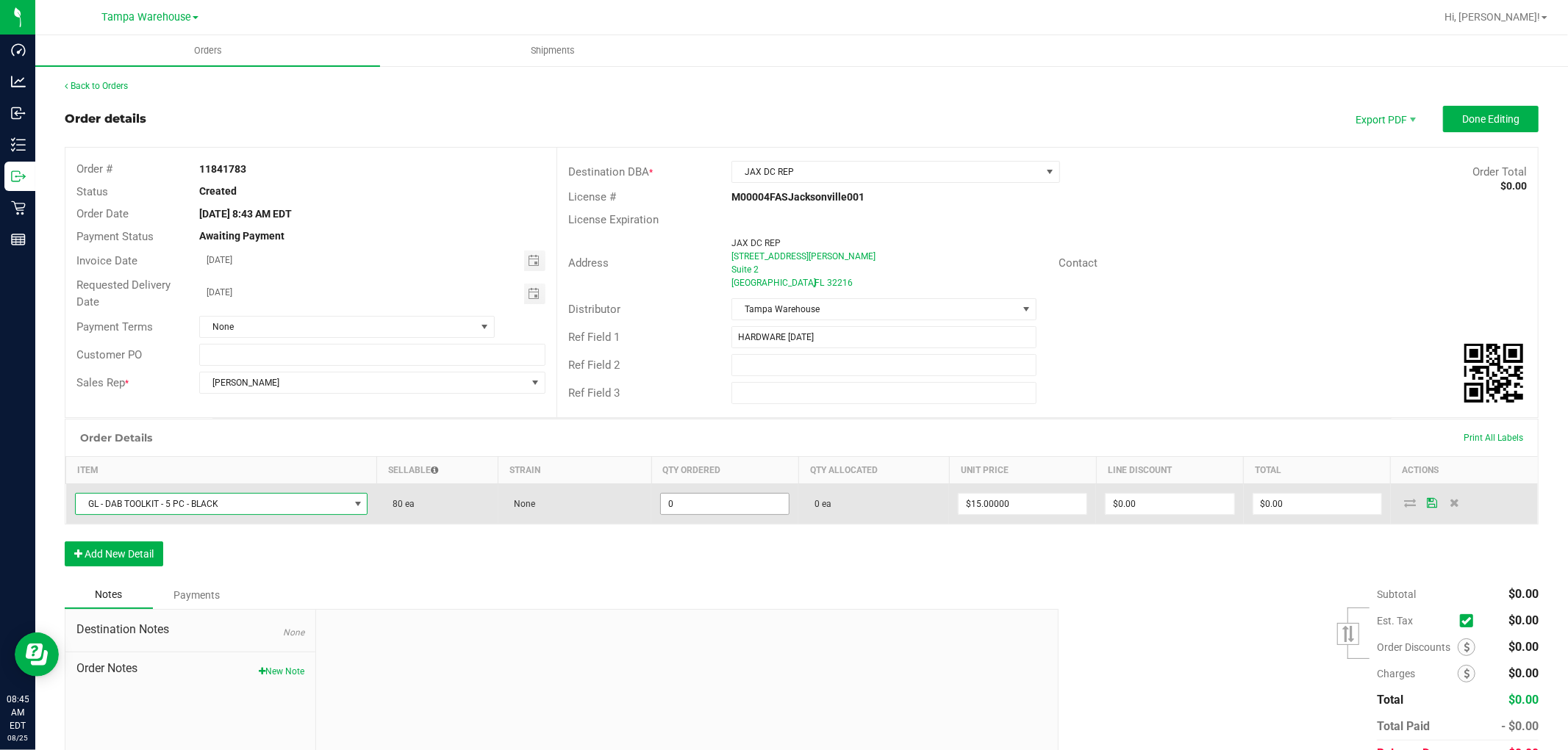
click at [688, 509] on input "0" at bounding box center [725, 504] width 128 height 21
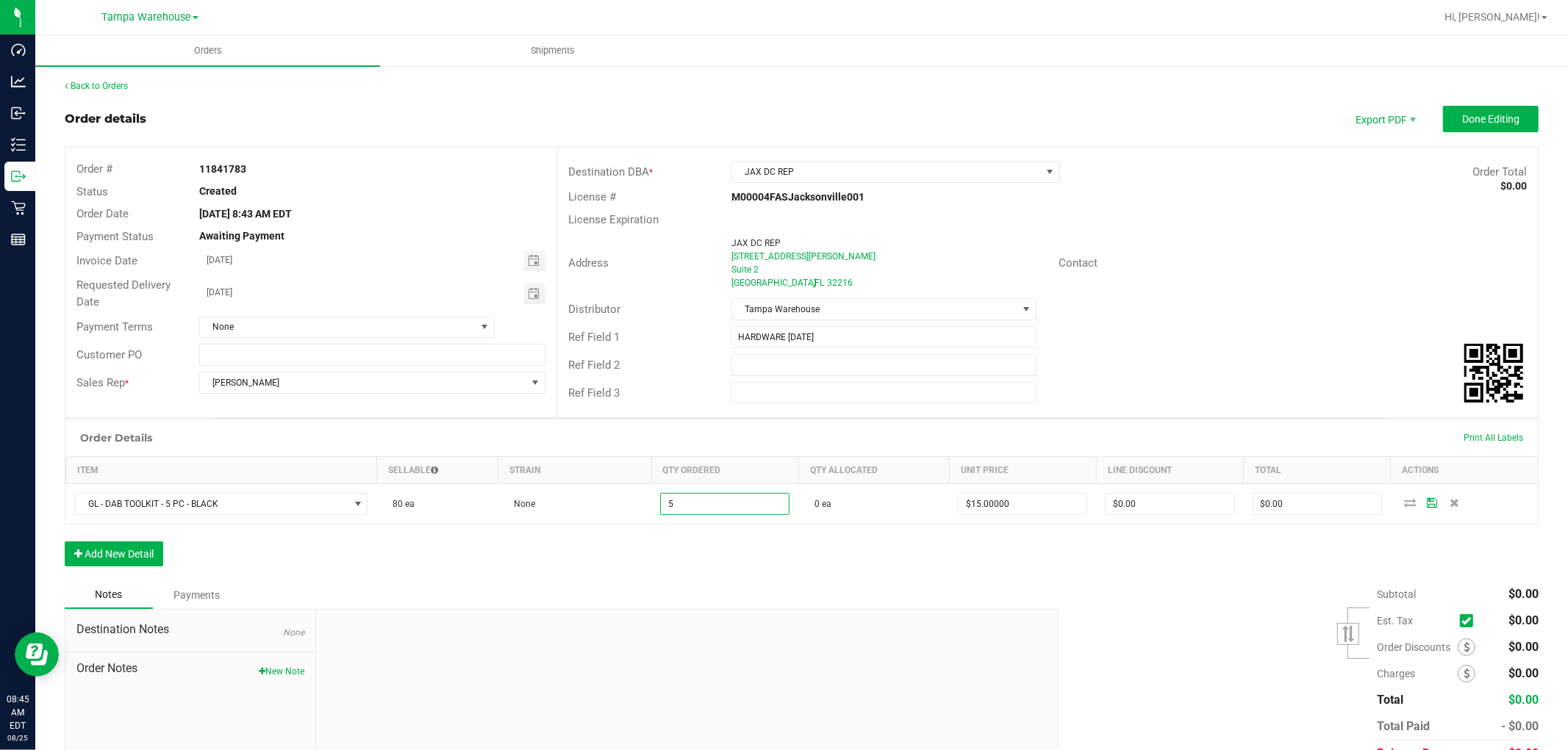
type input "5 ea"
type input "$75.00"
click at [673, 563] on div "Order Details Print All Labels Item Sellable Strain Qty Ordered Qty Allocated U…" at bounding box center [802, 500] width 1474 height 162
click at [152, 554] on button "Add New Detail" at bounding box center [114, 554] width 99 height 25
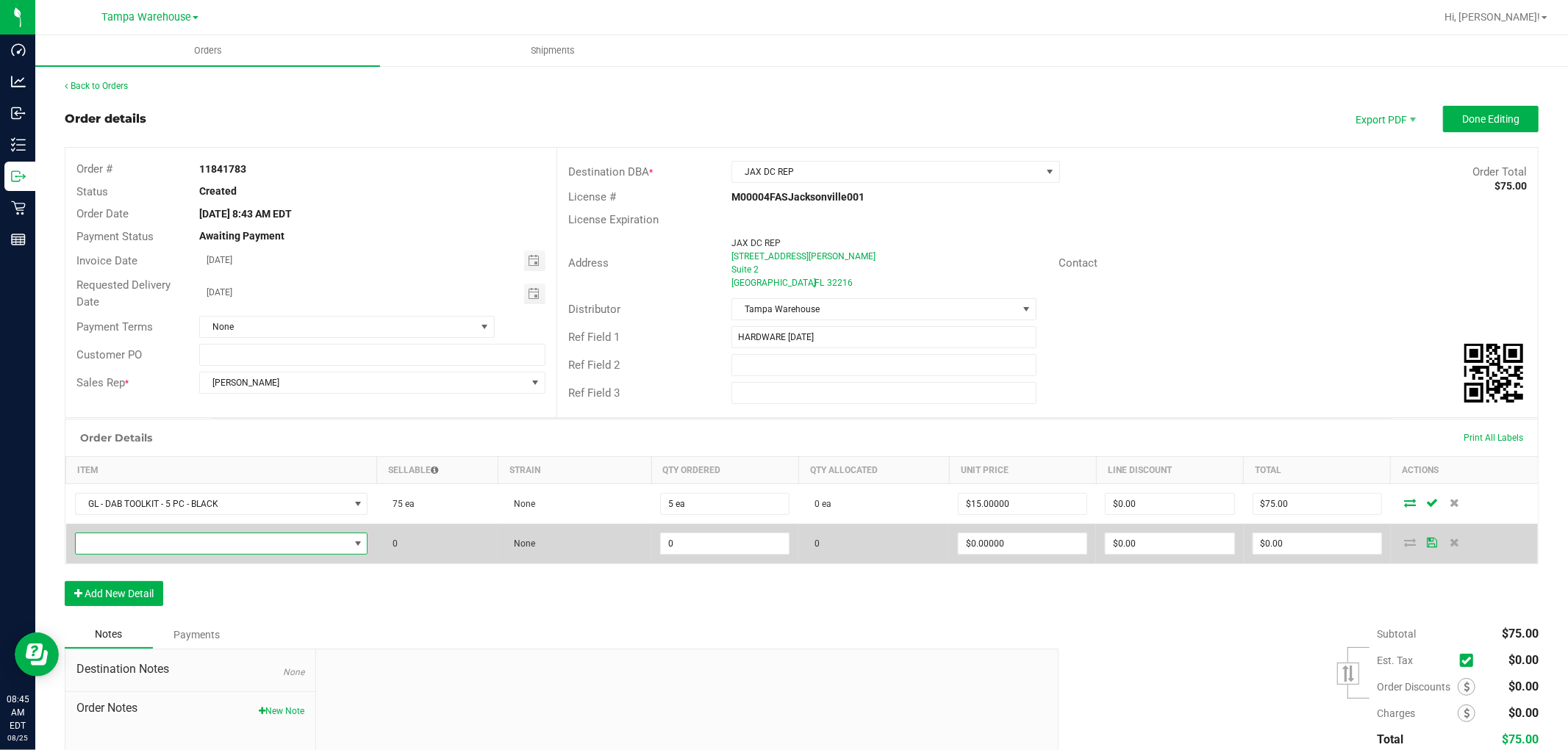
click at [213, 545] on span "NO DATA FOUND" at bounding box center [212, 544] width 273 height 21
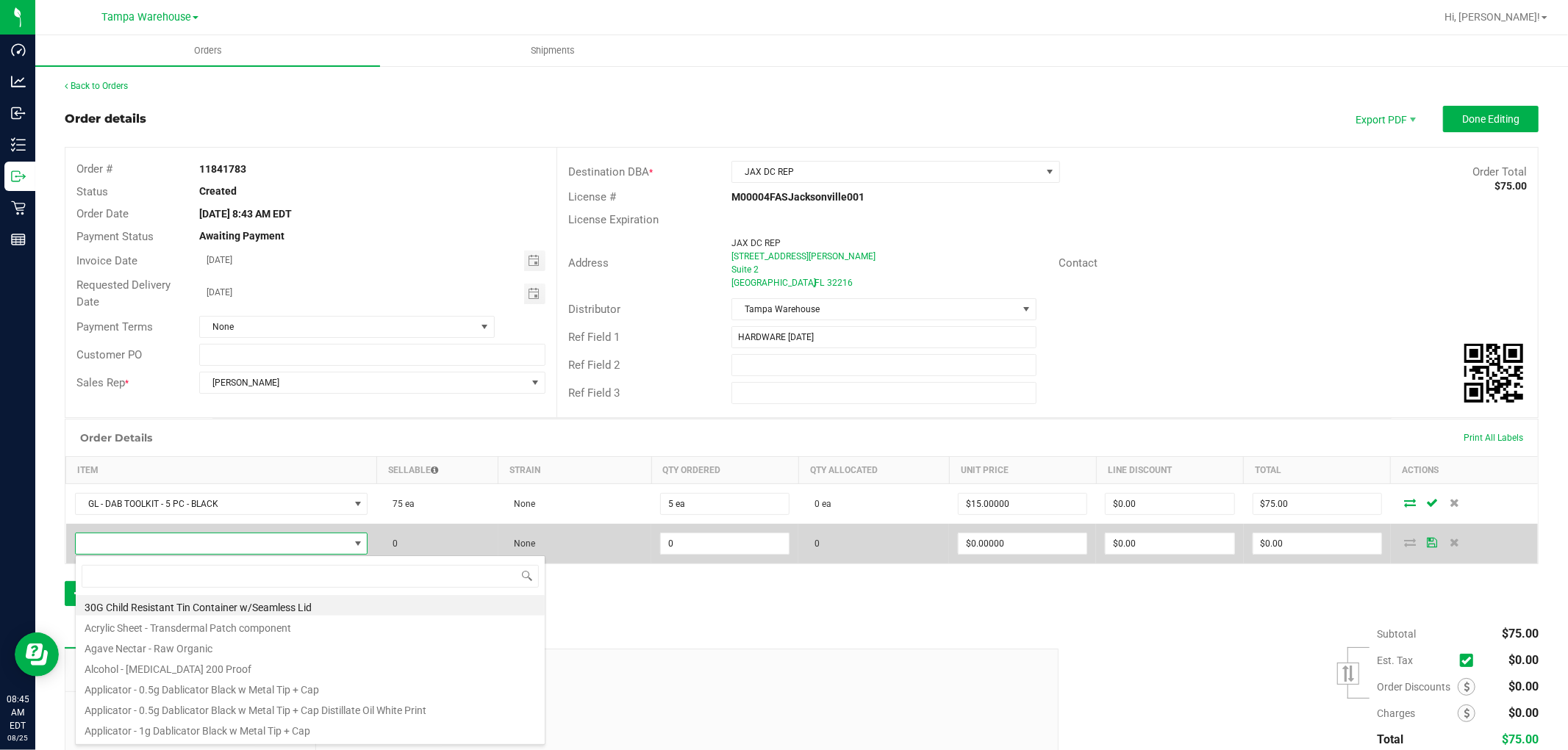
scroll to position [22, 289]
type input "1992469"
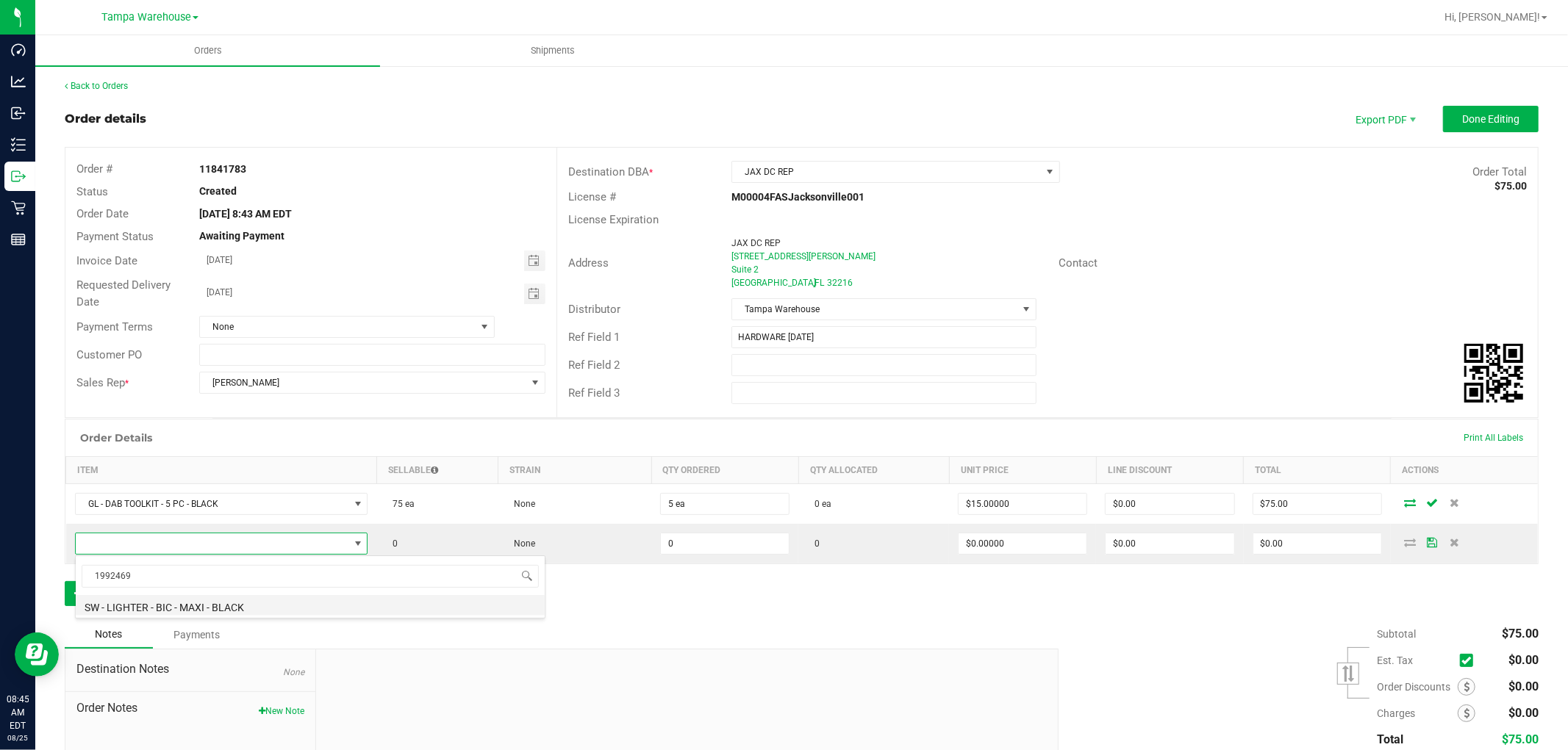
click at [254, 603] on li "SW - LIGHTER - BIC - MAXI - BLACK" at bounding box center [310, 606] width 469 height 21
type input "0 ea"
type input "$3.00000"
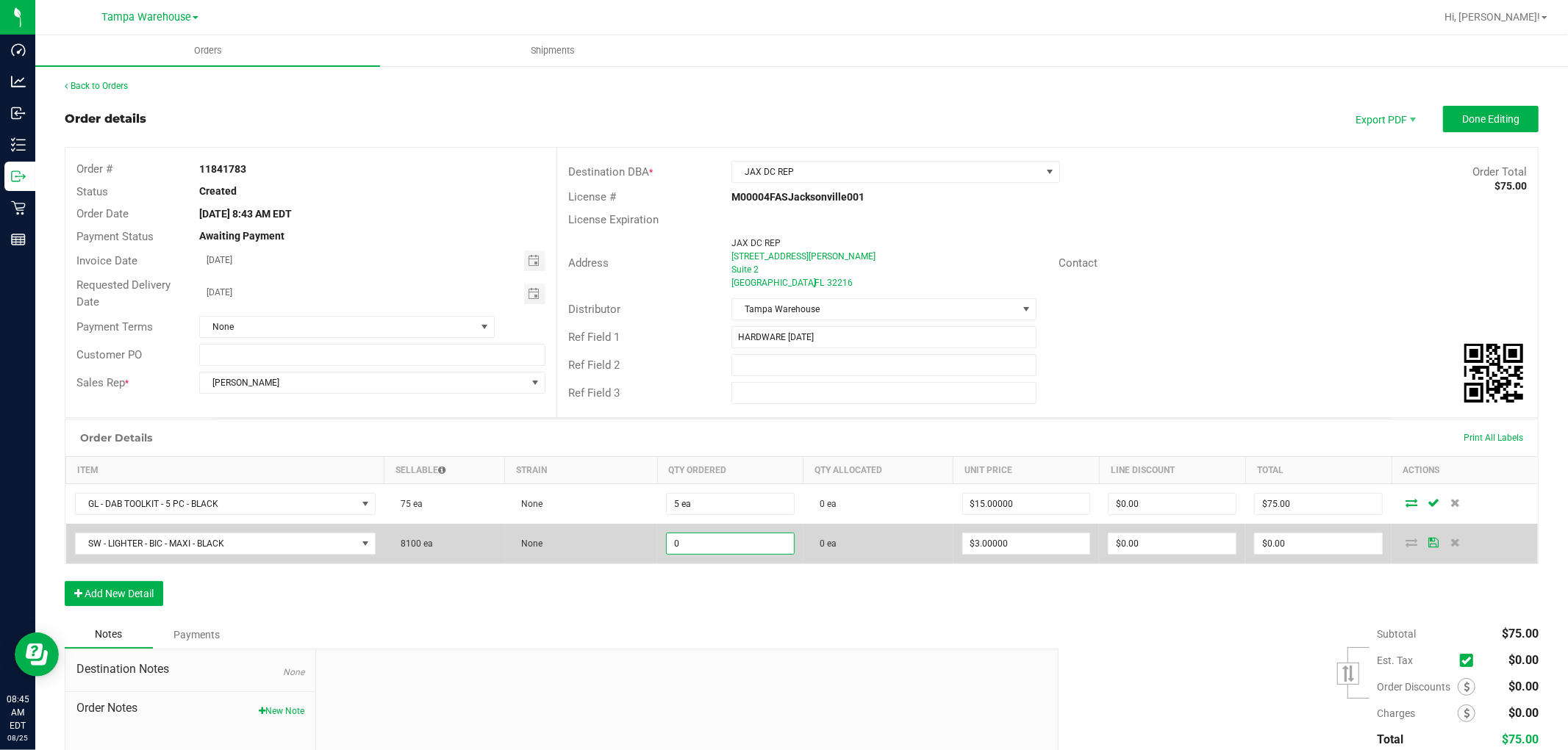
click at [699, 547] on input "0" at bounding box center [730, 544] width 127 height 21
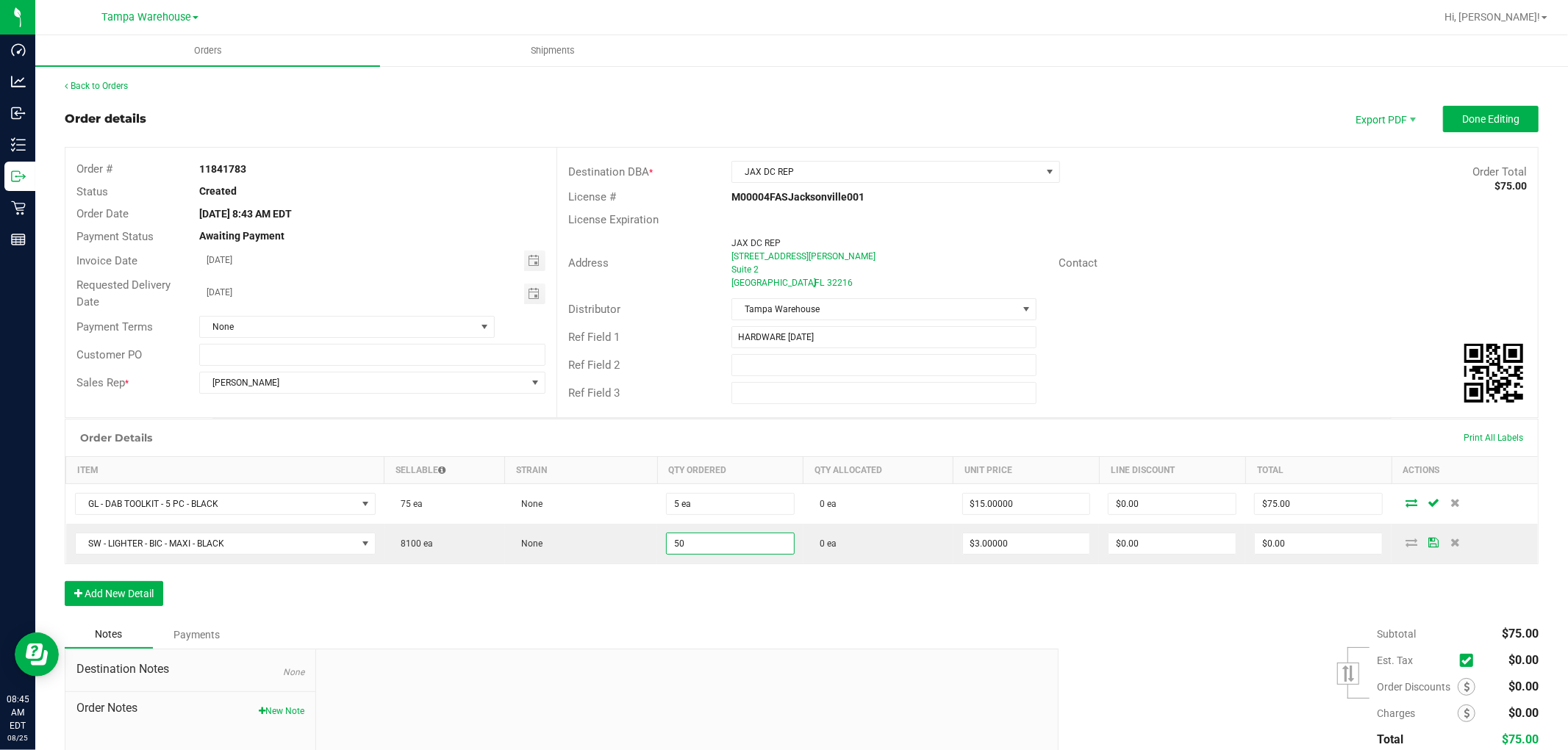
type input "50 ea"
type input "$150.00"
click at [698, 616] on div "Order Details Print All Labels Item Sellable Strain Qty Ordered Qty Allocated U…" at bounding box center [802, 520] width 1474 height 203
click at [872, 592] on div "Order Details Print All Labels Item Sellable Strain Qty Ordered Qty Allocated U…" at bounding box center [802, 520] width 1474 height 203
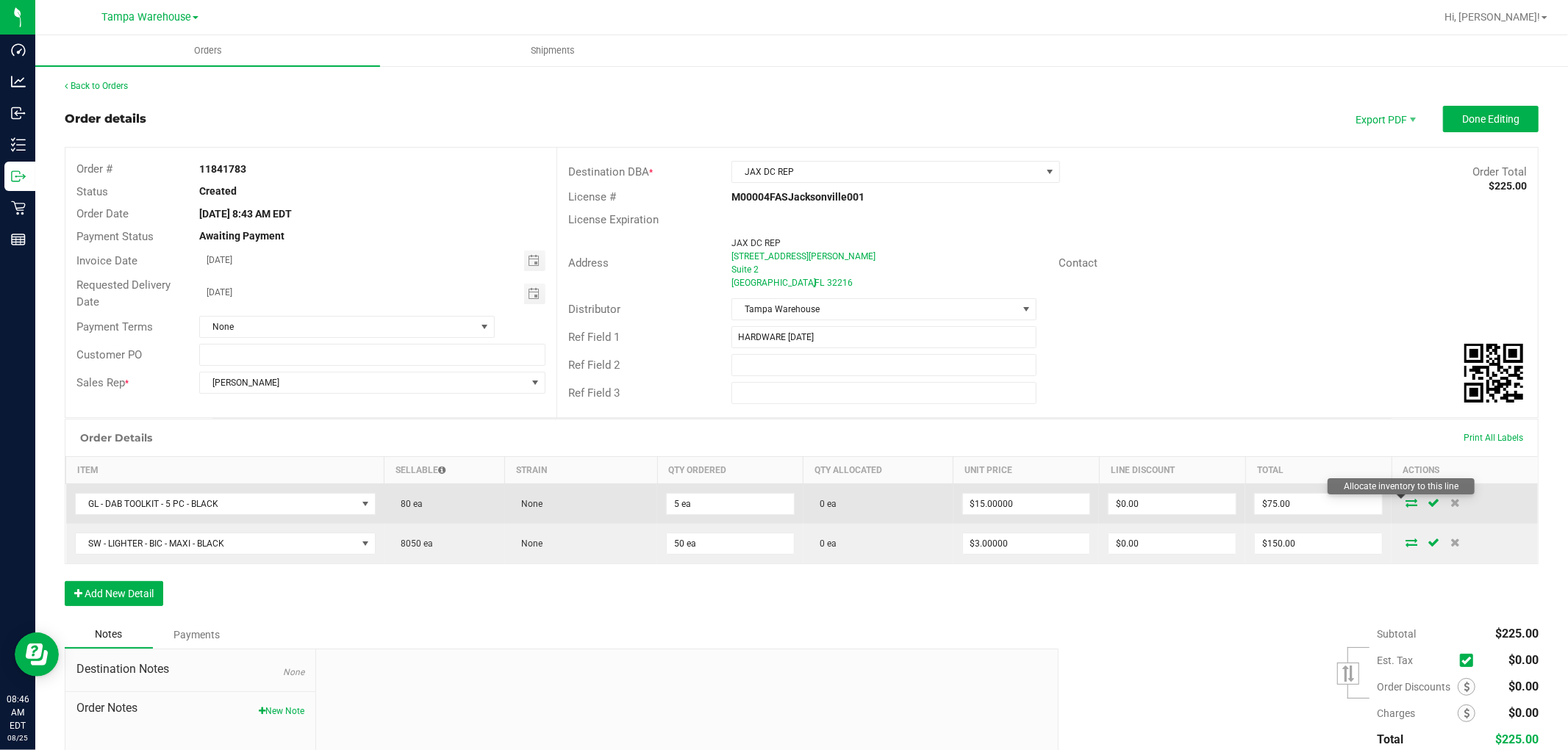
click at [1406, 501] on icon at bounding box center [1412, 502] width 11 height 8
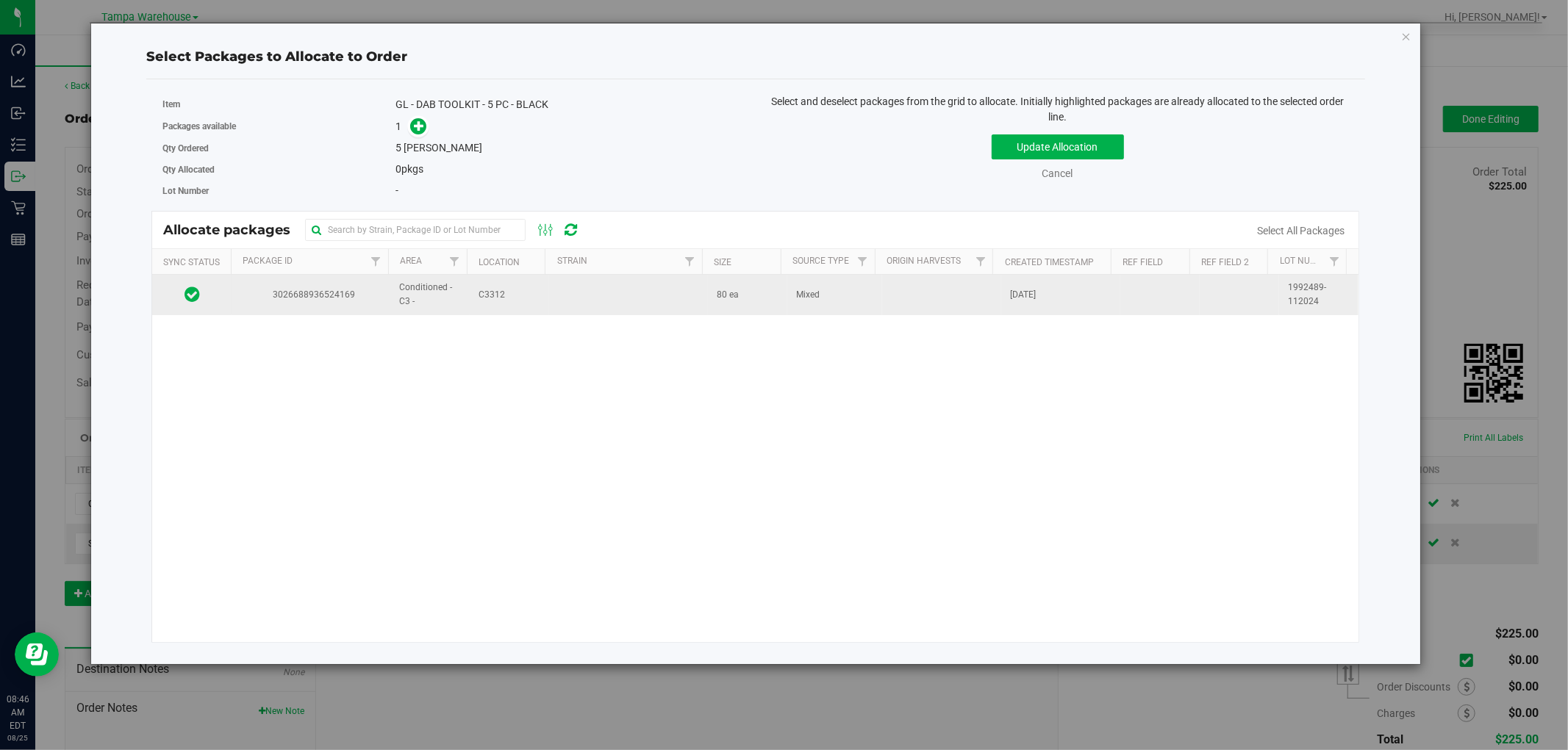
click at [563, 292] on td at bounding box center [629, 295] width 159 height 40
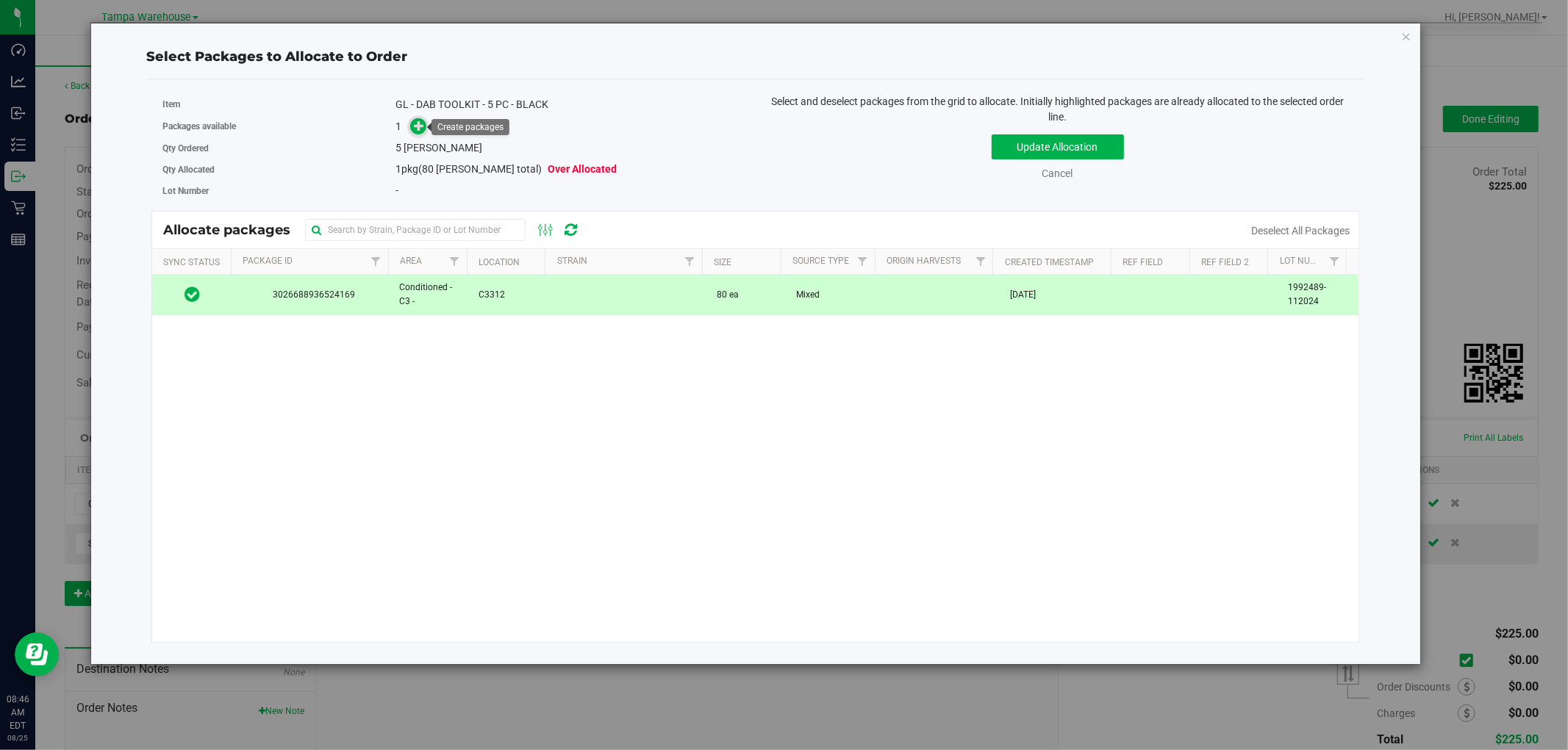
click at [416, 123] on icon at bounding box center [419, 125] width 11 height 11
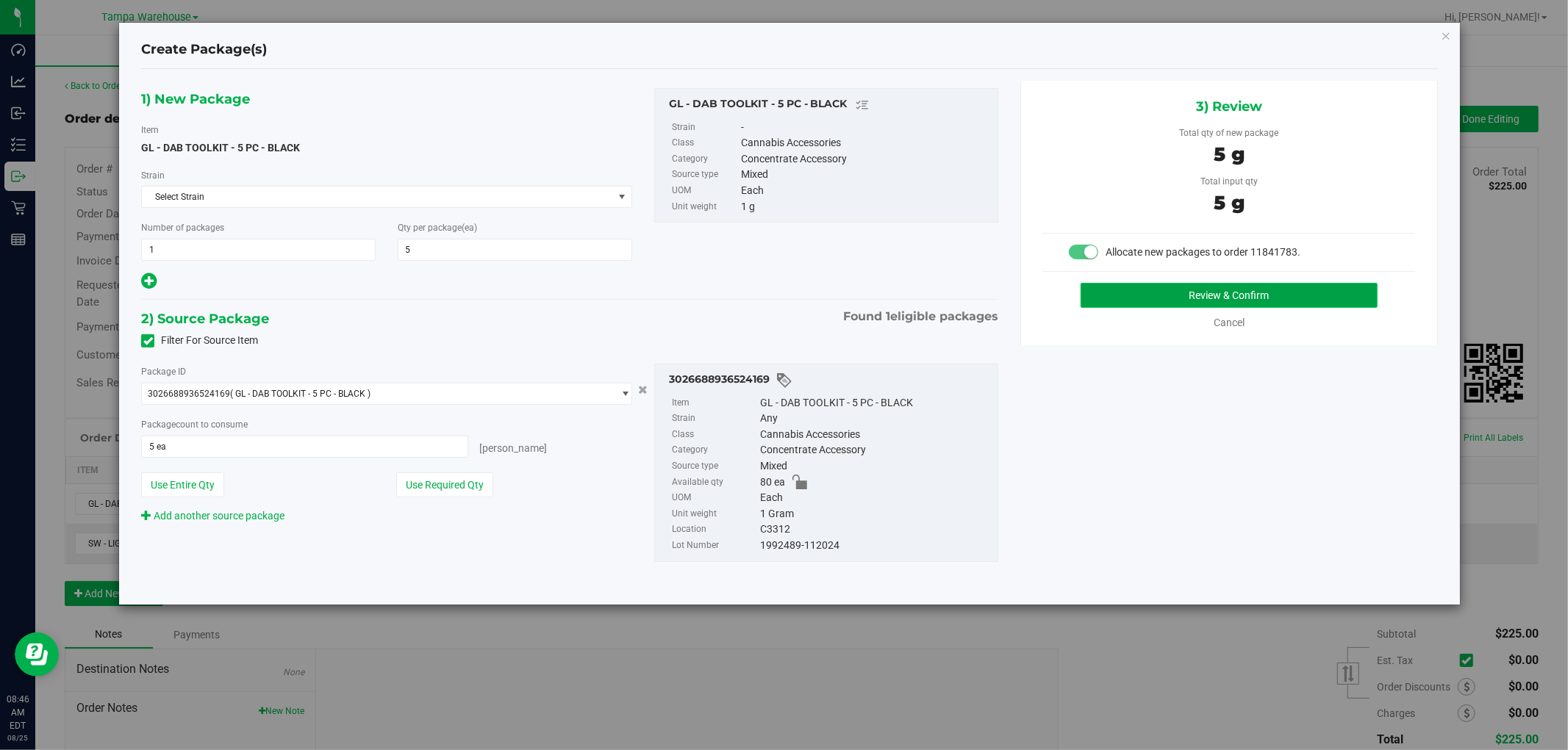
click at [1222, 296] on button "Review & Confirm" at bounding box center [1230, 295] width 298 height 25
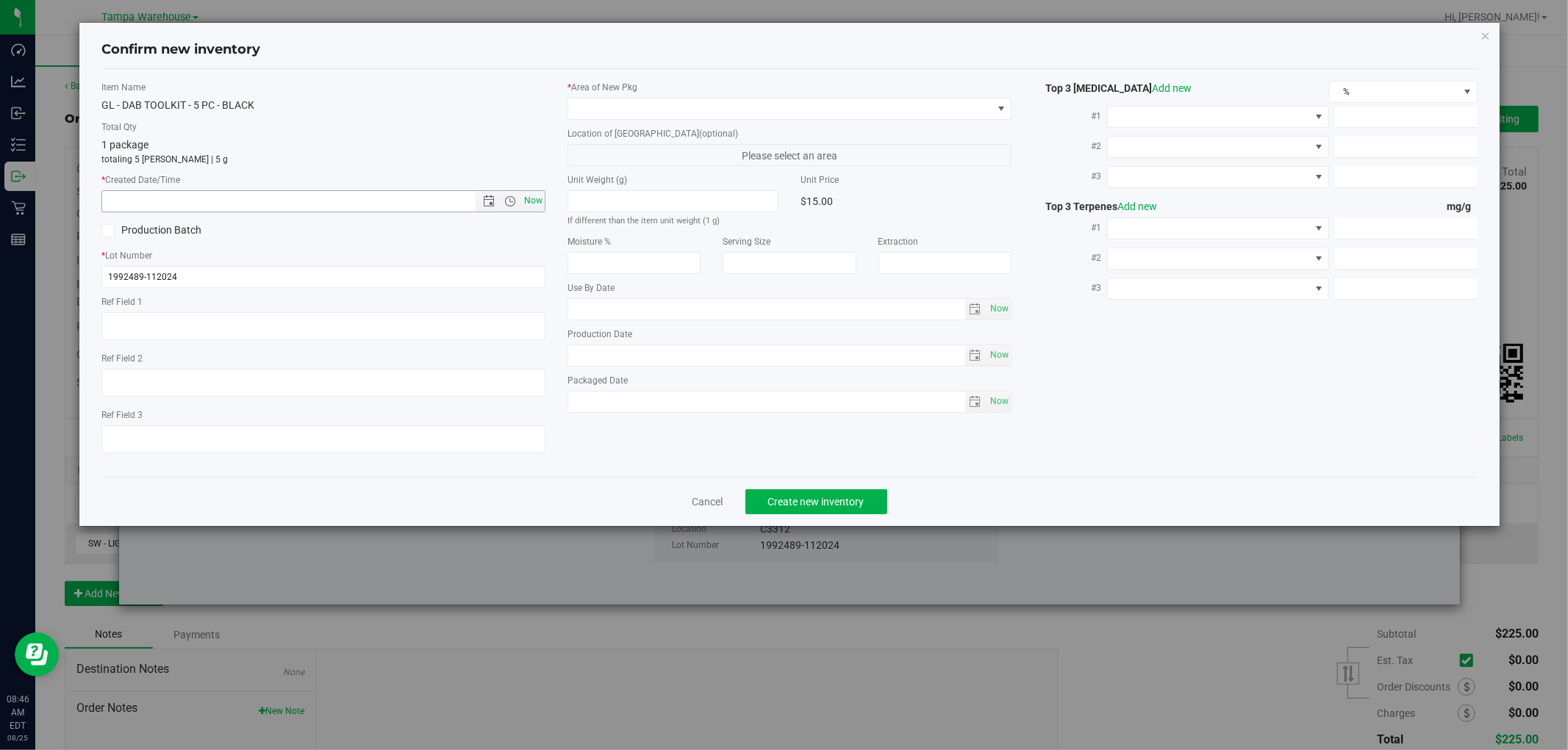
click at [535, 204] on span "Now" at bounding box center [533, 201] width 25 height 22
type input "[DATE] 8:46 AM"
click at [806, 106] on span at bounding box center [780, 109] width 424 height 21
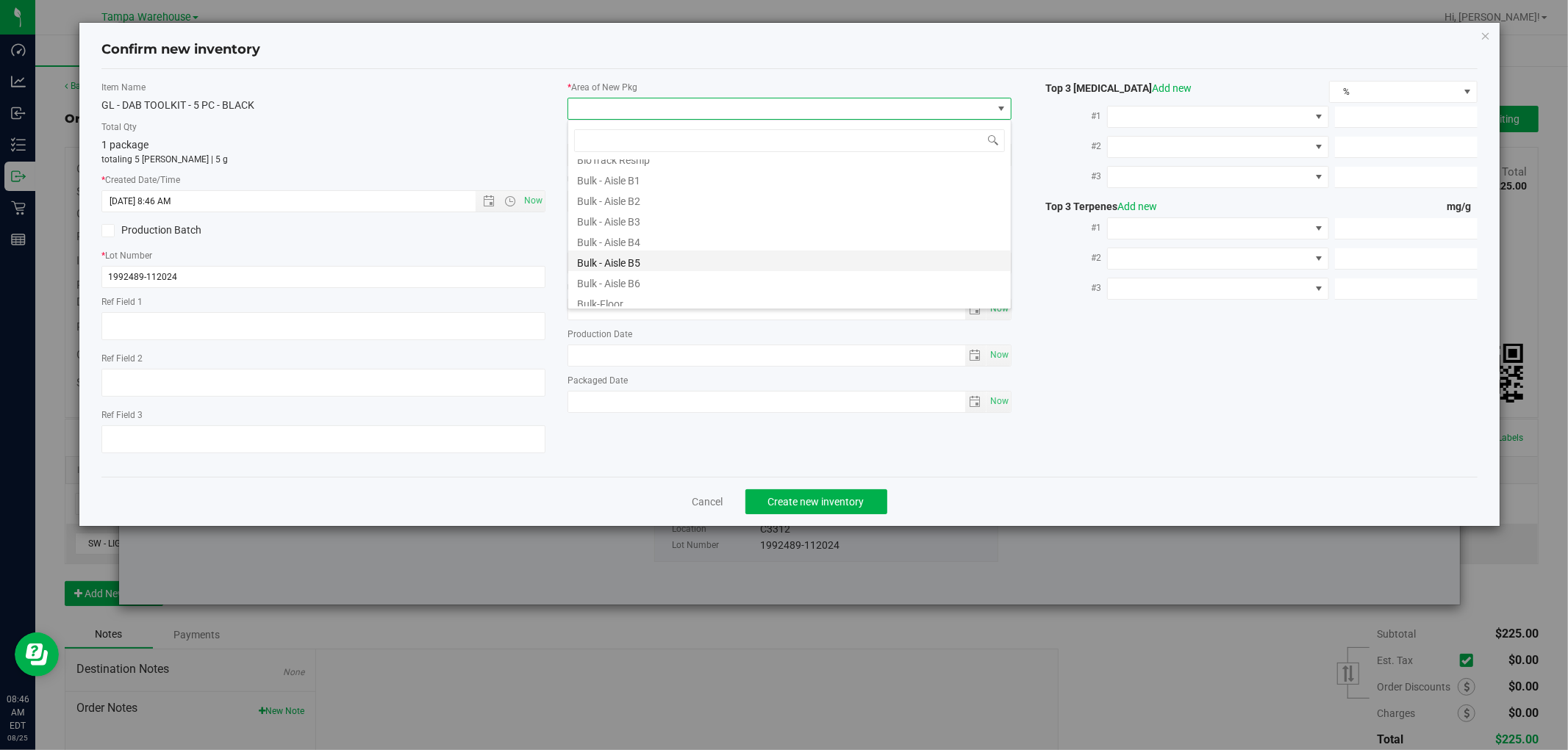
scroll to position [82, 0]
click at [670, 294] on li "Conditioned - C3 -" at bounding box center [790, 294] width 443 height 21
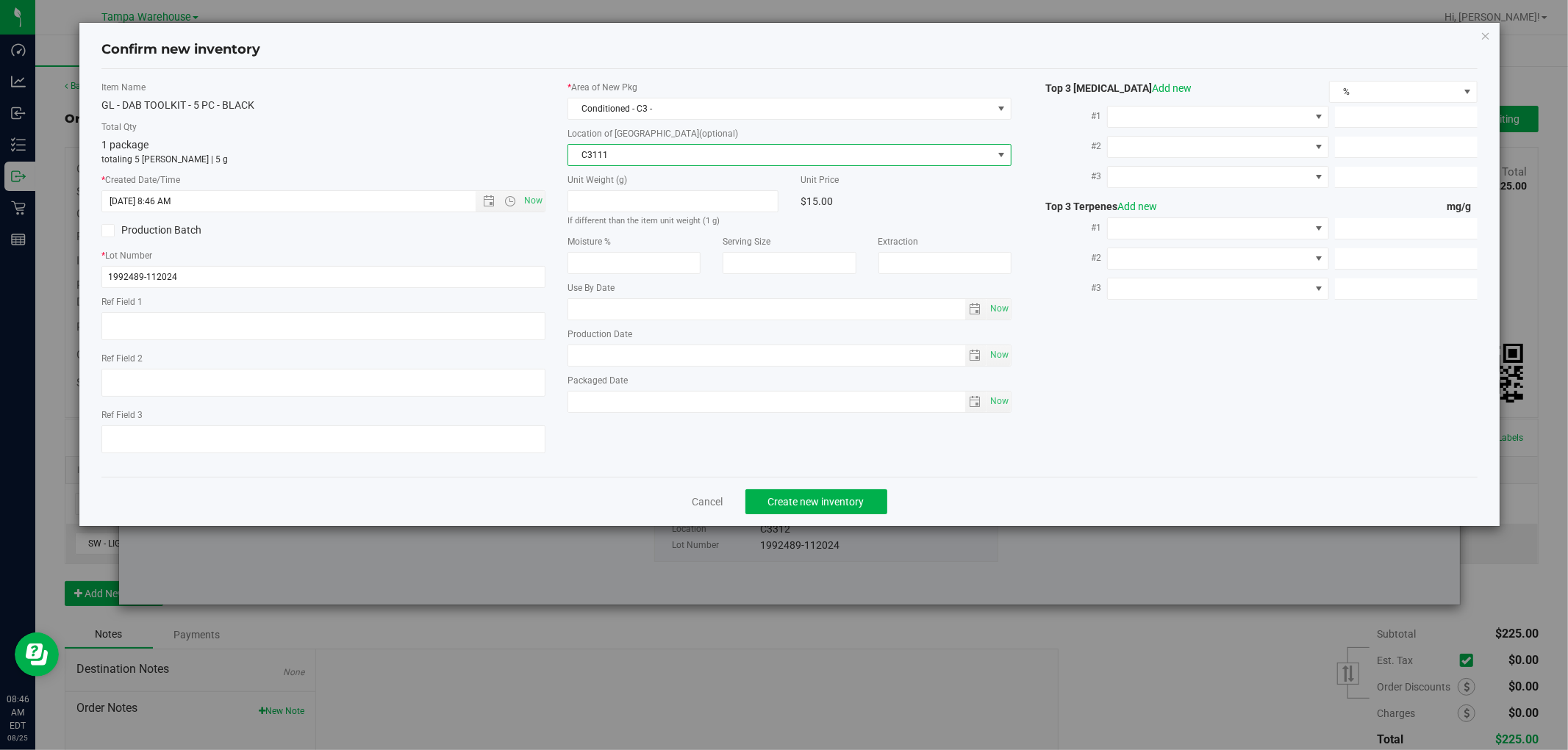
click at [713, 153] on span "C3111" at bounding box center [780, 155] width 424 height 21
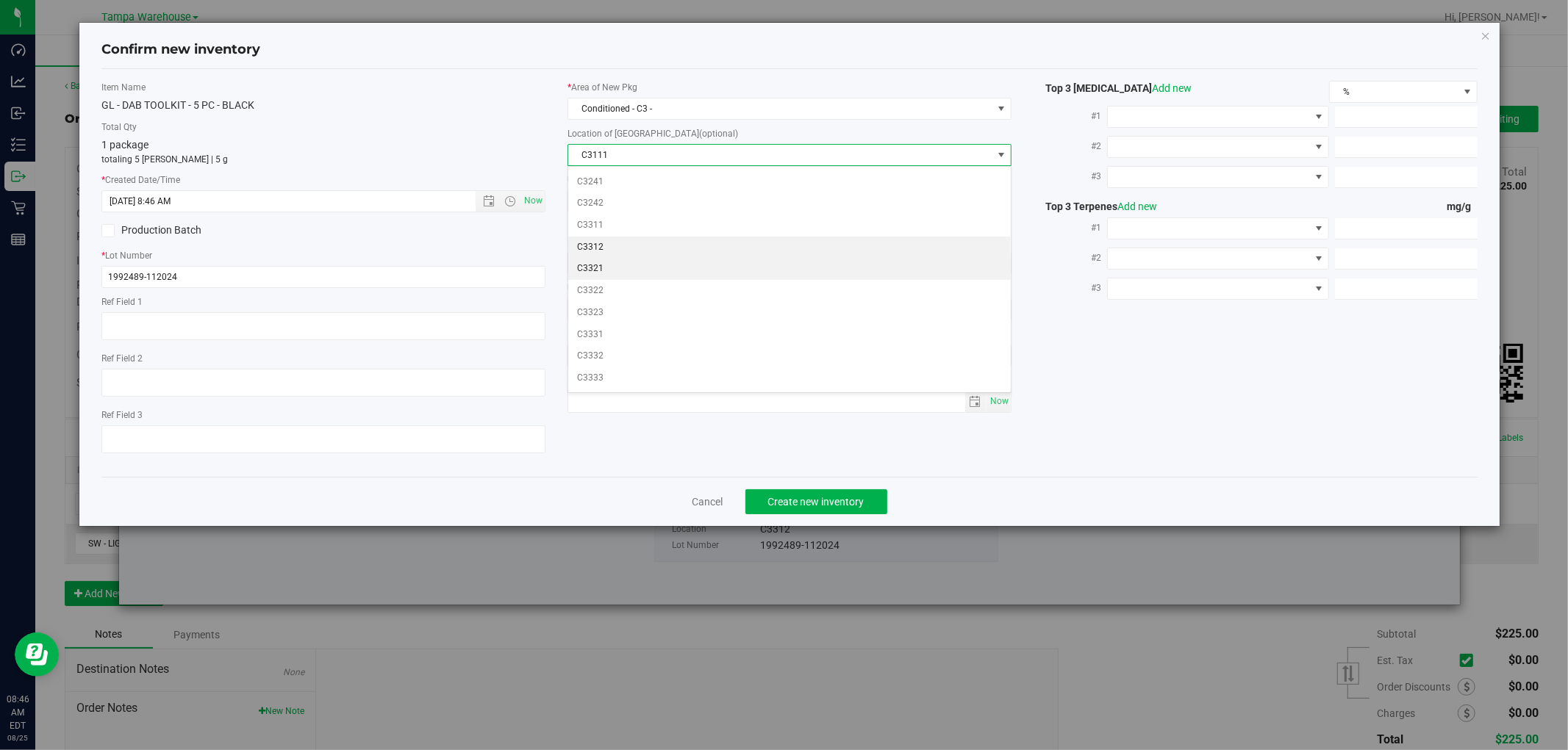
scroll to position [326, 0]
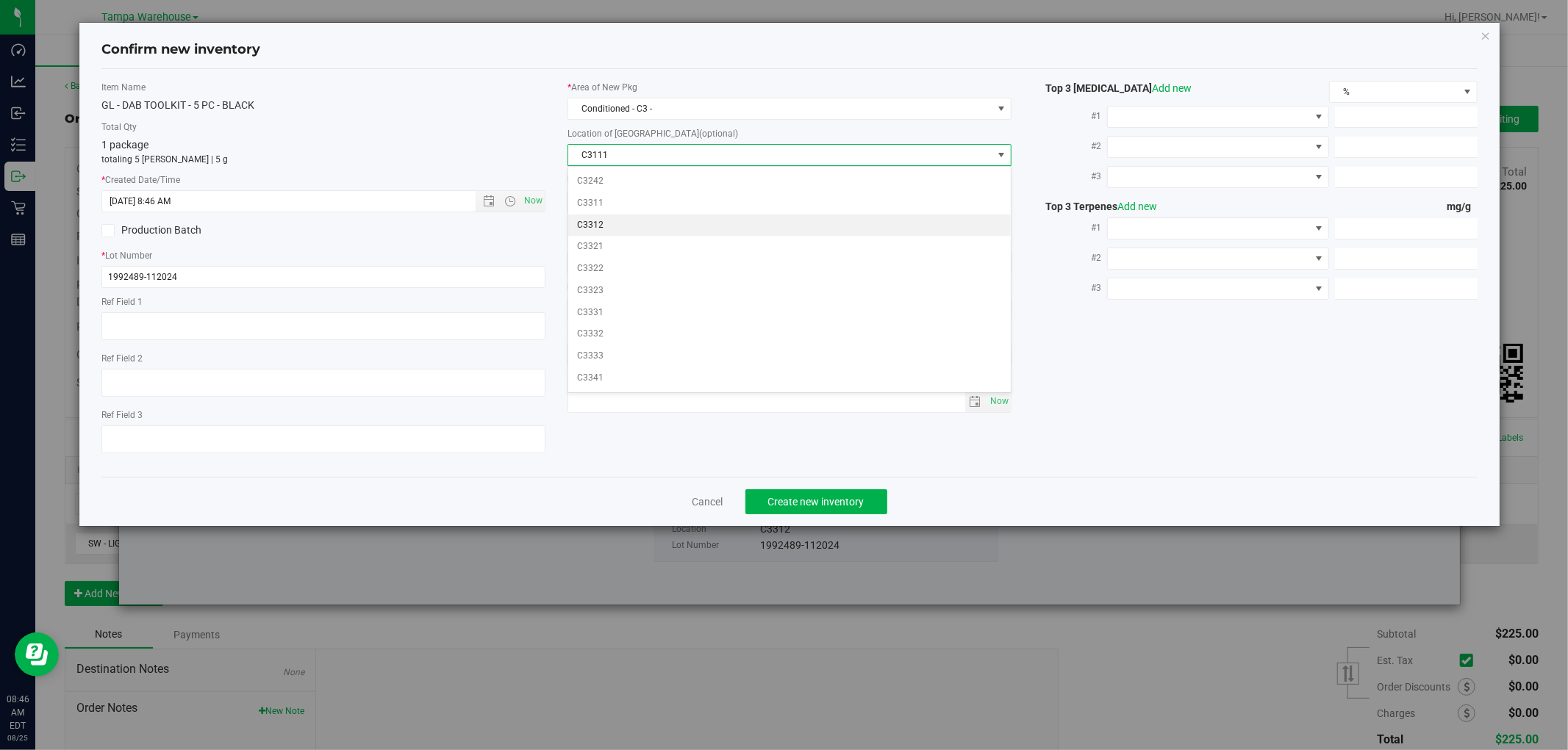
click at [644, 230] on li "C3312" at bounding box center [790, 225] width 443 height 22
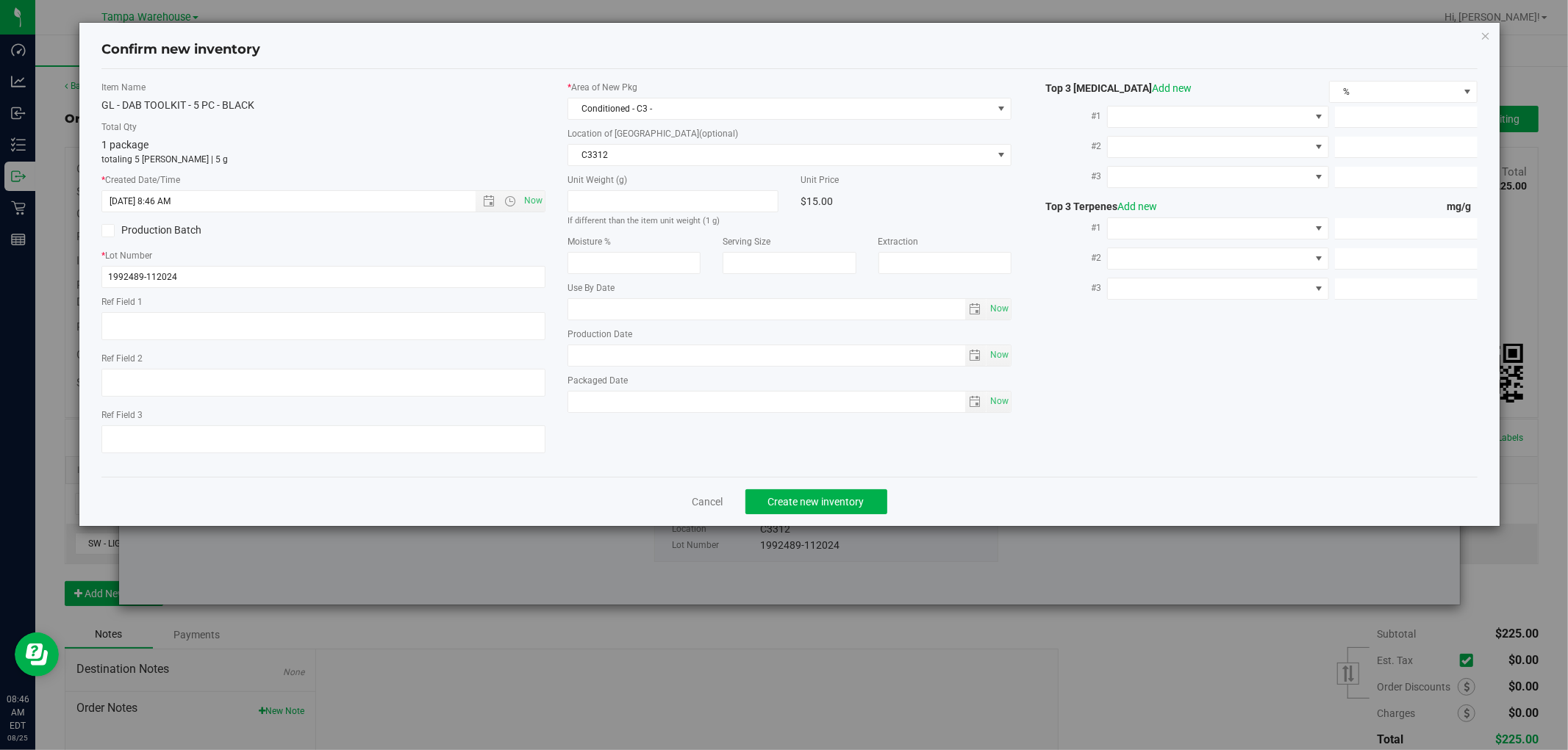
click at [957, 498] on div "Cancel Create new inventory" at bounding box center [790, 501] width 1376 height 49
click at [858, 507] on span "Create new inventory" at bounding box center [816, 502] width 96 height 11
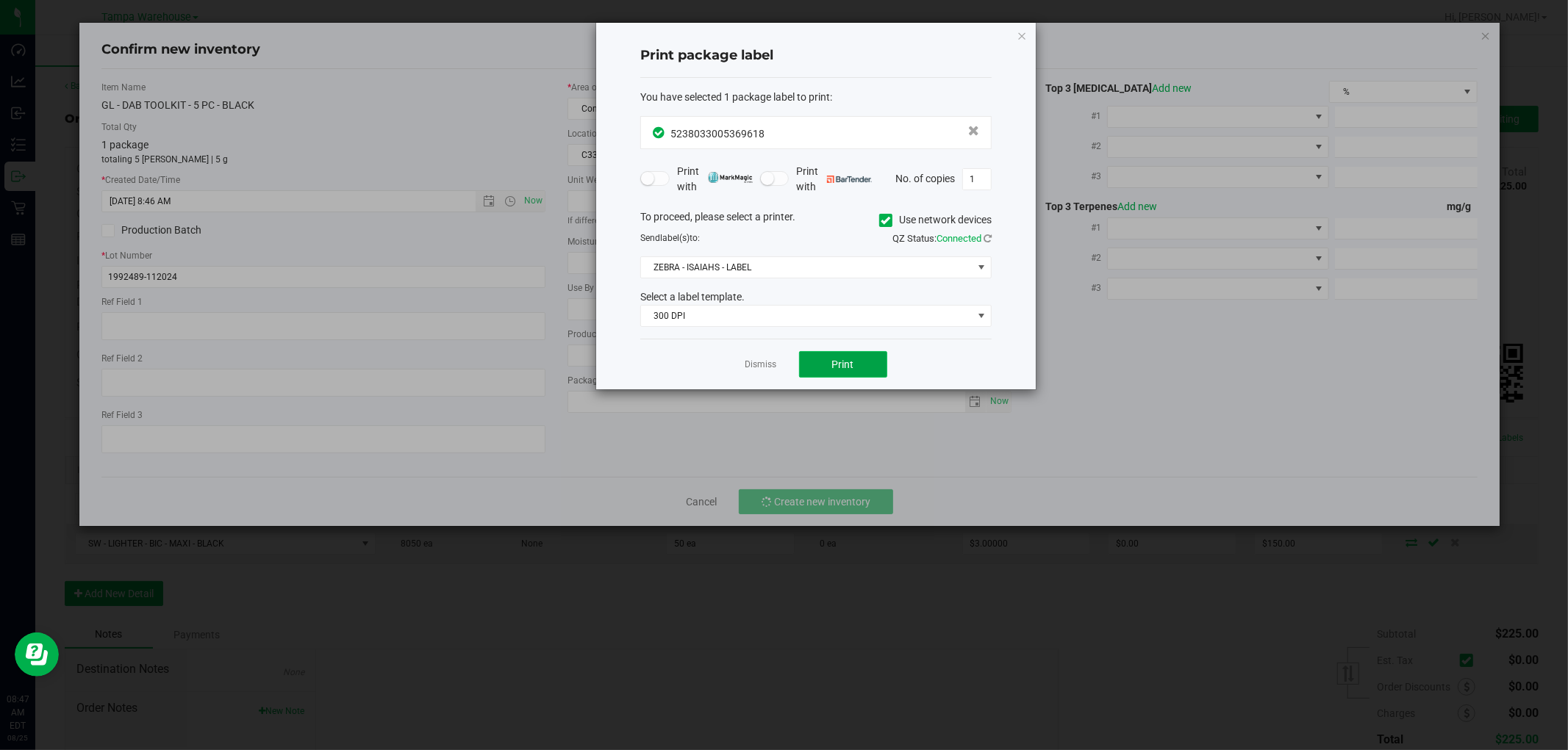
click at [844, 368] on span "Print" at bounding box center [842, 365] width 22 height 11
click at [1023, 34] on icon "button" at bounding box center [1021, 35] width 10 height 18
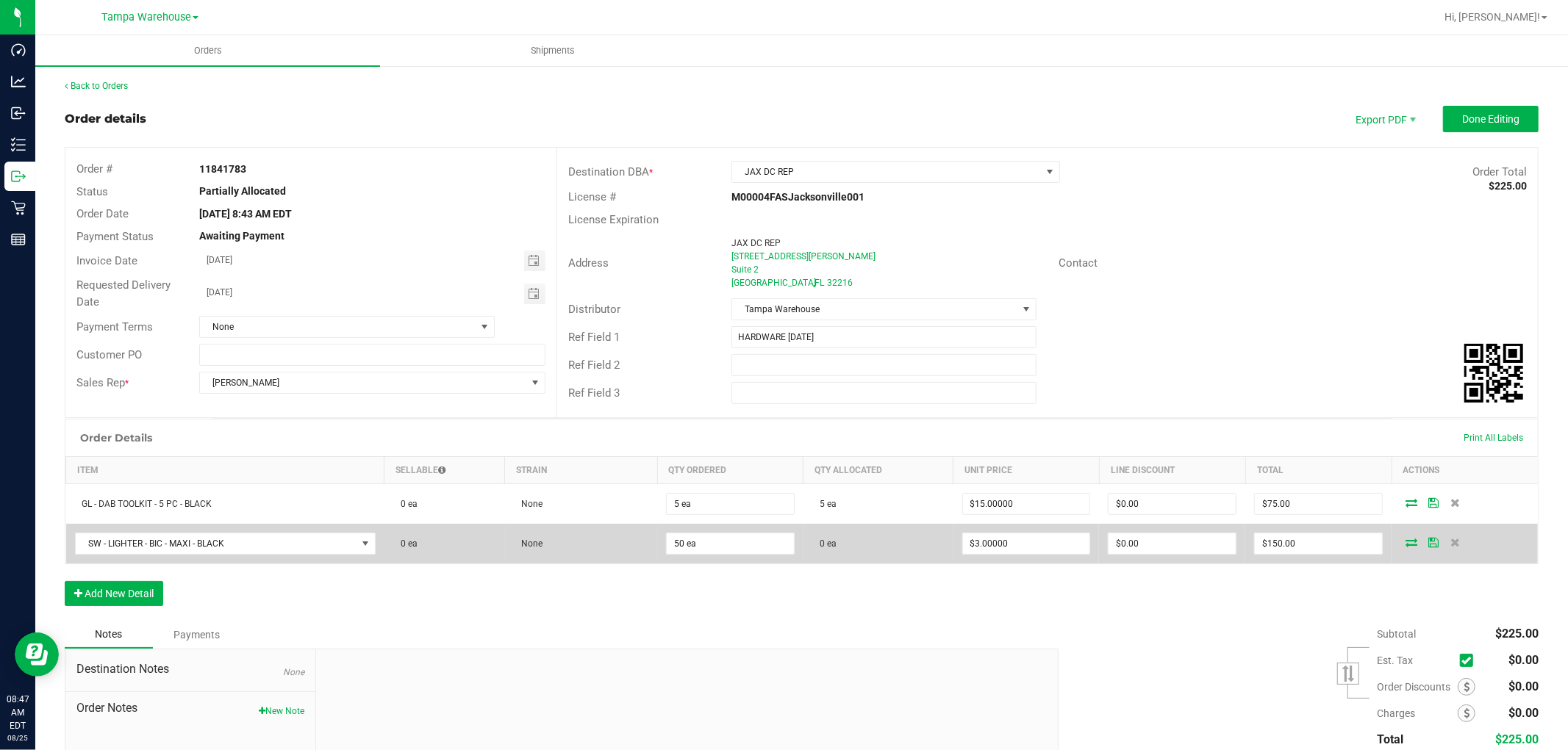
click at [1406, 546] on icon at bounding box center [1412, 542] width 11 height 8
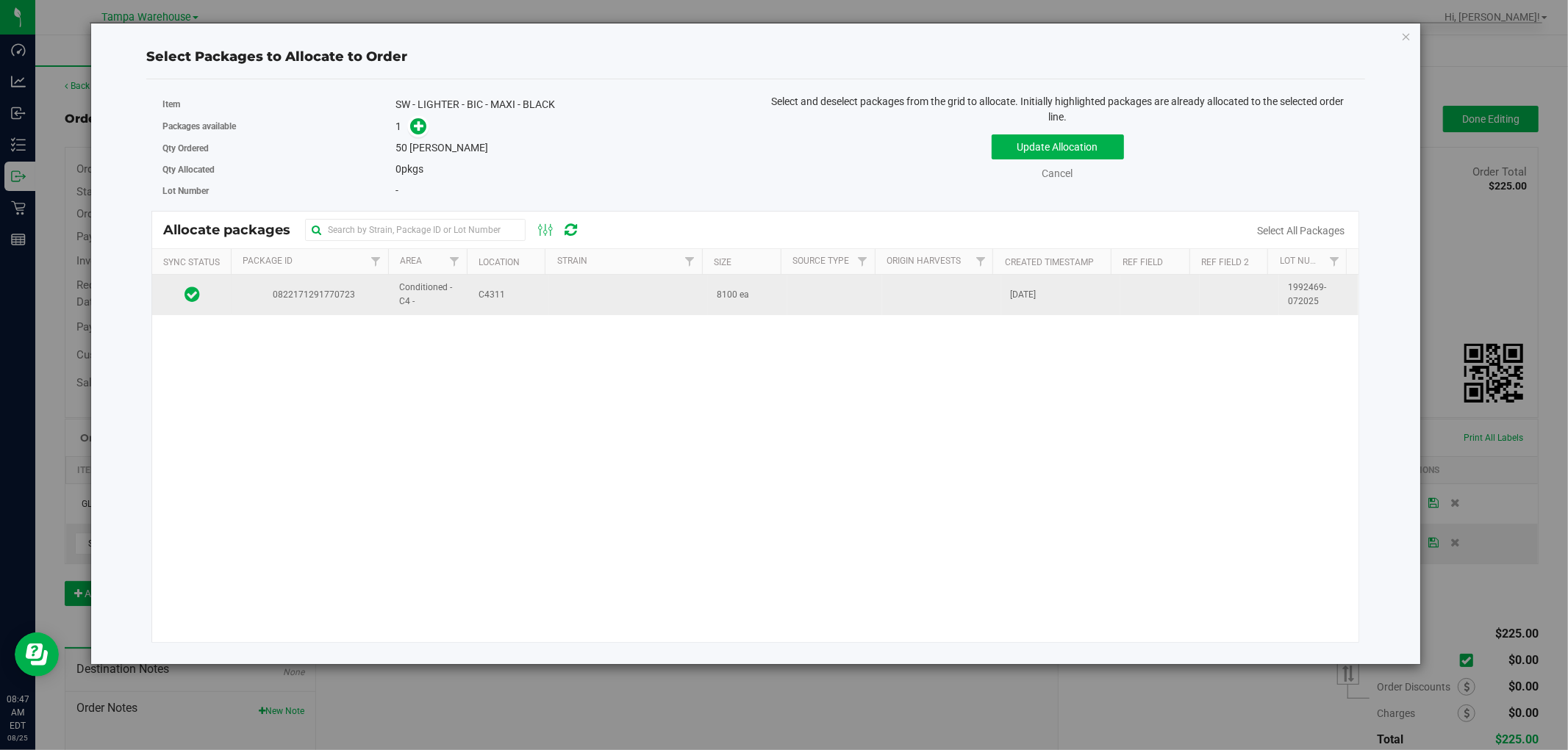
click at [568, 296] on td at bounding box center [629, 295] width 159 height 40
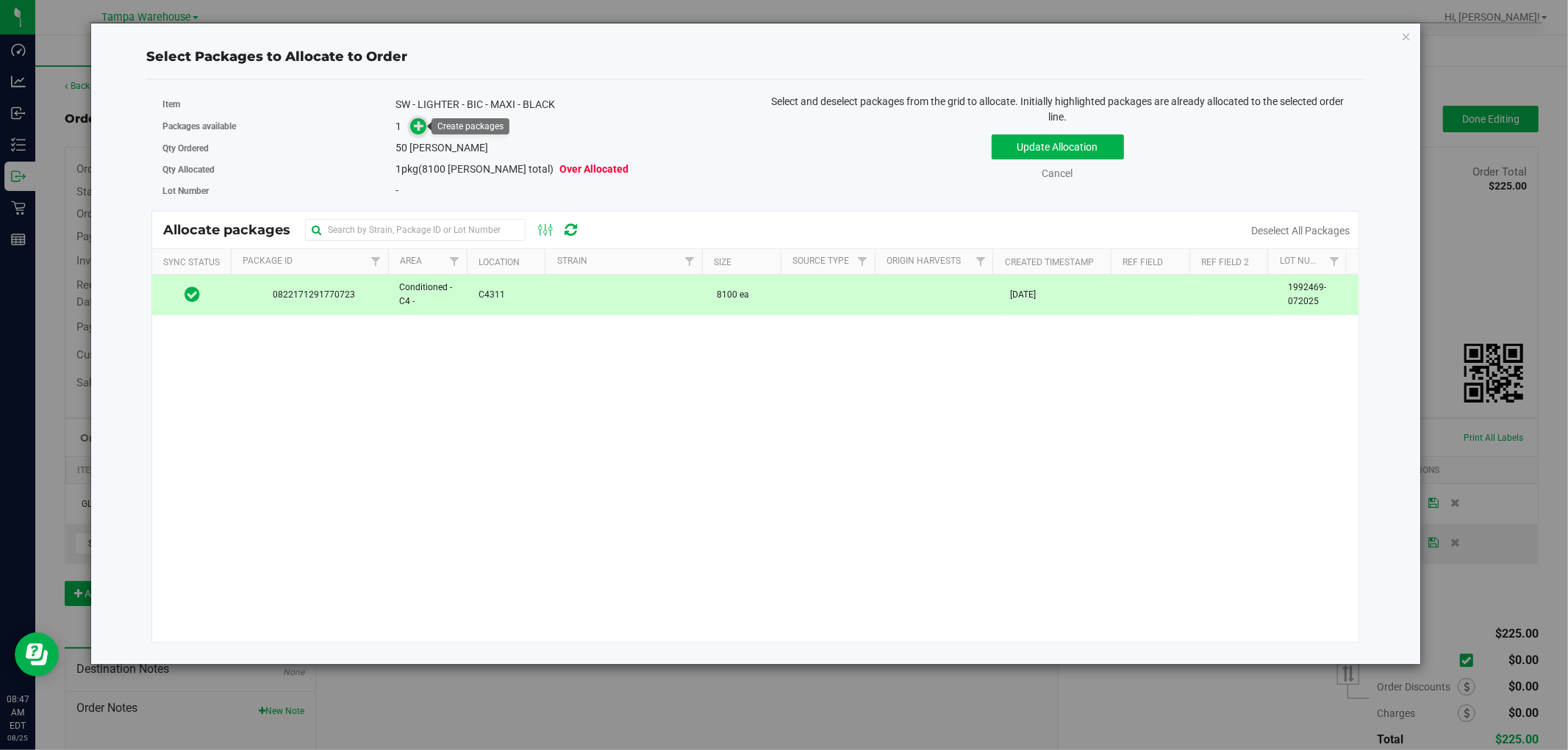
click at [423, 128] on icon at bounding box center [418, 124] width 10 height 10
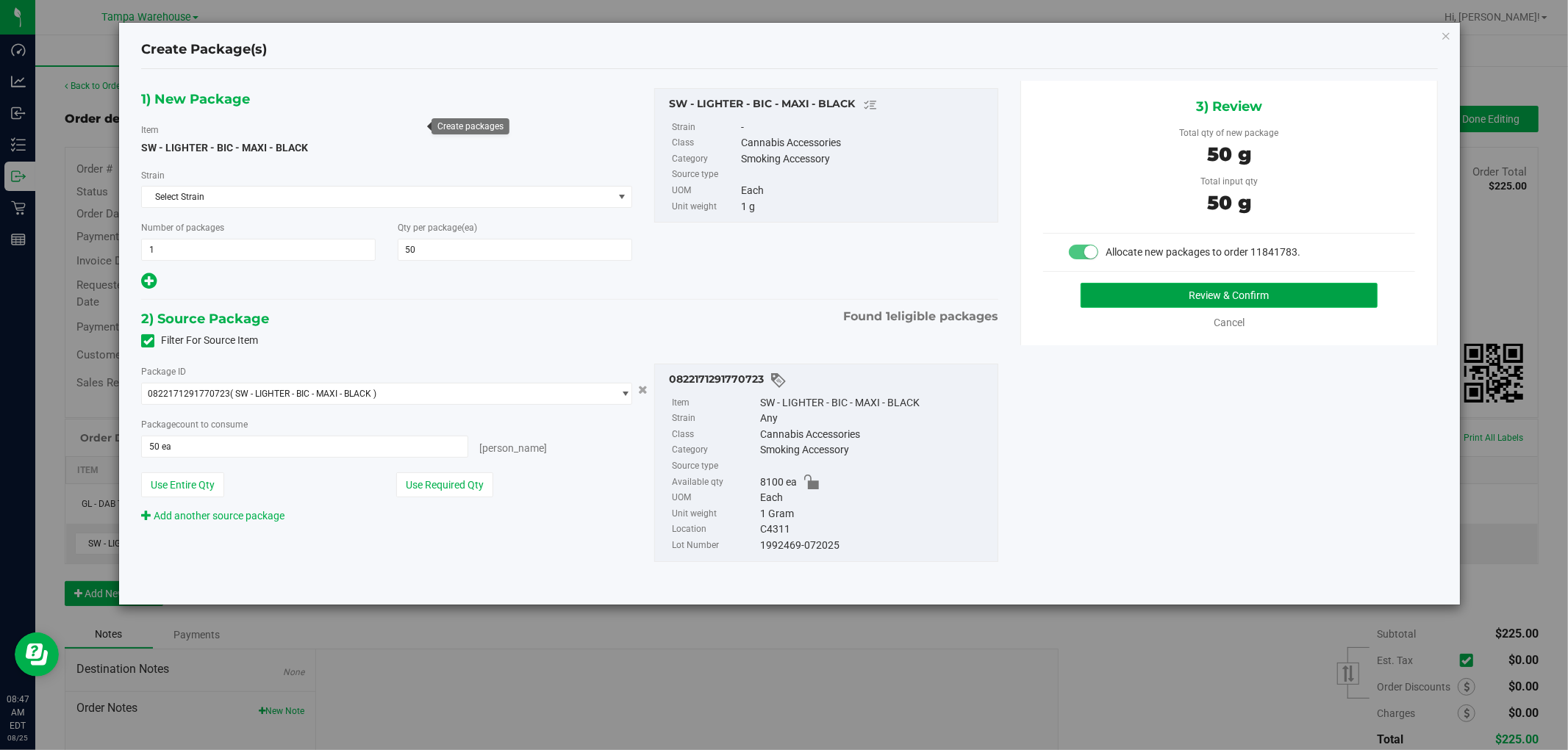
click at [1281, 299] on button "Review & Confirm" at bounding box center [1230, 295] width 298 height 25
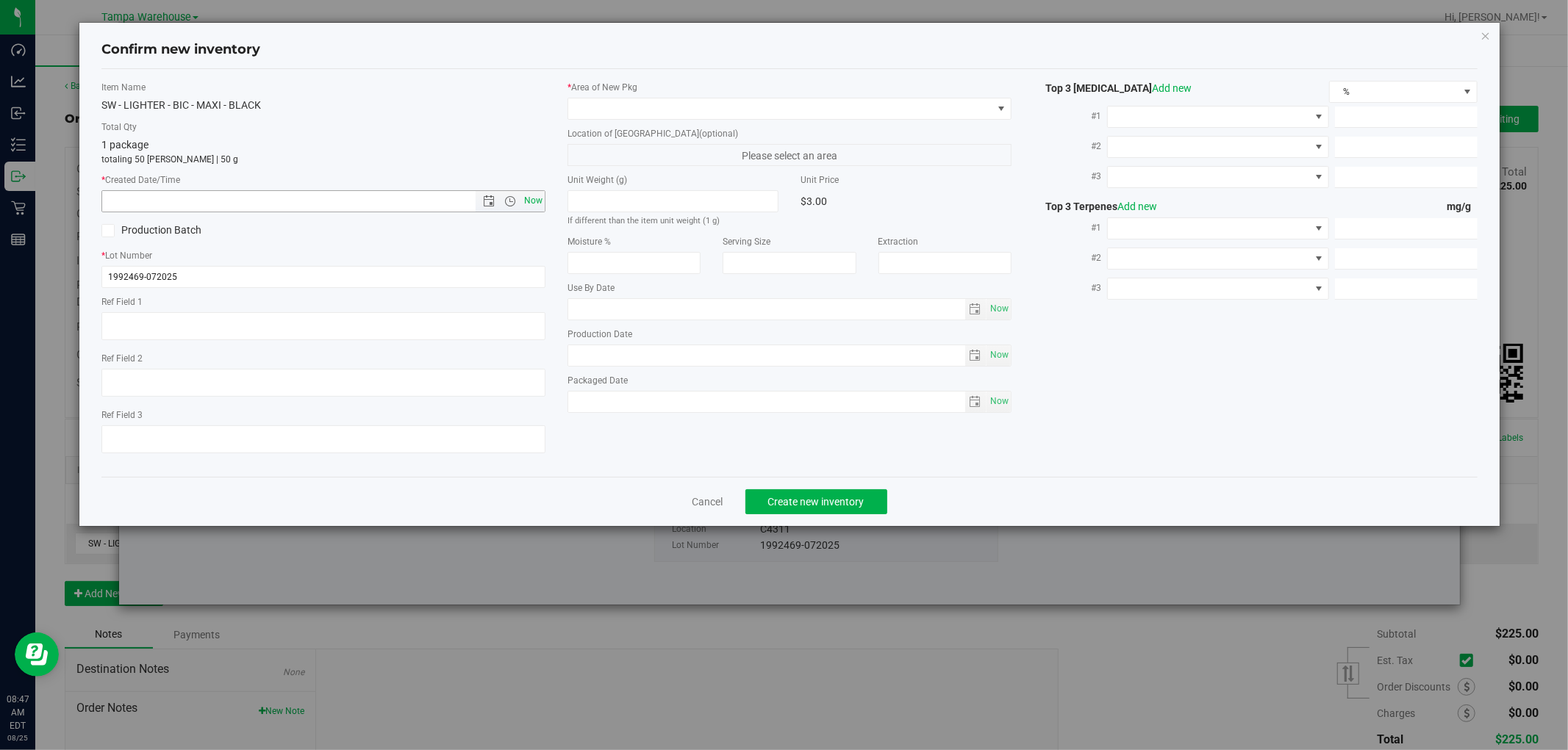
click at [540, 201] on span "Now" at bounding box center [533, 201] width 25 height 22
type input "[DATE] 8:47 AM"
click at [687, 108] on span at bounding box center [780, 109] width 424 height 21
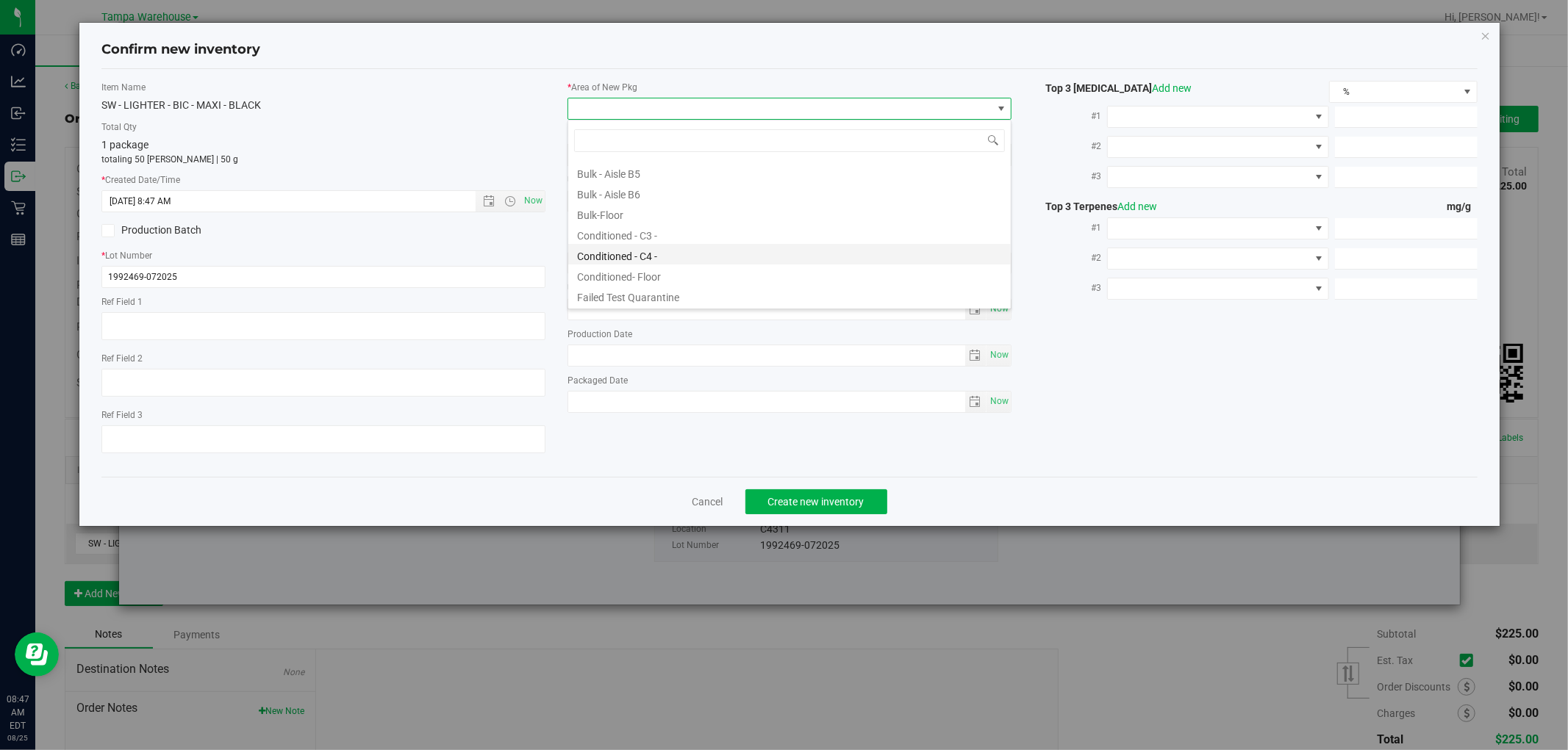
scroll to position [163, 0]
click at [661, 236] on li "Conditioned - C4 -" at bounding box center [790, 233] width 443 height 21
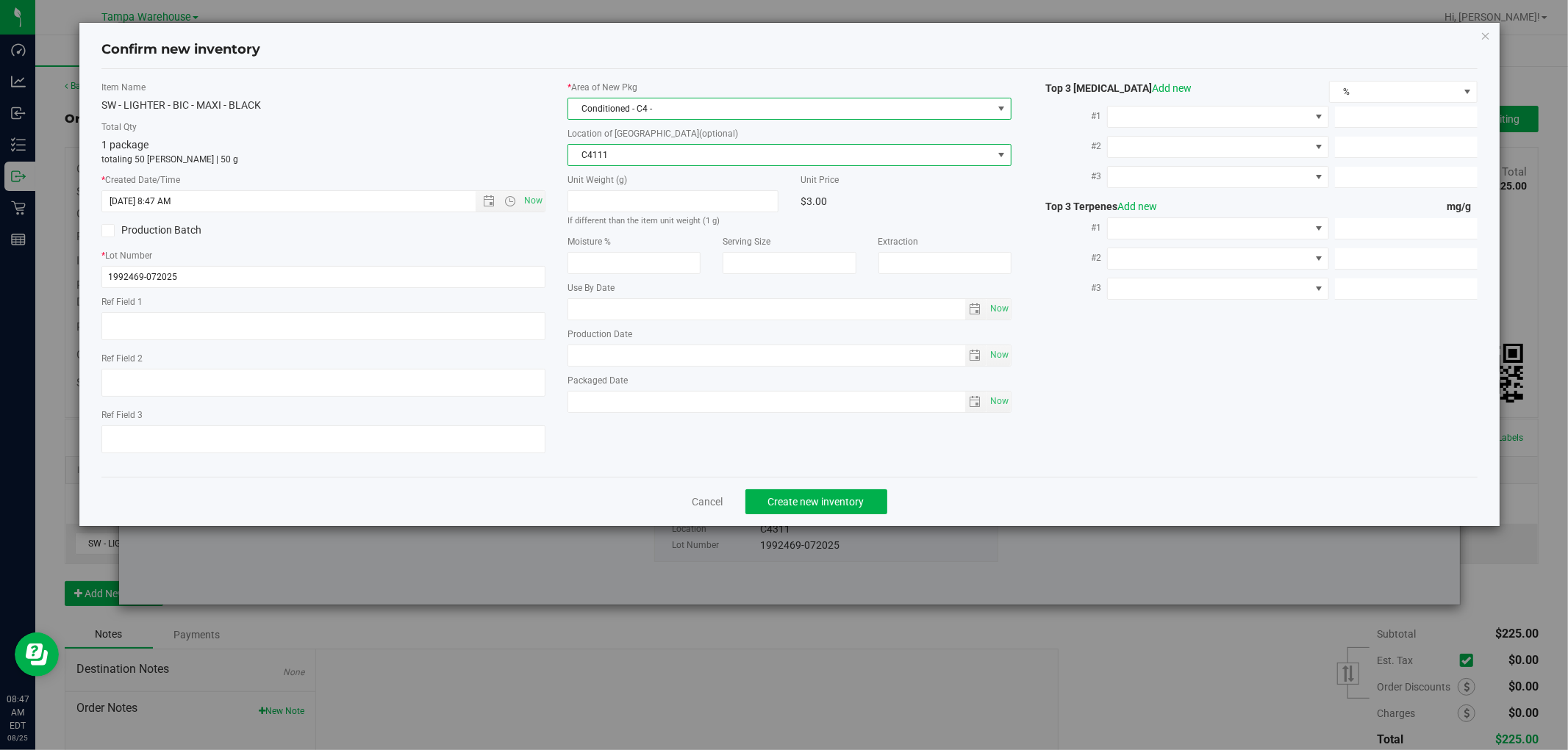
click at [717, 155] on span "C4111" at bounding box center [780, 155] width 424 height 21
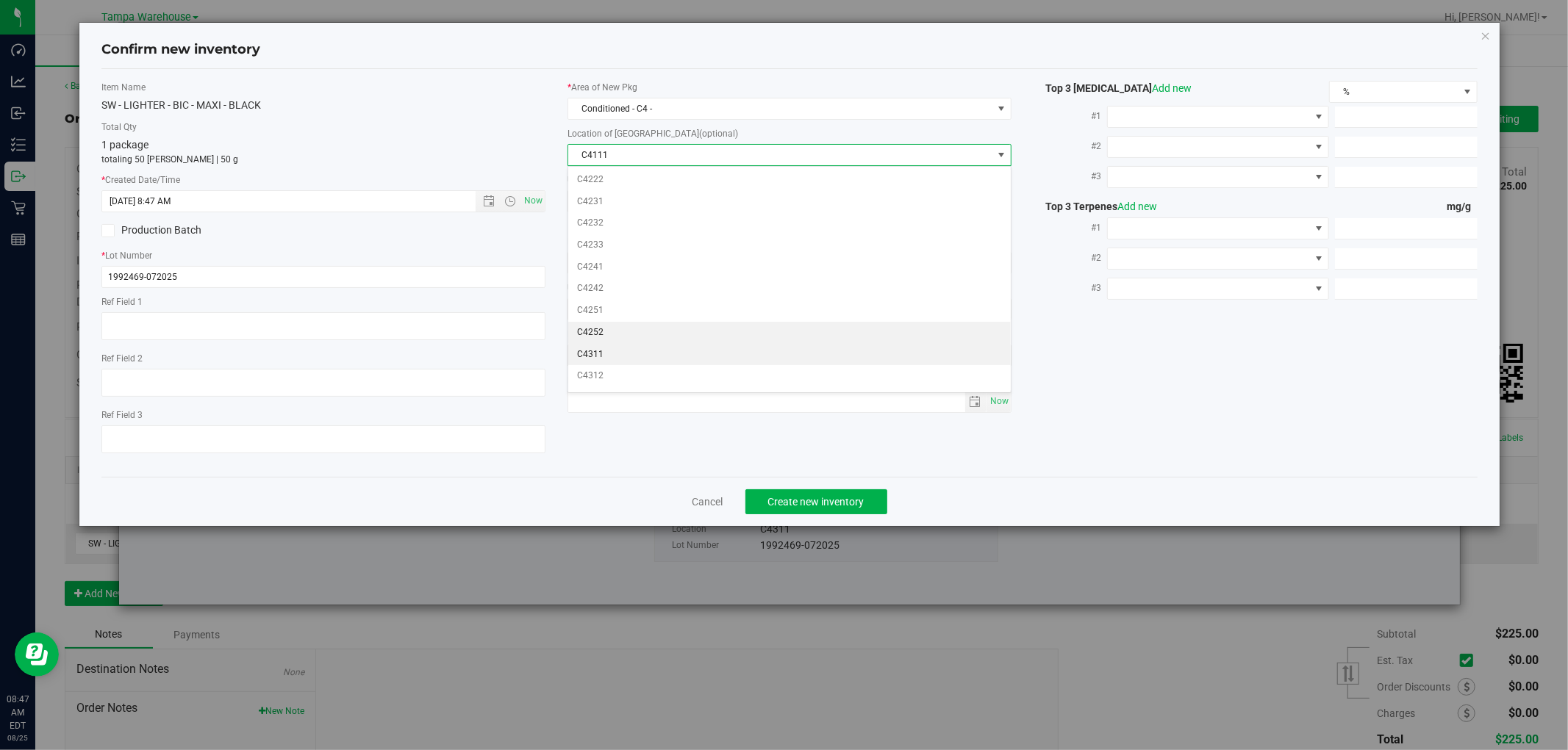
scroll to position [326, 0]
click at [606, 319] on li "C4311" at bounding box center [790, 313] width 443 height 22
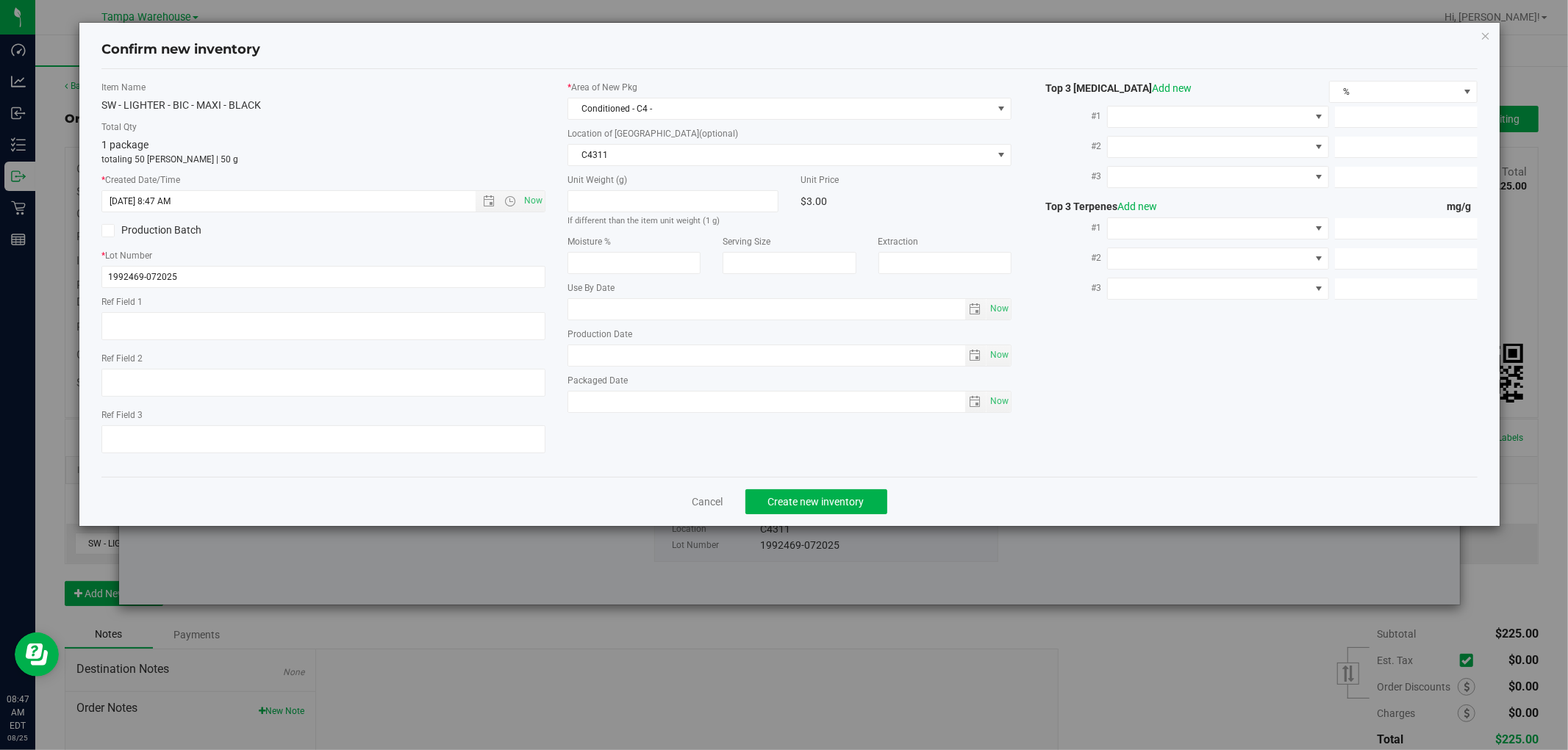
click at [935, 486] on div "Cancel Create new inventory" at bounding box center [790, 501] width 1376 height 49
click at [824, 508] on span "Create new inventory" at bounding box center [816, 502] width 96 height 11
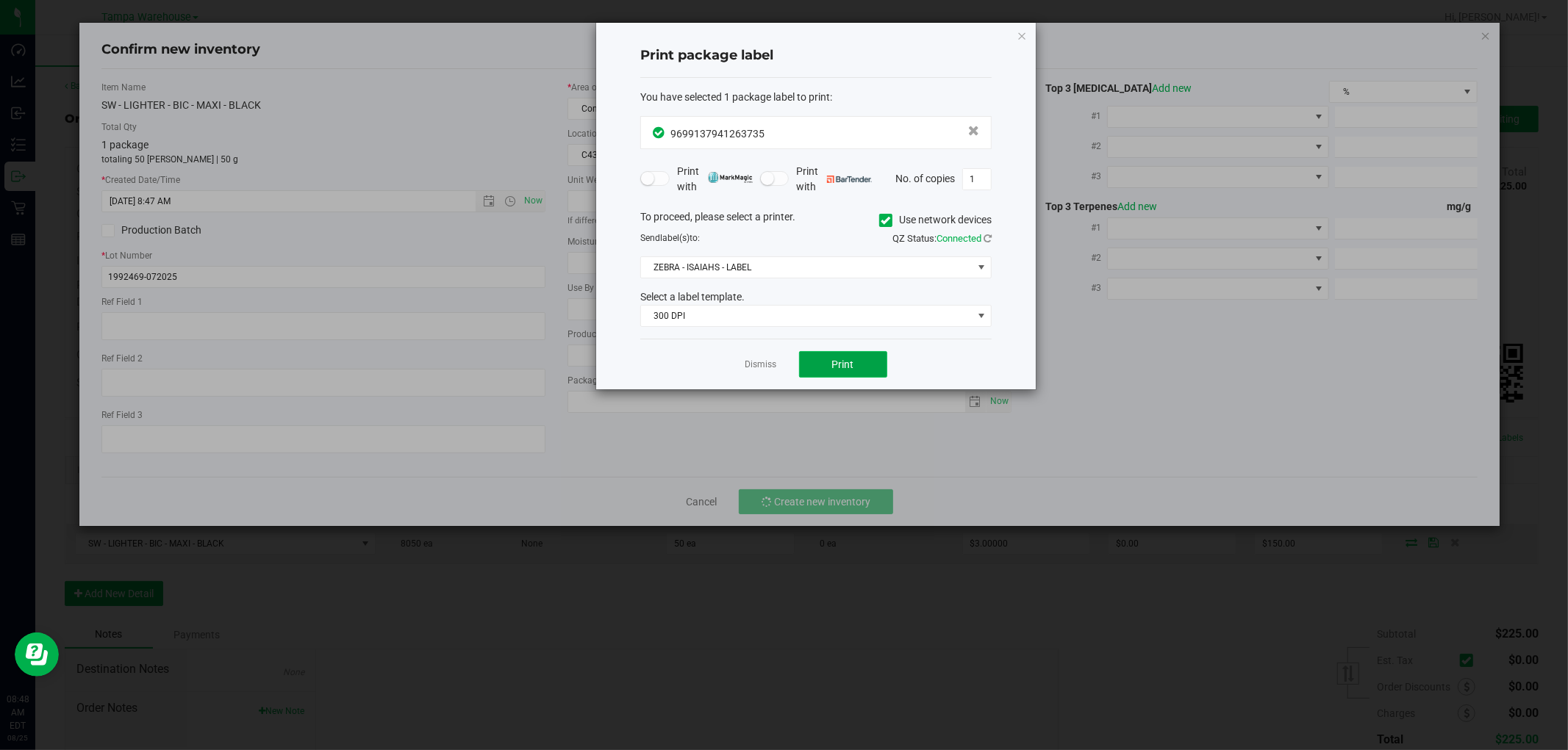
click at [857, 366] on button "Print" at bounding box center [843, 365] width 89 height 26
click at [1024, 35] on icon "button" at bounding box center [1021, 35] width 10 height 18
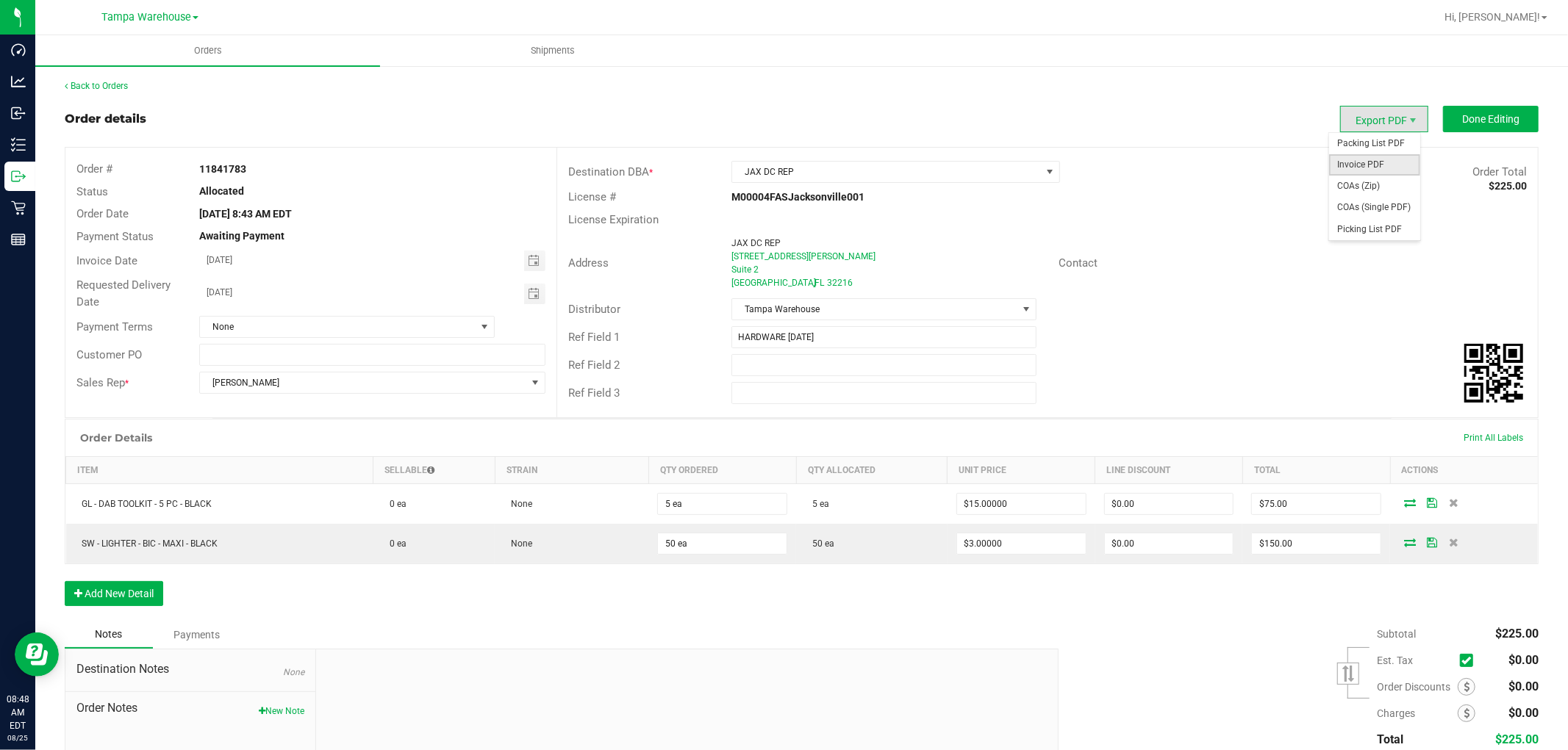
click at [1372, 159] on span "Invoice PDF" at bounding box center [1374, 165] width 91 height 22
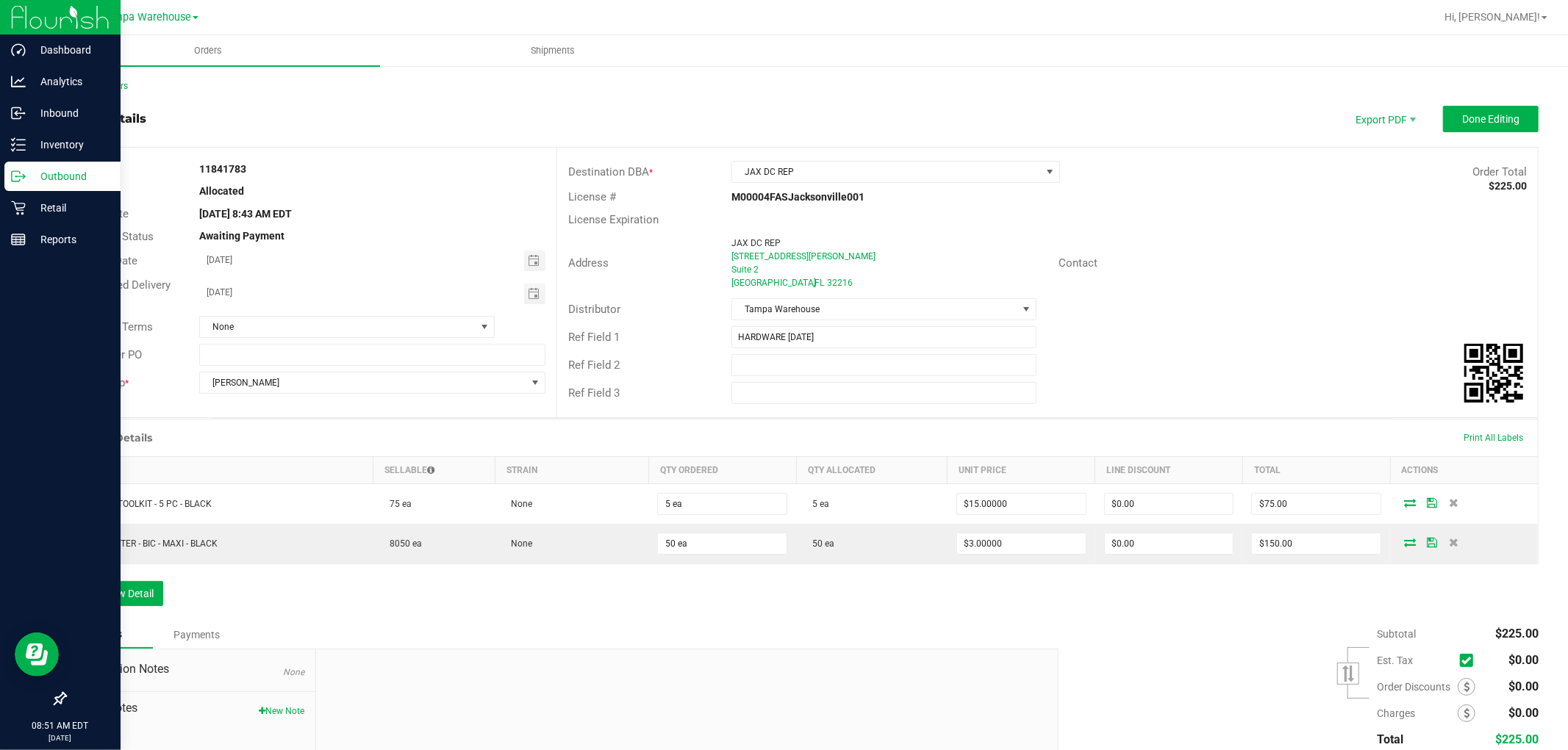
click at [55, 179] on p "Outbound" at bounding box center [70, 176] width 89 height 18
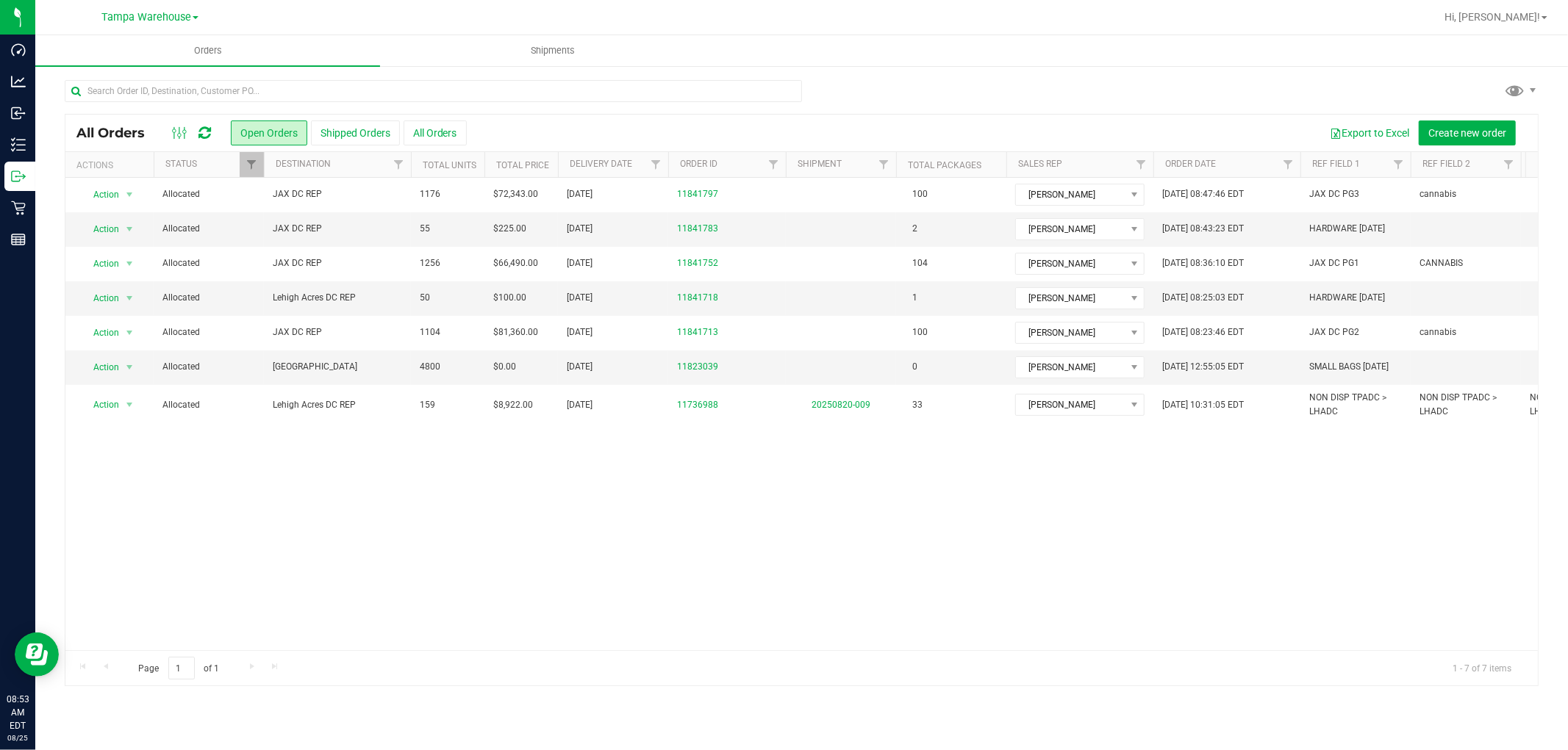
click at [899, 635] on div "Action Action Cancel order Clone order Edit order Mark as fully paid Order audi…" at bounding box center [801, 415] width 1473 height 473
click at [394, 233] on span "JAX DC REP" at bounding box center [336, 229] width 129 height 14
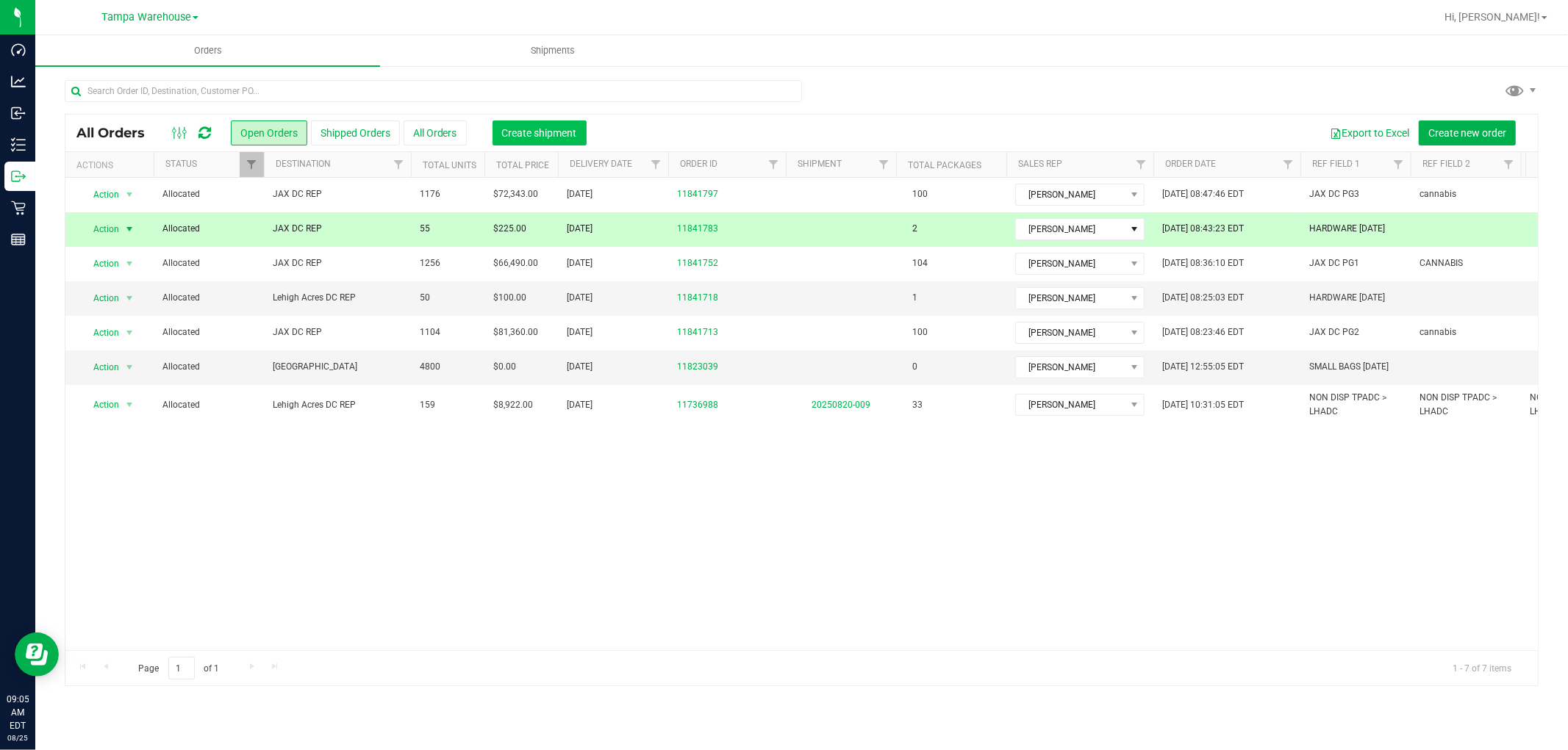
click at [546, 131] on span "Create shipment" at bounding box center [540, 133] width 75 height 11
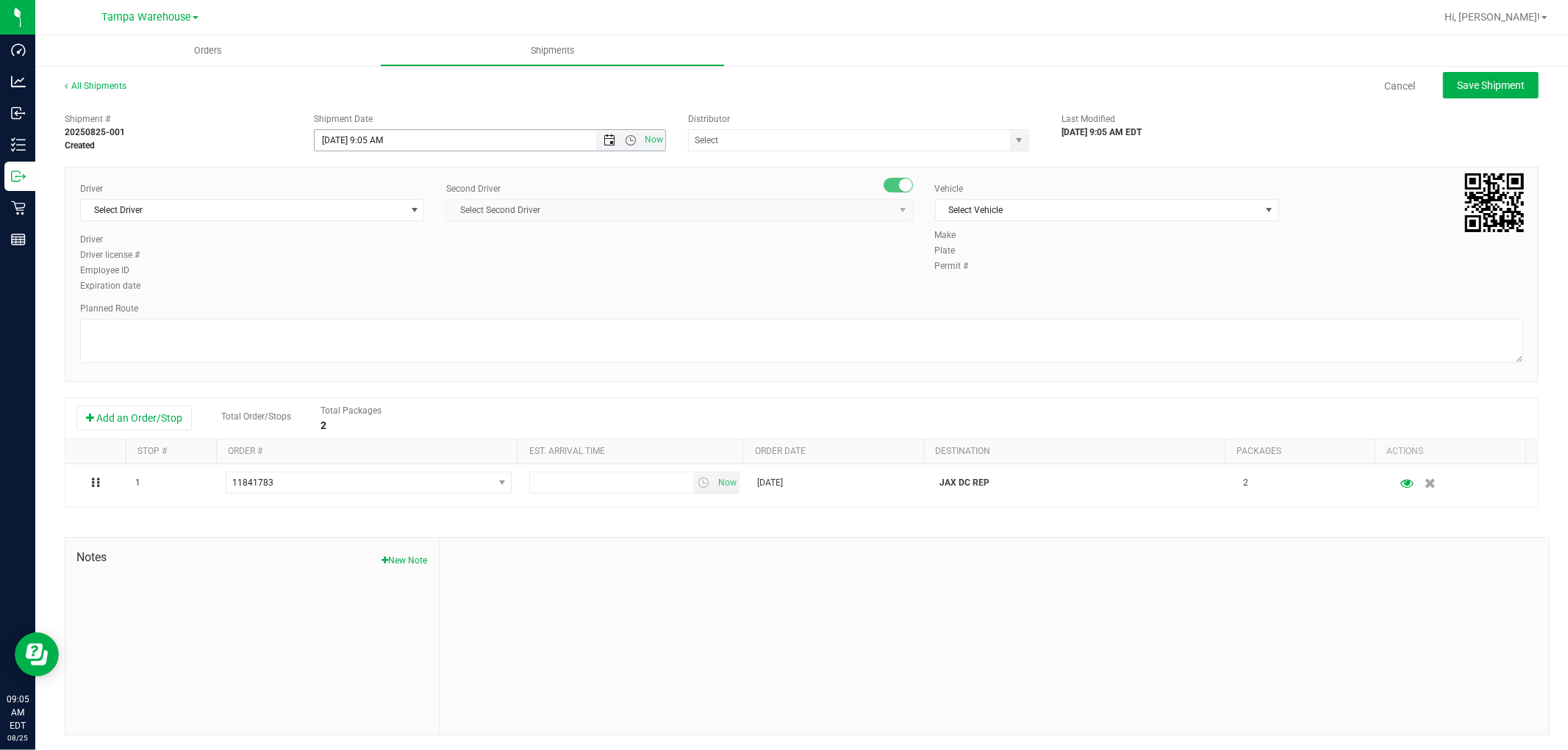
click at [607, 140] on span "Open the date view" at bounding box center [609, 140] width 11 height 11
click at [365, 312] on link "26" at bounding box center [368, 312] width 22 height 23
click at [630, 135] on span "Open the time view" at bounding box center [630, 140] width 11 height 11
click at [376, 250] on li "6:30 AM" at bounding box center [485, 247] width 346 height 19
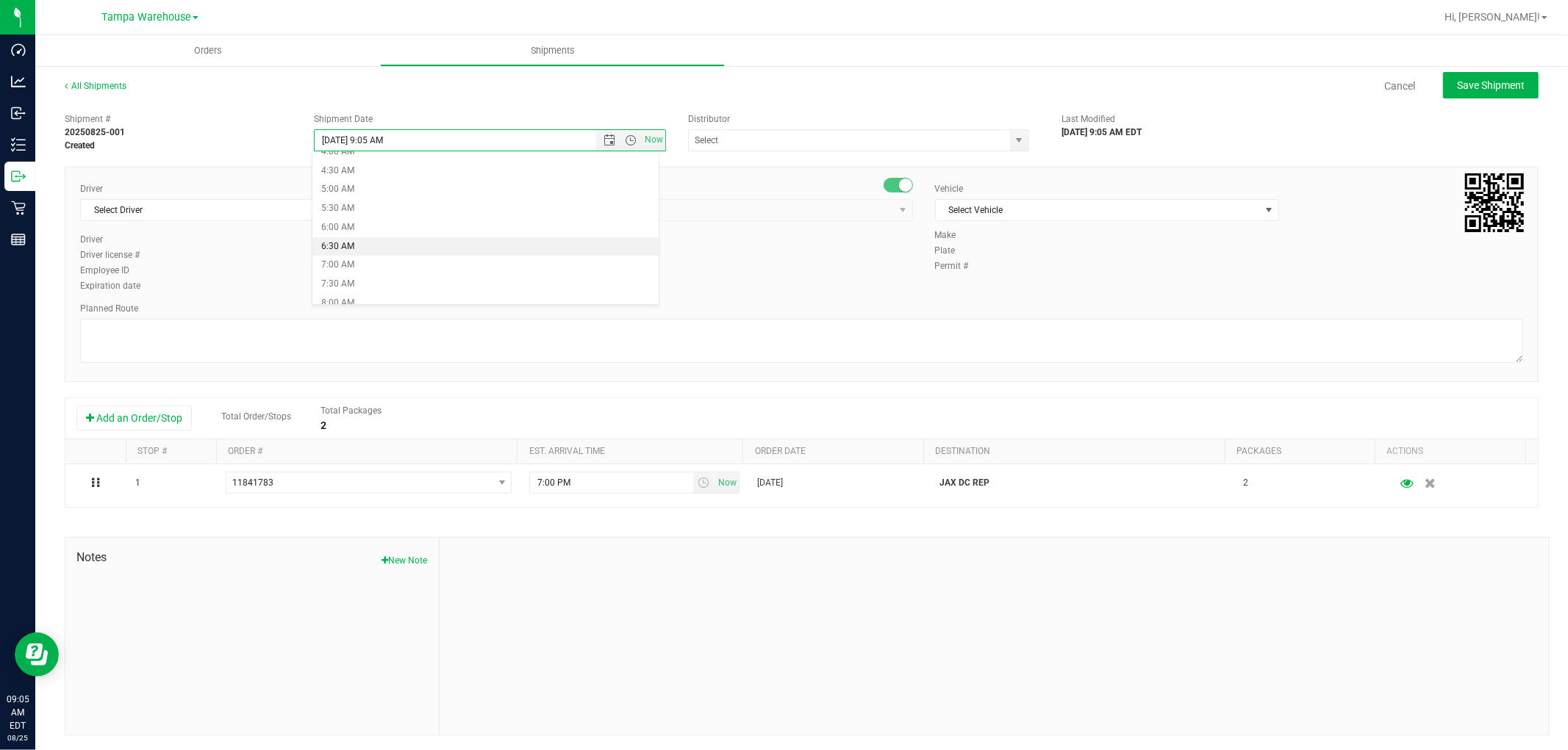
type input "[DATE] 6:30 AM"
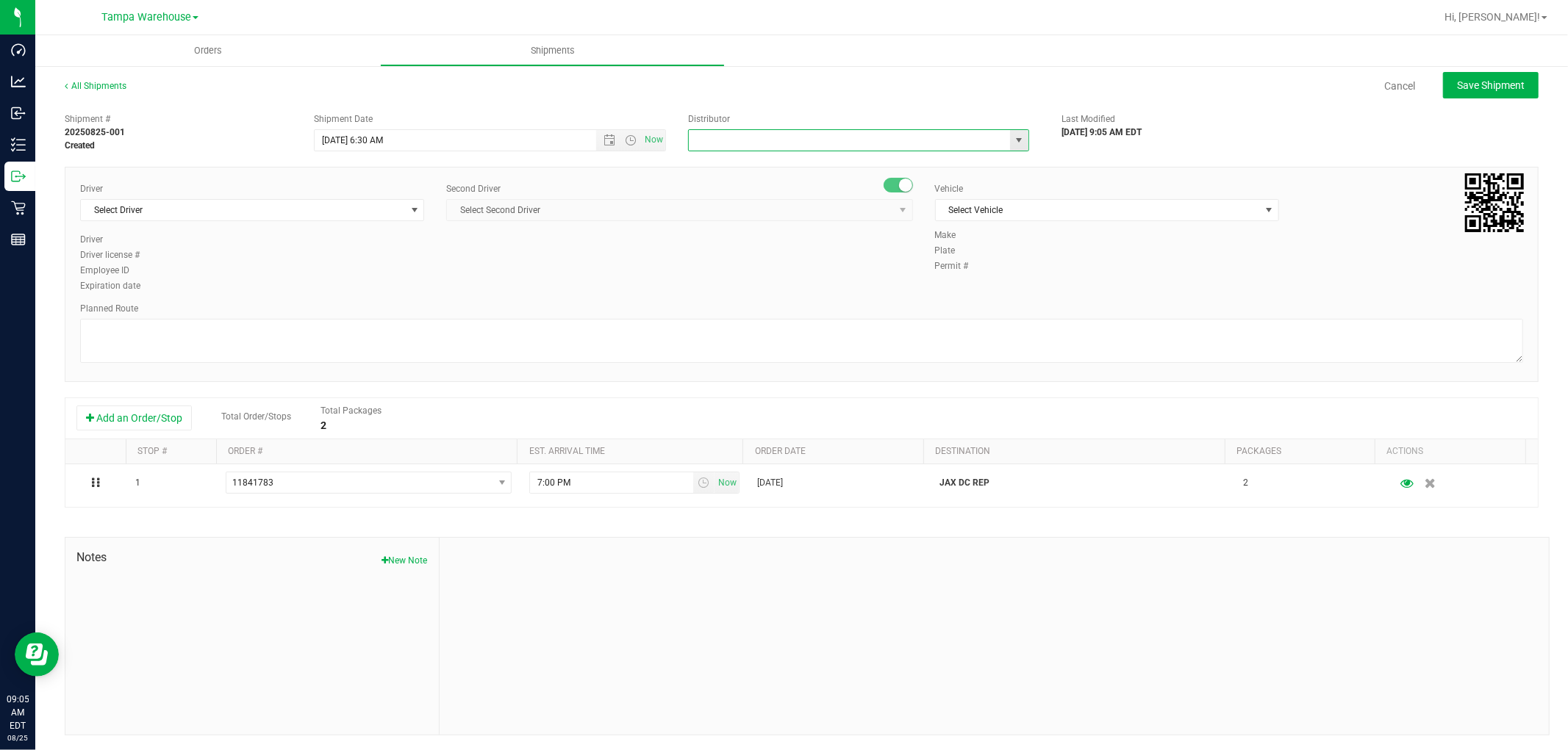
click at [740, 142] on input "text" at bounding box center [844, 140] width 312 height 21
click at [759, 184] on li "Tampa Warehouse" at bounding box center [851, 187] width 336 height 22
type input "Tampa Warehouse"
click at [274, 209] on span "Select Driver" at bounding box center [243, 210] width 324 height 21
click at [233, 270] on li "[PERSON_NAME][DATE] - 100007427" at bounding box center [251, 271] width 339 height 22
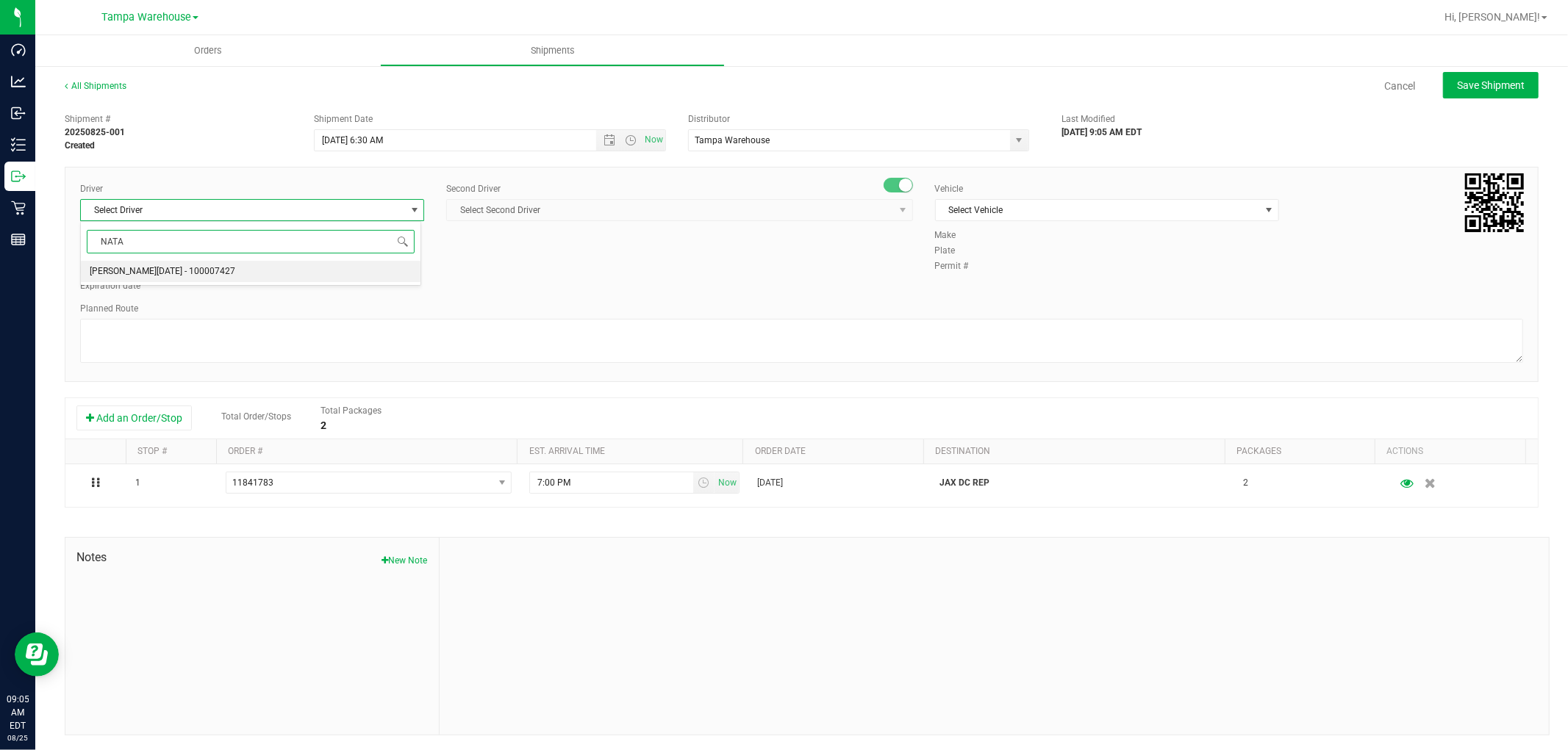
type input "NATA"
click at [570, 214] on span "Select Second Driver" at bounding box center [670, 210] width 447 height 21
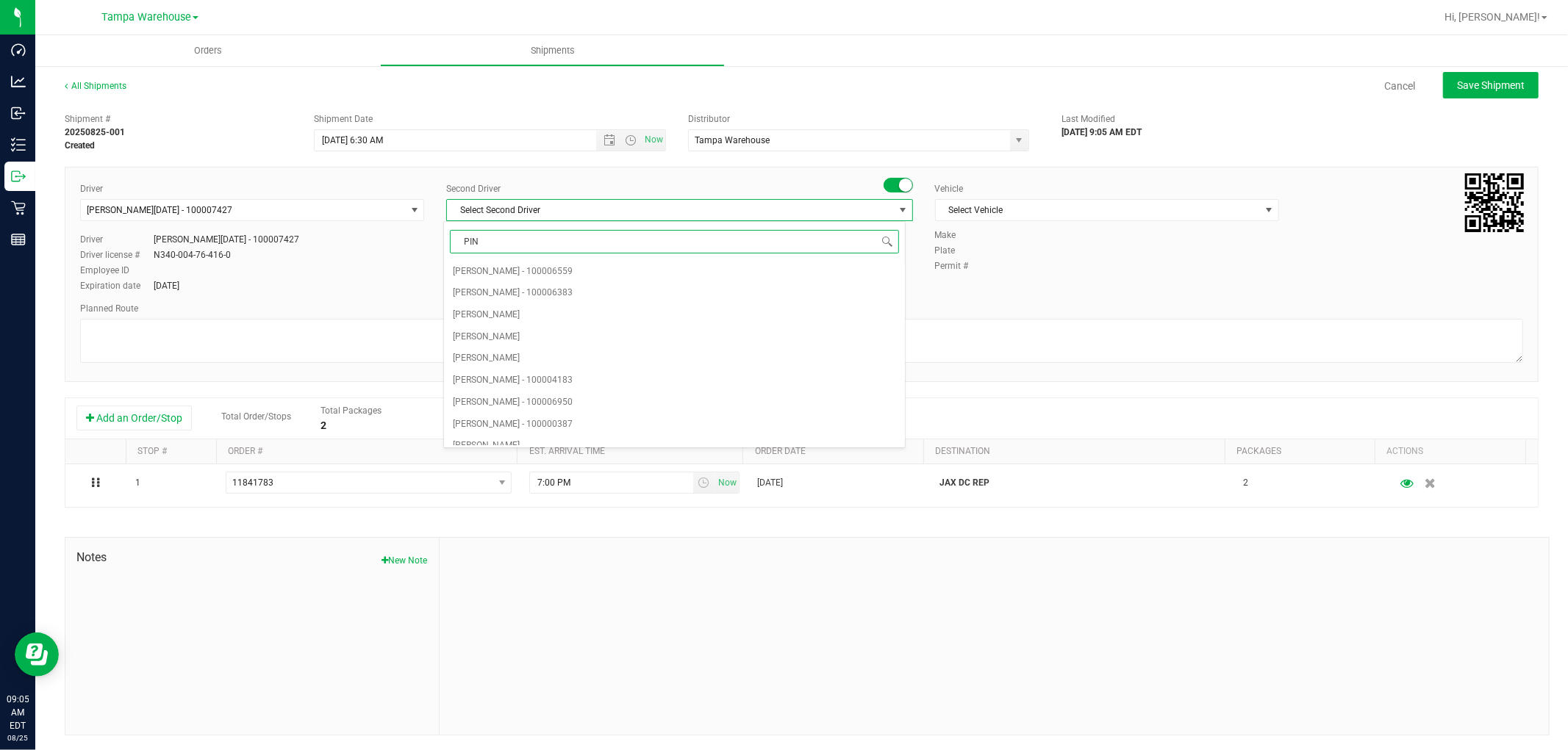
type input "PINE"
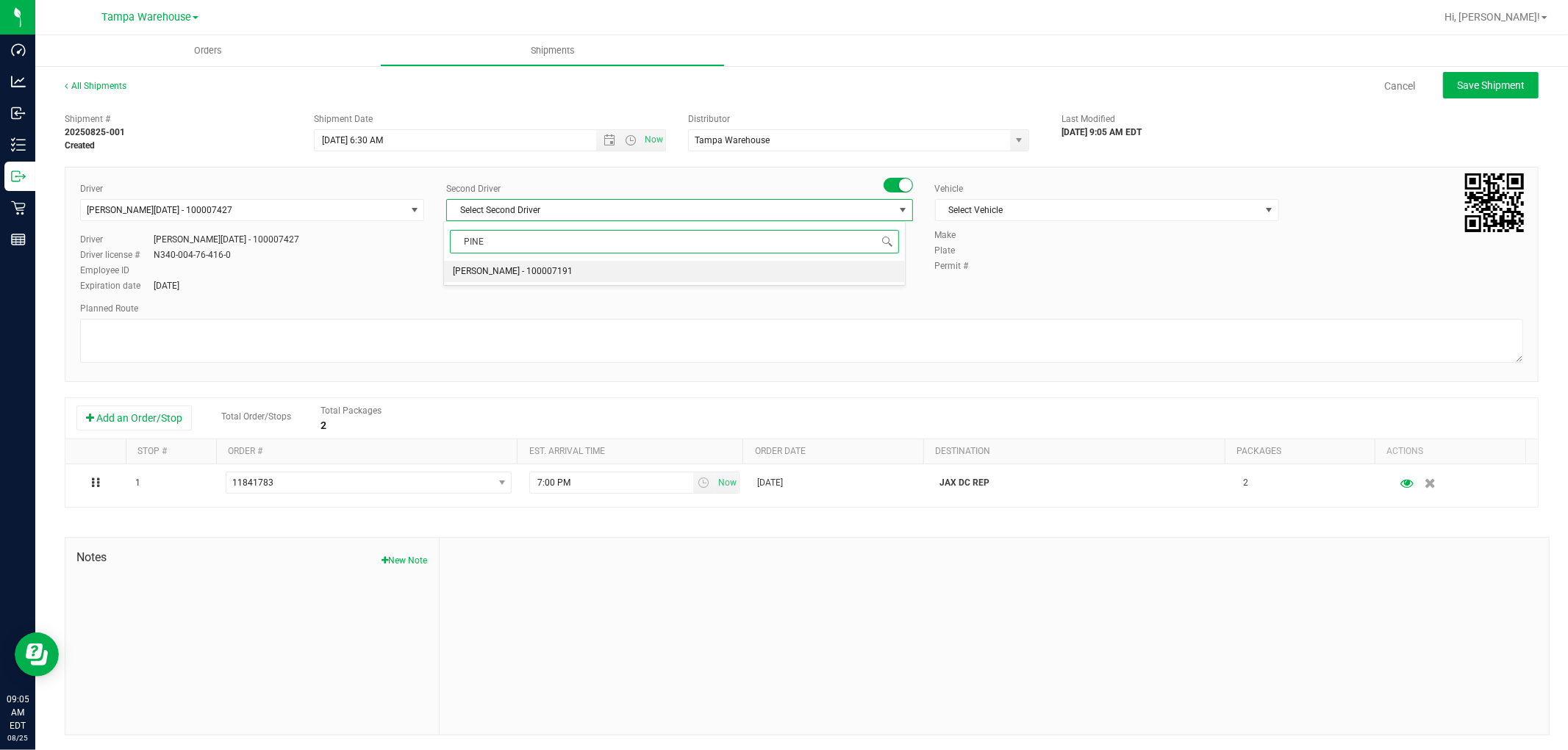
click at [524, 274] on span "[PERSON_NAME] - 100007191" at bounding box center [513, 271] width 120 height 19
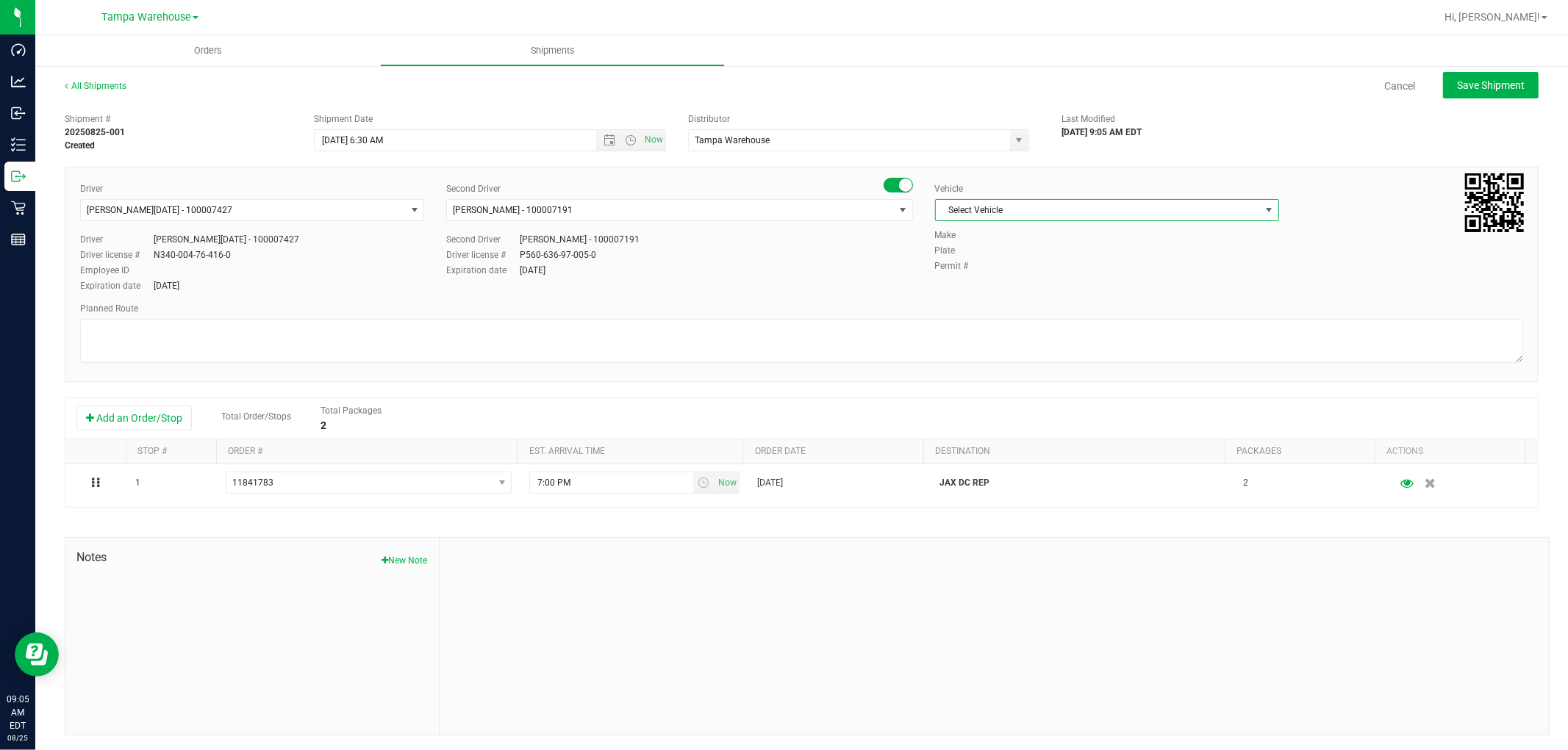
click at [1137, 214] on span "Select Vehicle" at bounding box center [1098, 210] width 324 height 21
click at [1041, 413] on li "FL-EXPRESS-03" at bounding box center [1098, 411] width 339 height 22
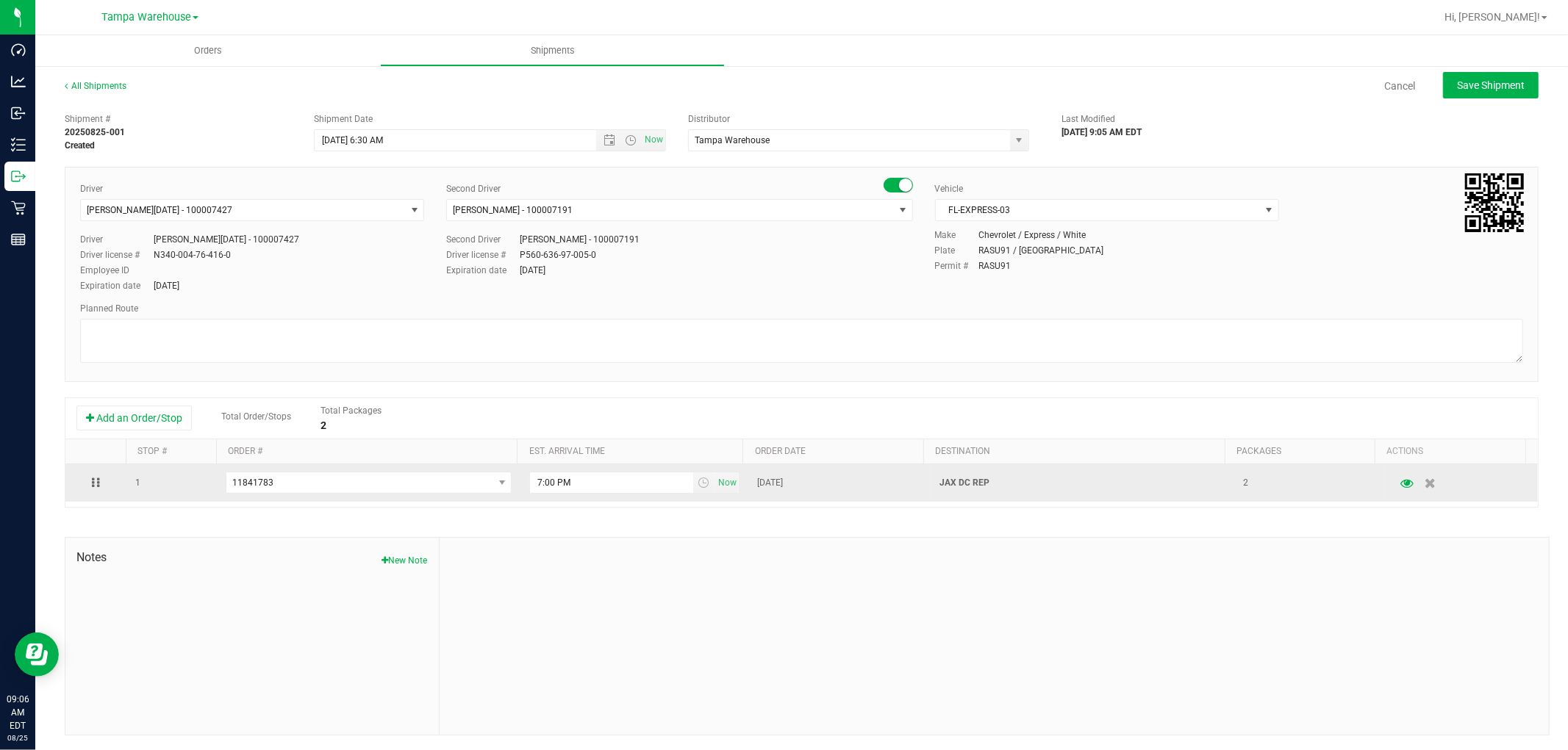
drag, startPoint x: 914, startPoint y: 488, endPoint x: 1005, endPoint y: 488, distance: 91.0
click at [1005, 488] on tr "1 11841783 11841895 11841797 11841783 11841752 11841718 11841713 11823039 7:00 …" at bounding box center [801, 483] width 1473 height 38
copy tr "JAX DC REP"
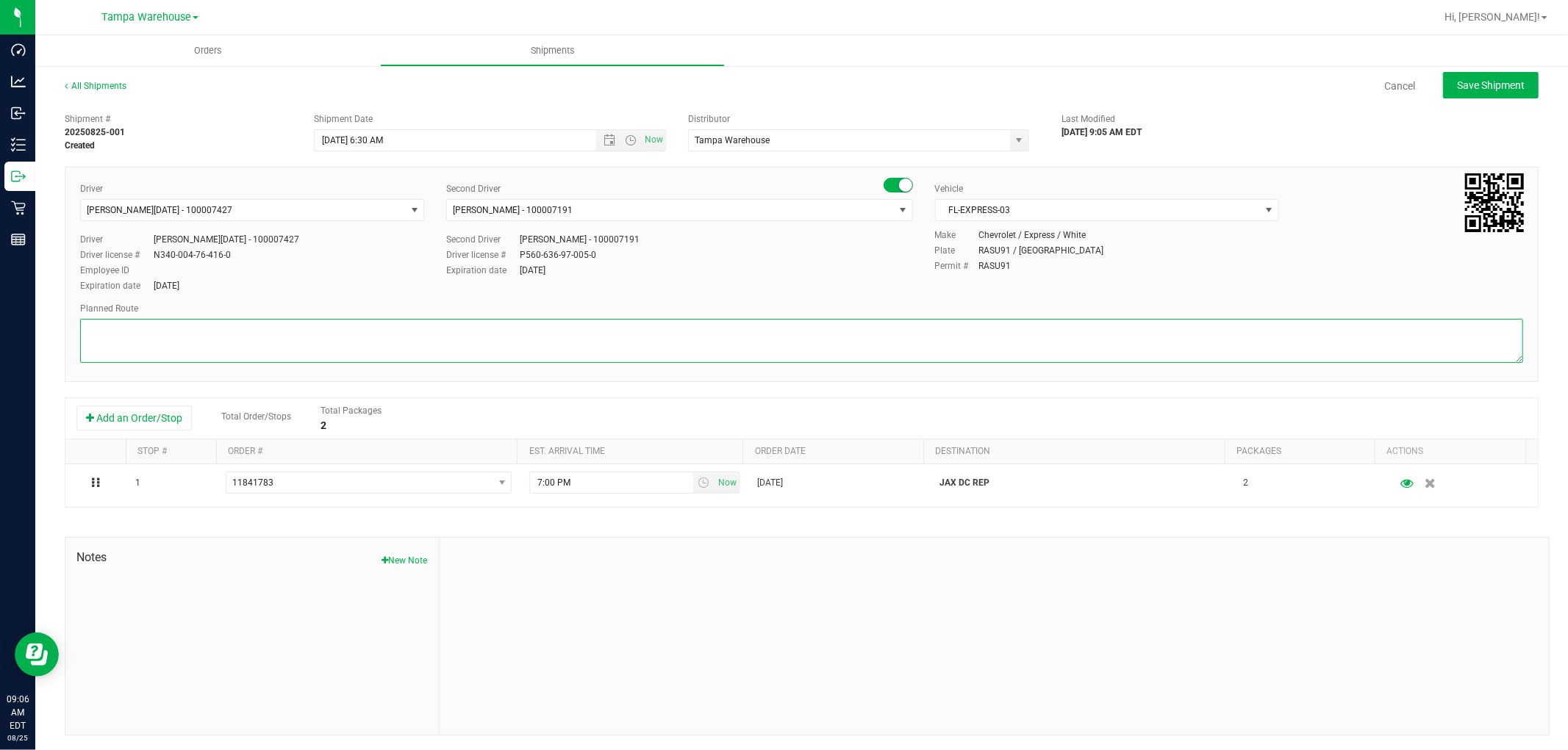
click at [406, 321] on textarea at bounding box center [801, 341] width 1443 height 44
paste textarea "JAX DC REP"
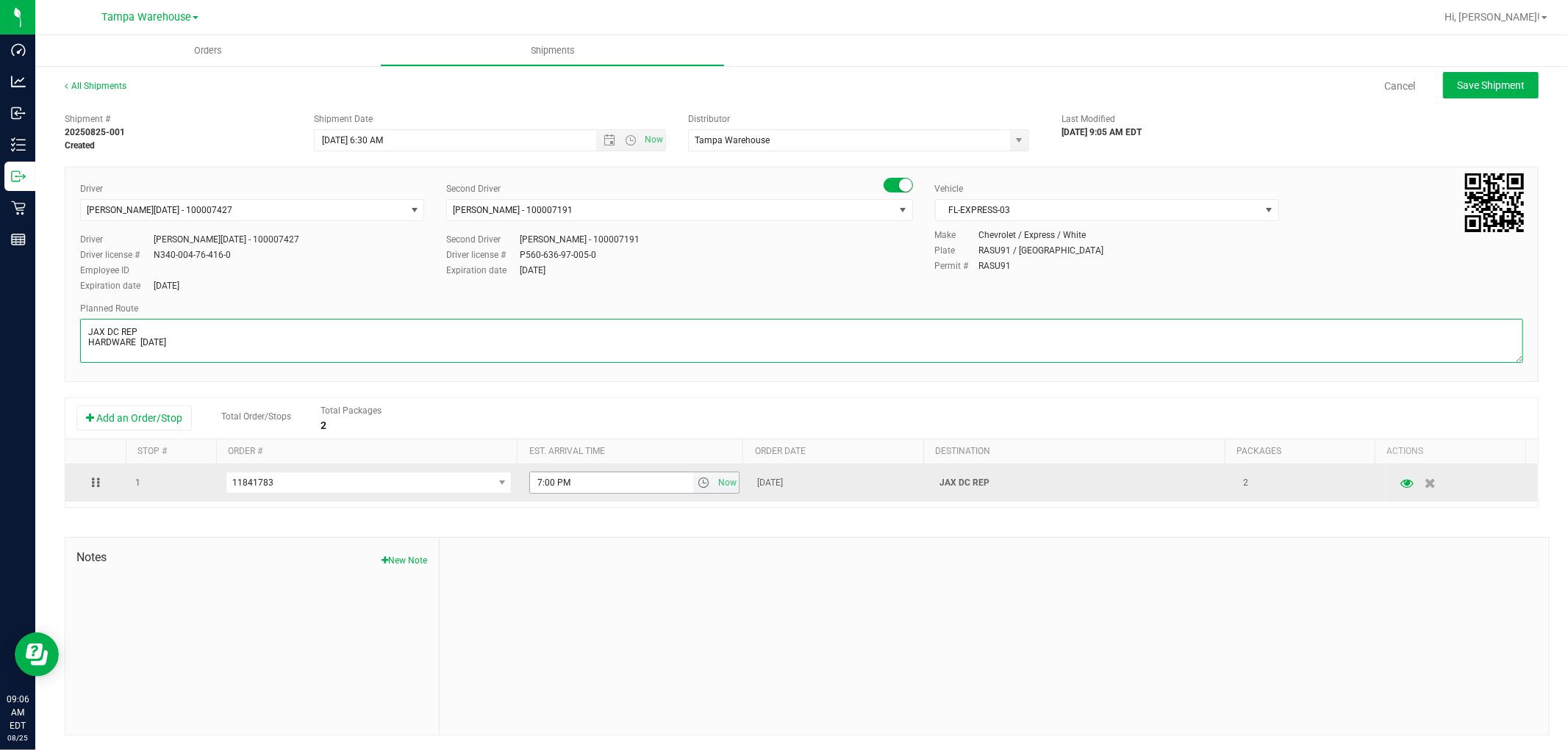
click at [697, 488] on span "select" at bounding box center [703, 482] width 11 height 11
type textarea "JAX DC REP HARDWARE [DATE]"
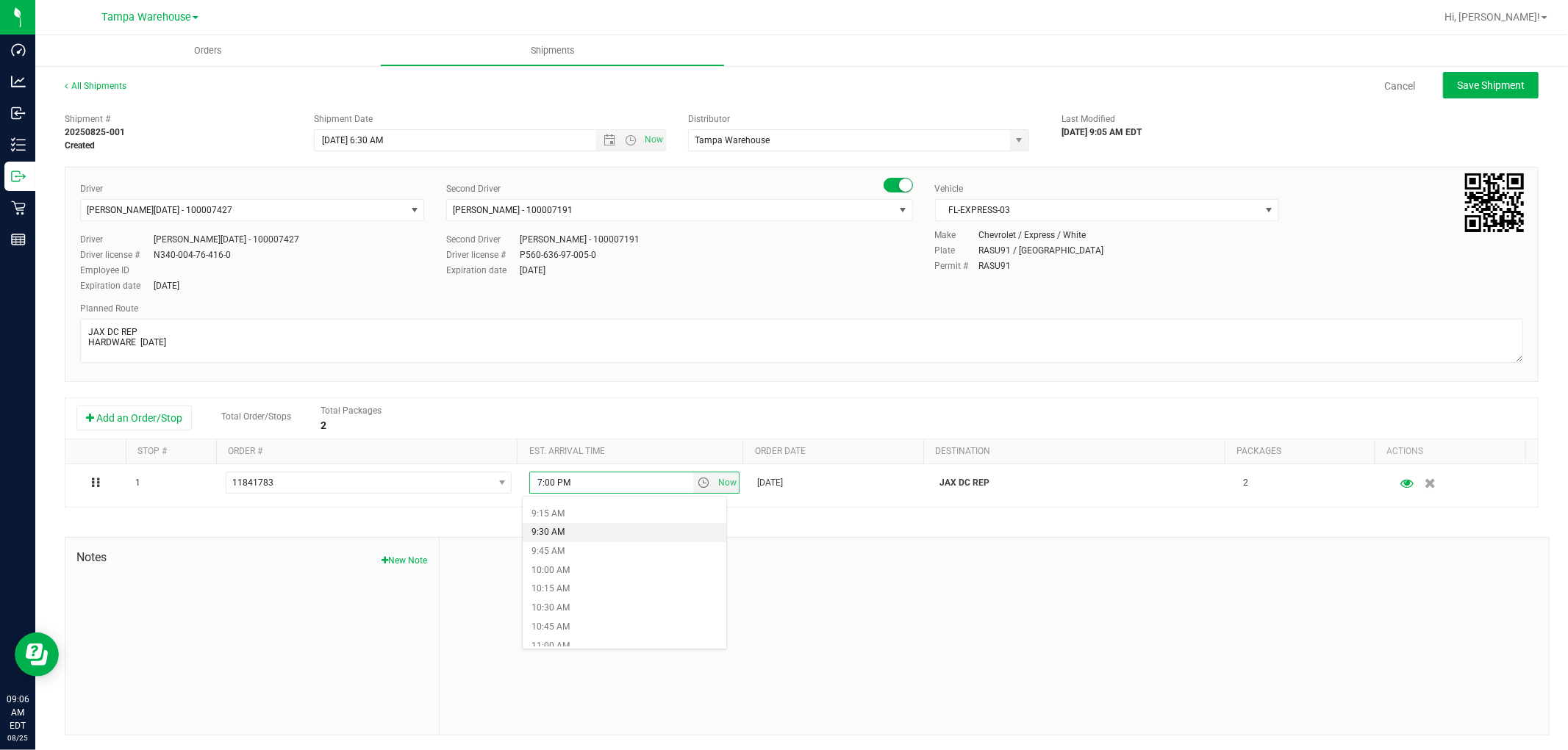
scroll to position [735, 0]
click at [585, 605] on li "11:00 AM" at bounding box center [624, 606] width 203 height 19
click at [978, 603] on div at bounding box center [993, 636] width 1109 height 197
click at [1491, 93] on button "Save Shipment" at bounding box center [1490, 85] width 95 height 26
type input "[DATE] 10:30 AM"
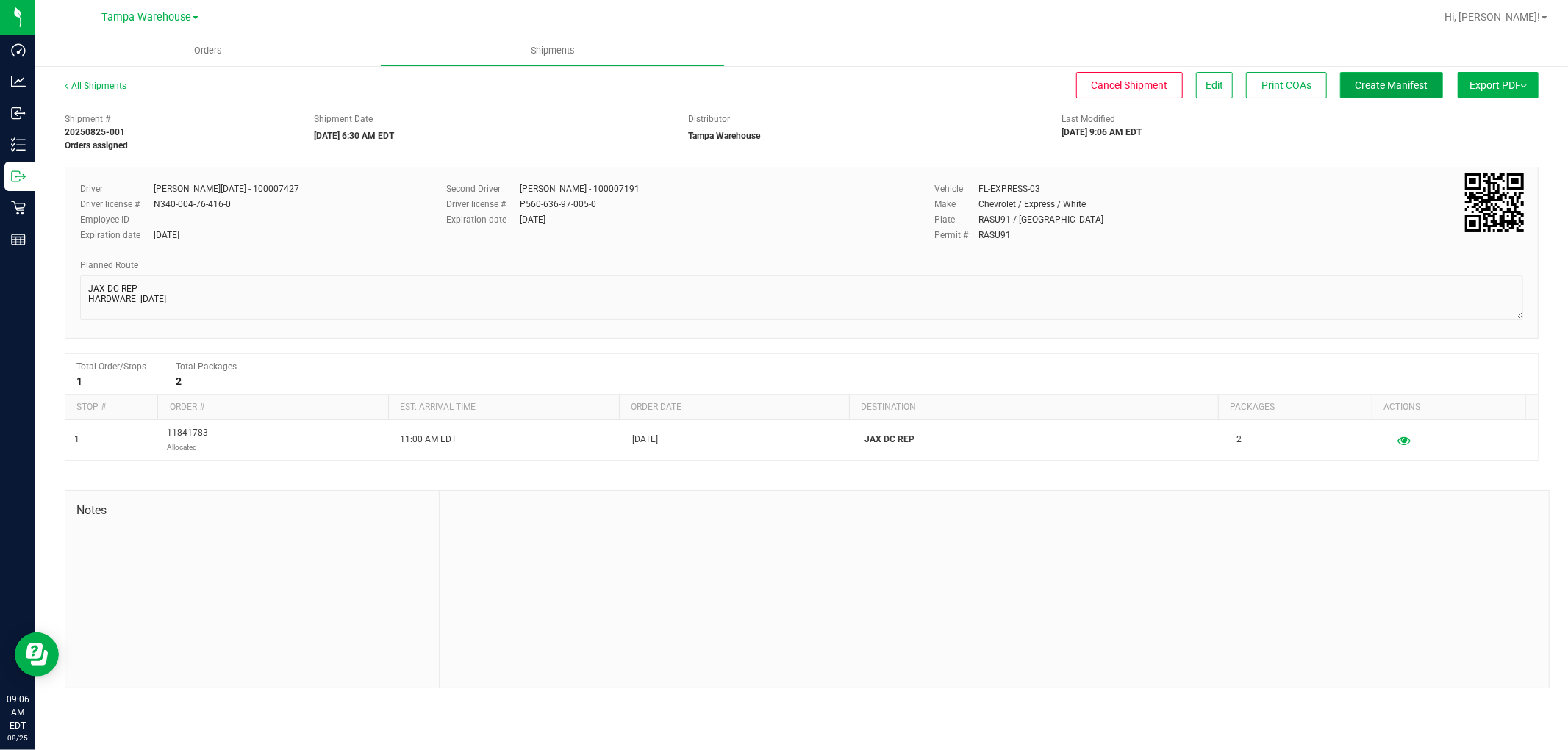
click at [1409, 81] on span "Create Manifest" at bounding box center [1392, 85] width 73 height 11
click at [1525, 82] on button "Export PDF" at bounding box center [1498, 85] width 81 height 26
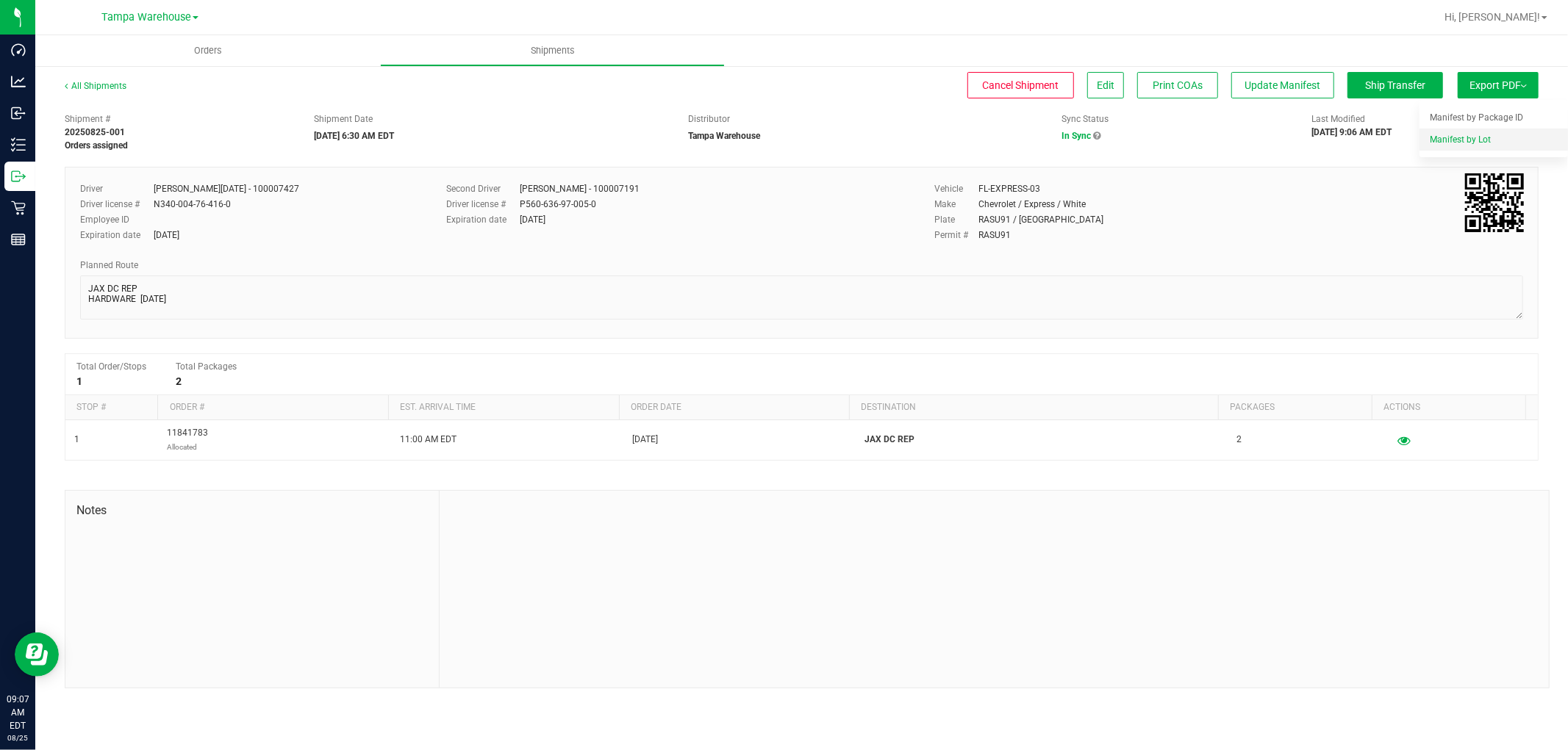
click at [1482, 143] on span "Manifest by Lot" at bounding box center [1460, 139] width 61 height 10
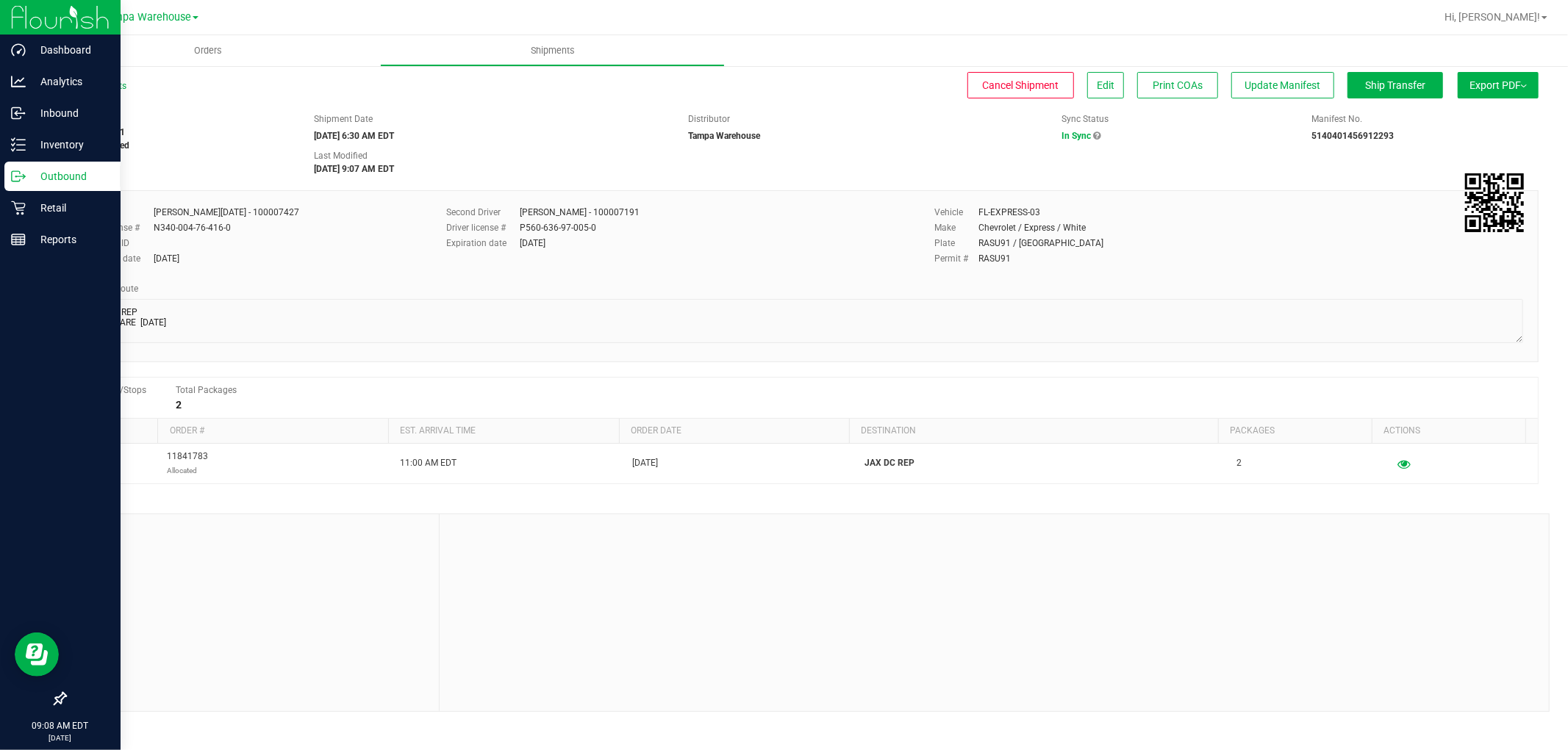
click at [62, 177] on p "Outbound" at bounding box center [70, 176] width 89 height 18
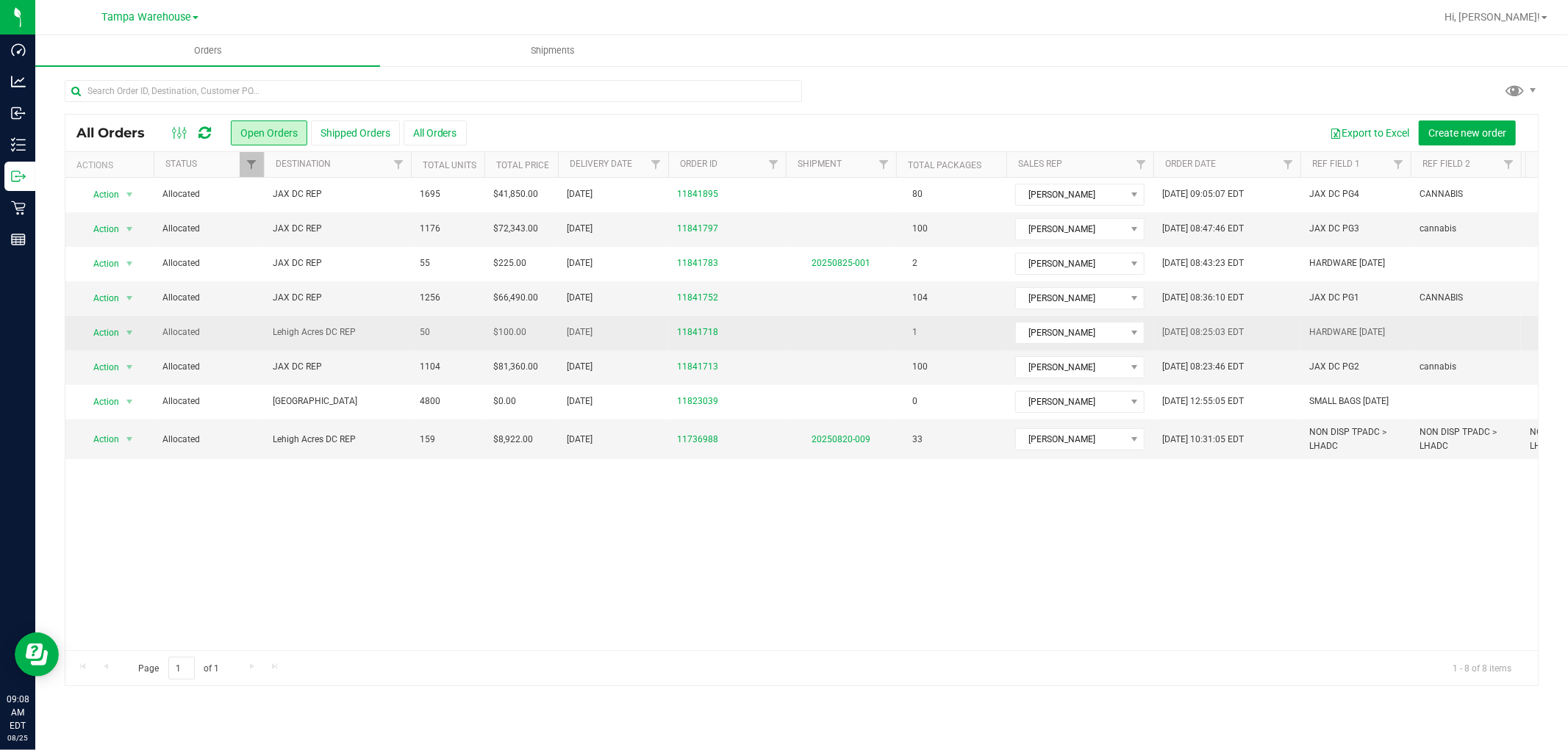
click at [390, 334] on span "Lehigh Acres DC REP" at bounding box center [336, 333] width 129 height 14
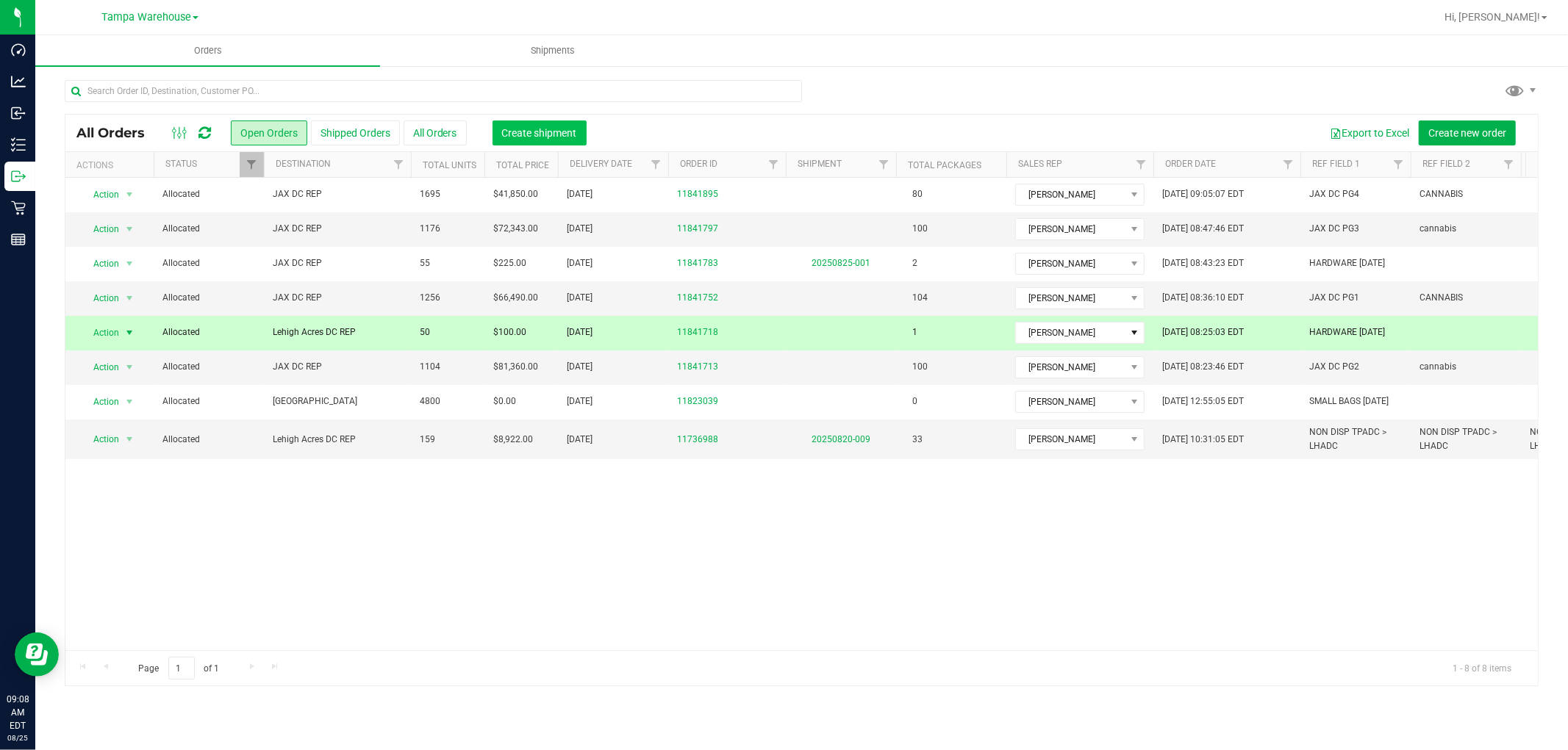
click at [557, 135] on span "Create shipment" at bounding box center [540, 133] width 75 height 11
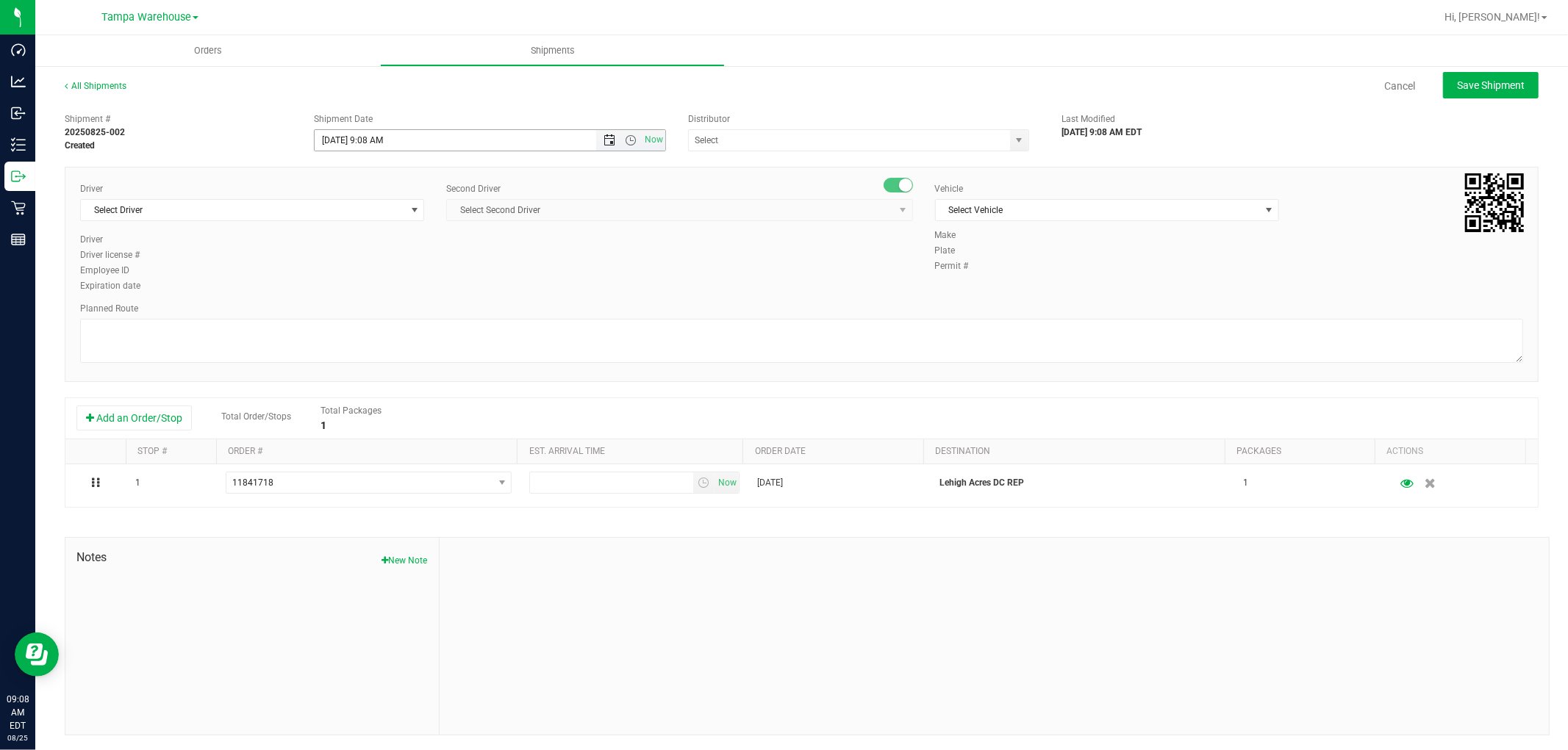
click at [605, 142] on span "Open the date view" at bounding box center [609, 140] width 11 height 11
click at [366, 304] on link "26" at bounding box center [368, 312] width 22 height 23
click at [625, 137] on span "Open the time view" at bounding box center [630, 140] width 11 height 11
click at [358, 241] on li "6:30 AM" at bounding box center [485, 247] width 346 height 19
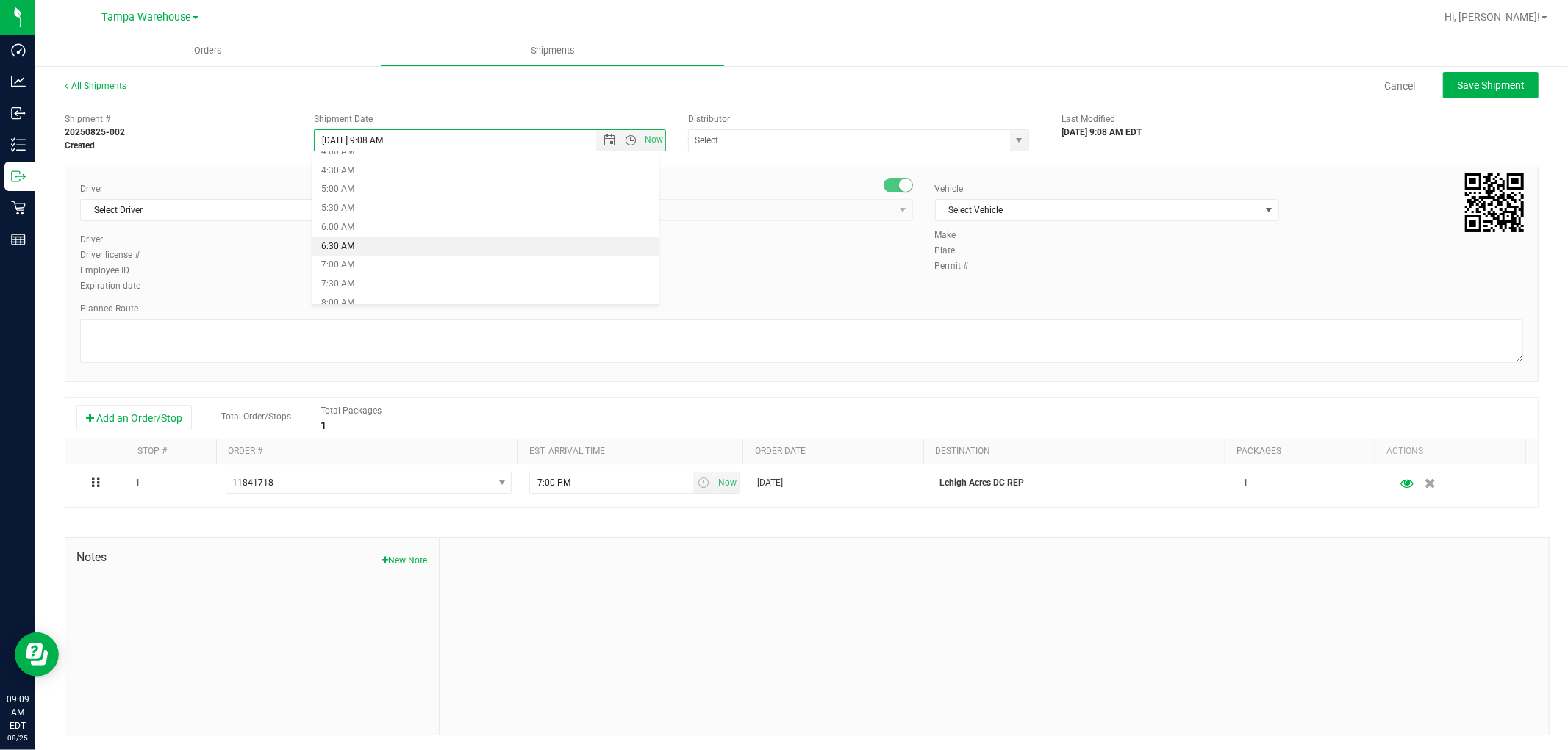
type input "[DATE] 6:30 AM"
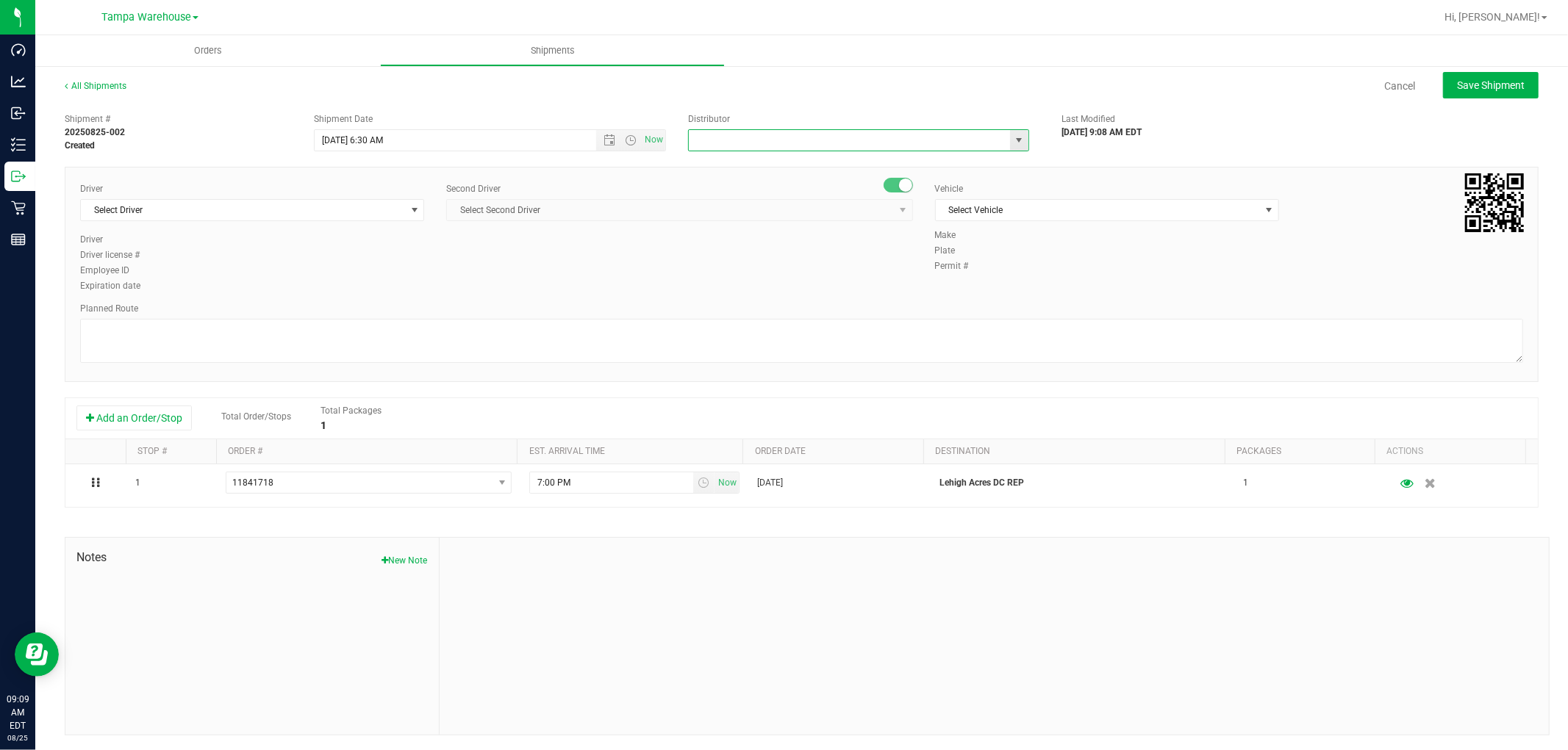
click at [734, 135] on input "text" at bounding box center [844, 140] width 312 height 21
click at [737, 185] on li "Tampa Warehouse" at bounding box center [851, 187] width 336 height 22
type input "Tampa Warehouse"
click at [317, 209] on span "Select Driver" at bounding box center [243, 210] width 324 height 21
click at [258, 276] on li "[PERSON_NAME] - 100003569" at bounding box center [251, 271] width 339 height 22
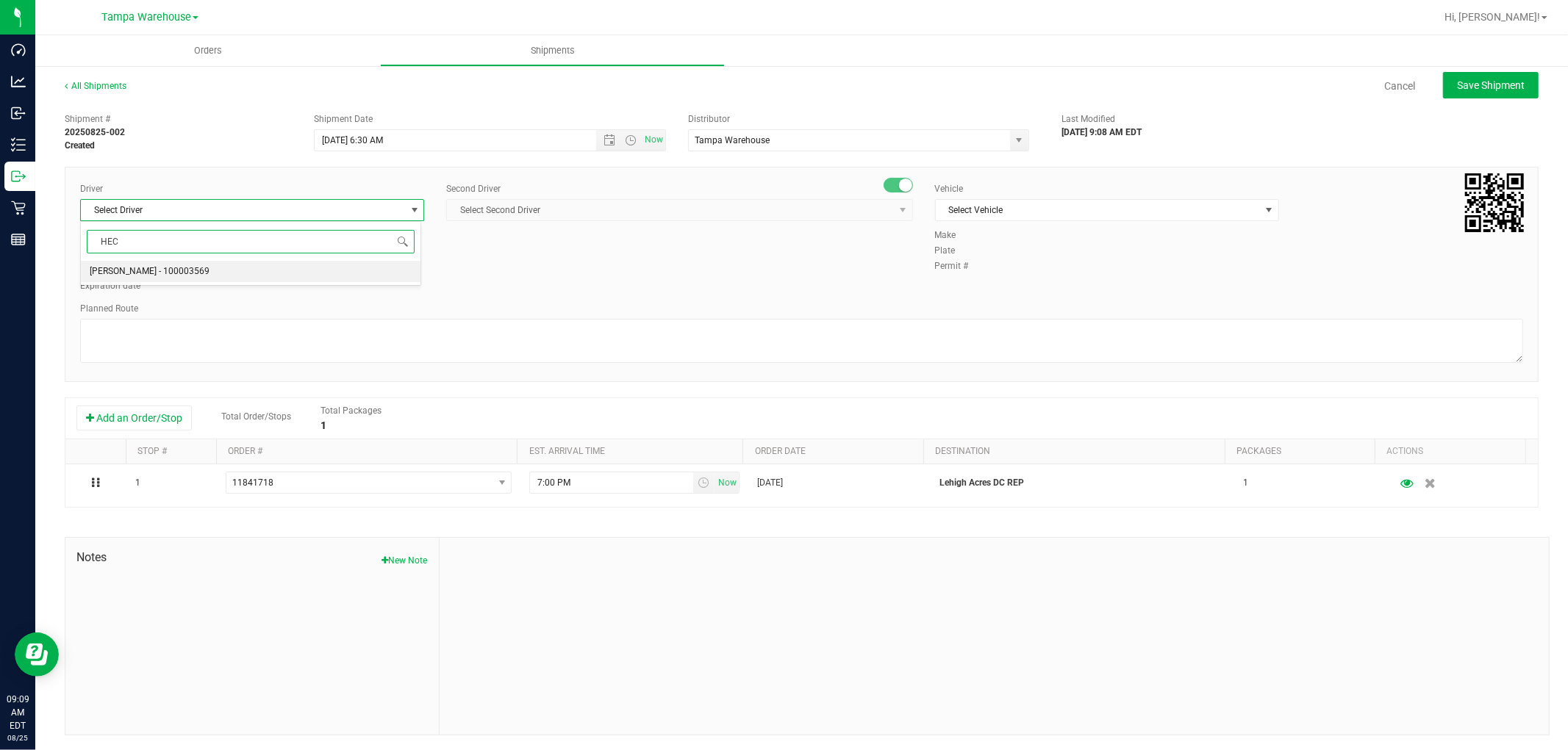
type input "HEC"
click at [653, 213] on span "Select Second Driver" at bounding box center [670, 210] width 447 height 21
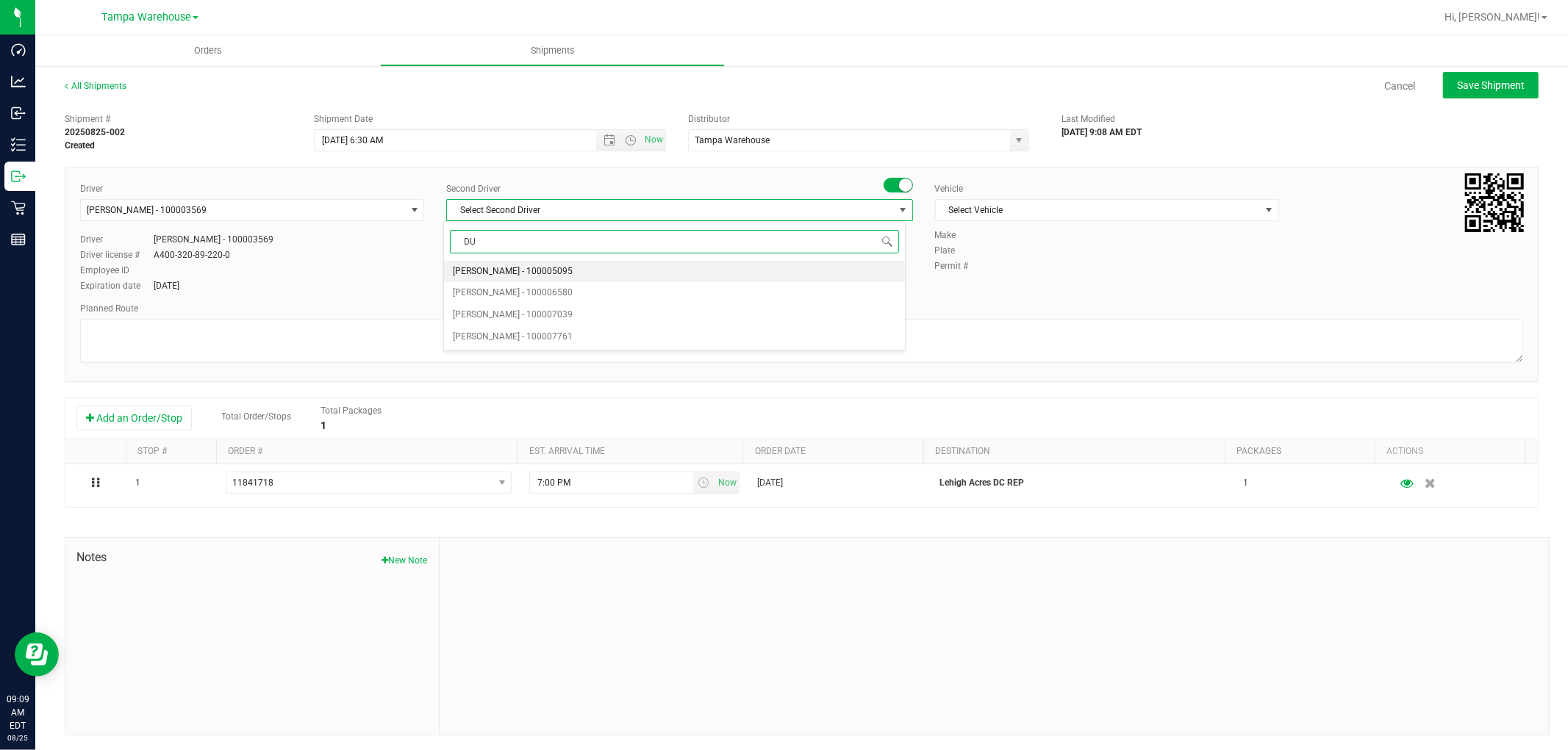
type input "DUS"
click at [543, 272] on span "[PERSON_NAME] - 100007761" at bounding box center [513, 271] width 120 height 19
click at [993, 204] on span "Select Vehicle" at bounding box center [1098, 210] width 324 height 21
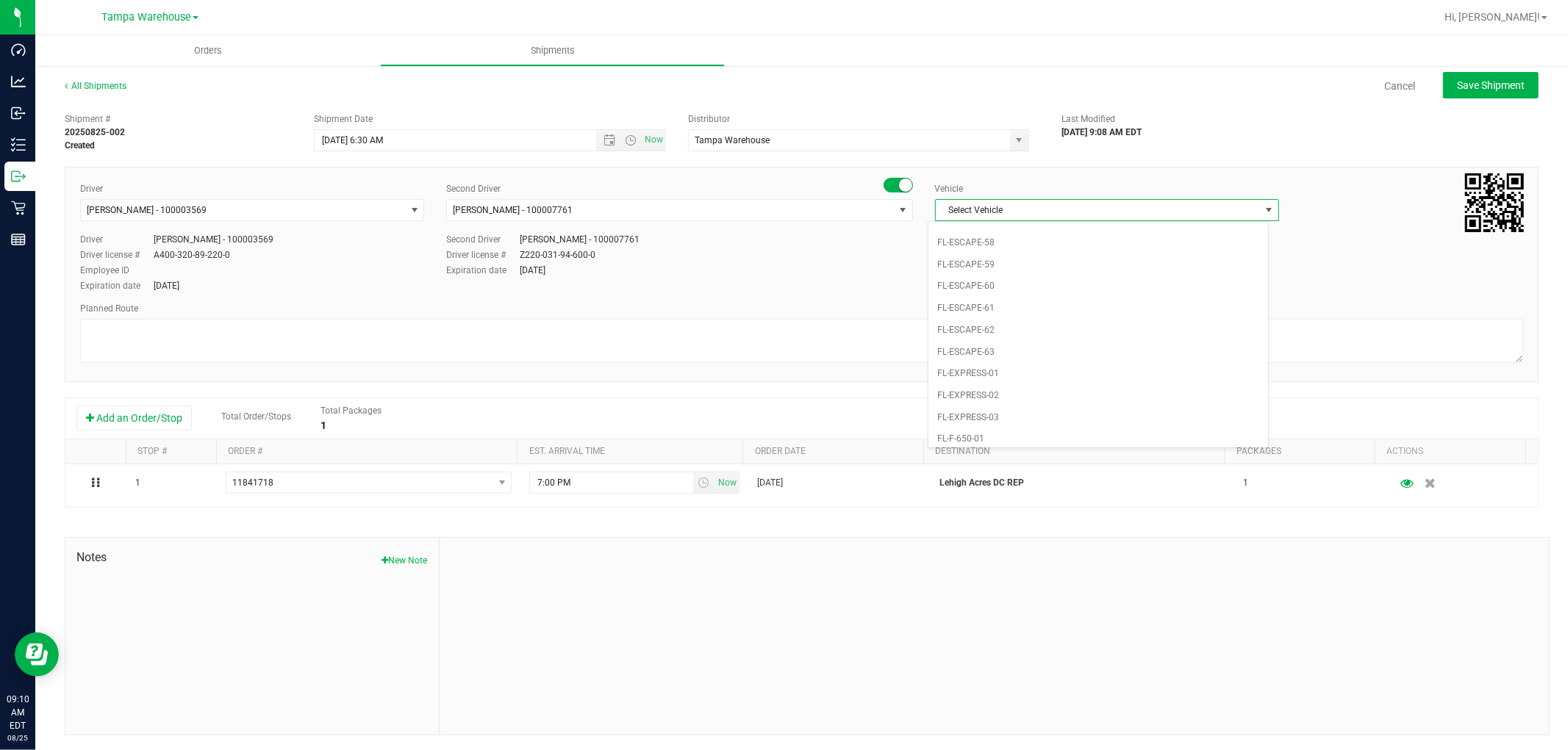
scroll to position [196, 0]
click at [995, 370] on li "FL-EXPRESS-01" at bounding box center [1098, 367] width 339 height 22
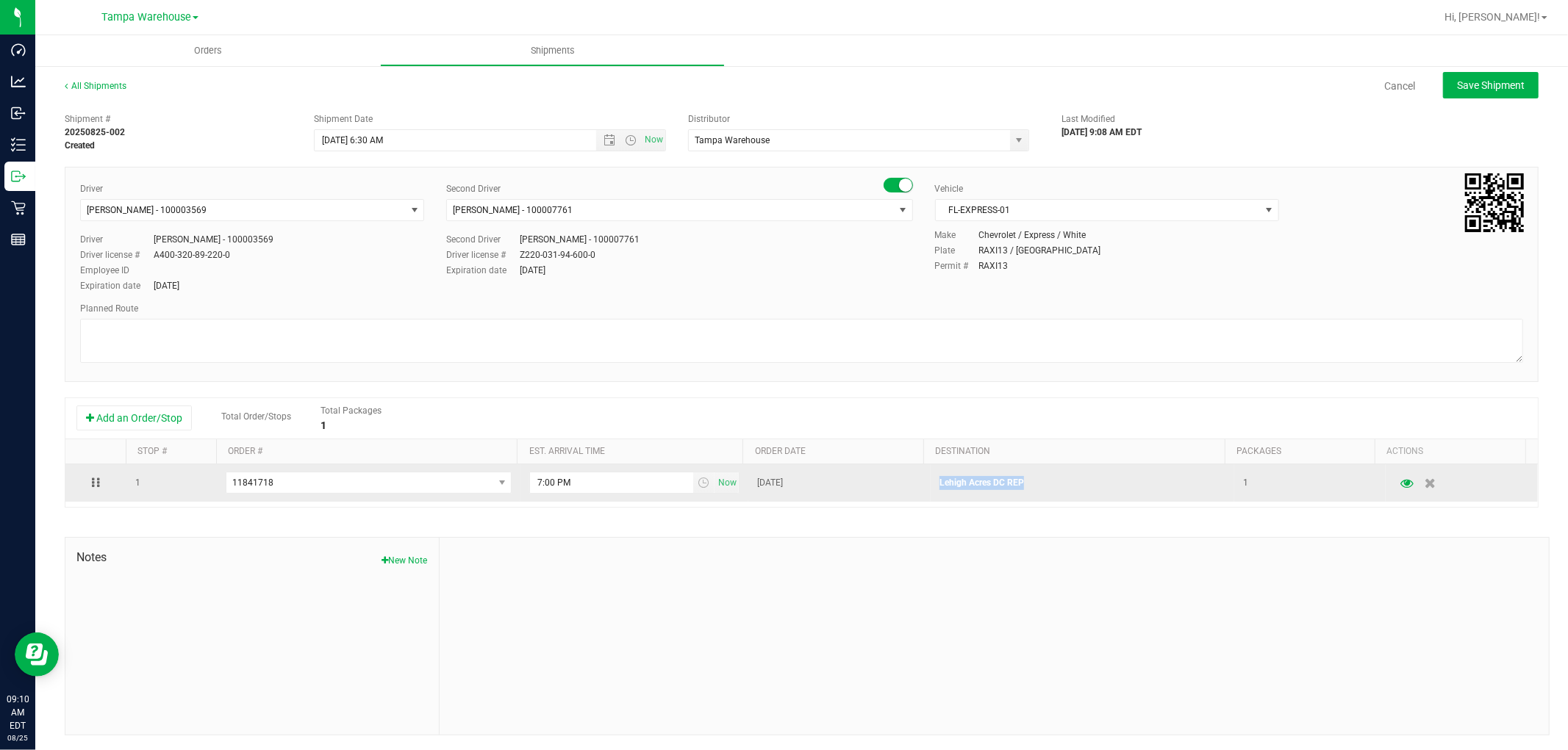
drag, startPoint x: 923, startPoint y: 490, endPoint x: 1024, endPoint y: 475, distance: 102.1
click at [1024, 475] on td "Lehigh Acres DC REP" at bounding box center [1083, 483] width 303 height 38
copy p "Lehigh Acres DC REP"
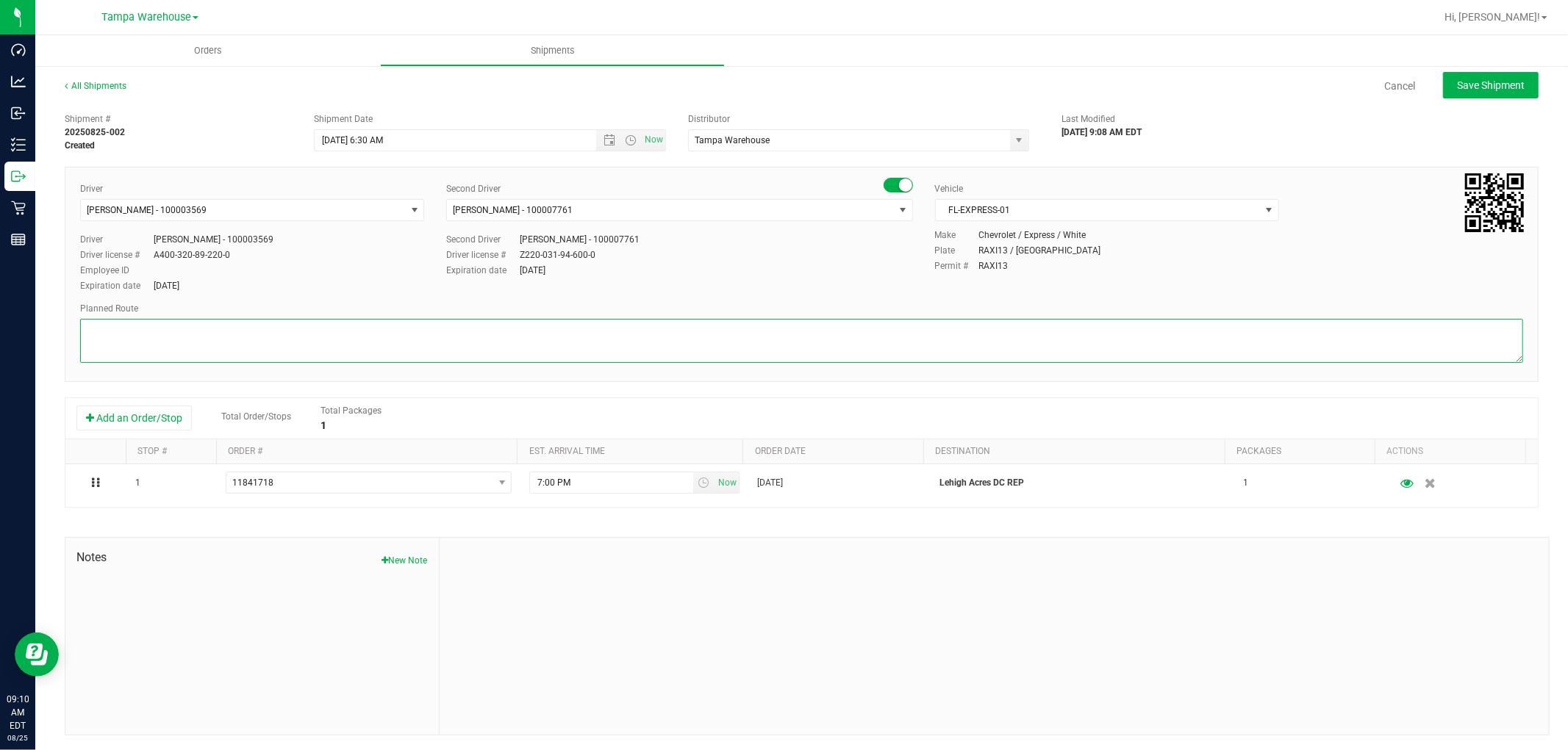
click at [261, 334] on textarea at bounding box center [801, 341] width 1443 height 44
paste textarea "Lehigh Acres DC REP"
type textarea "Lehigh Acres DC REP HARDWARE [DATE]"
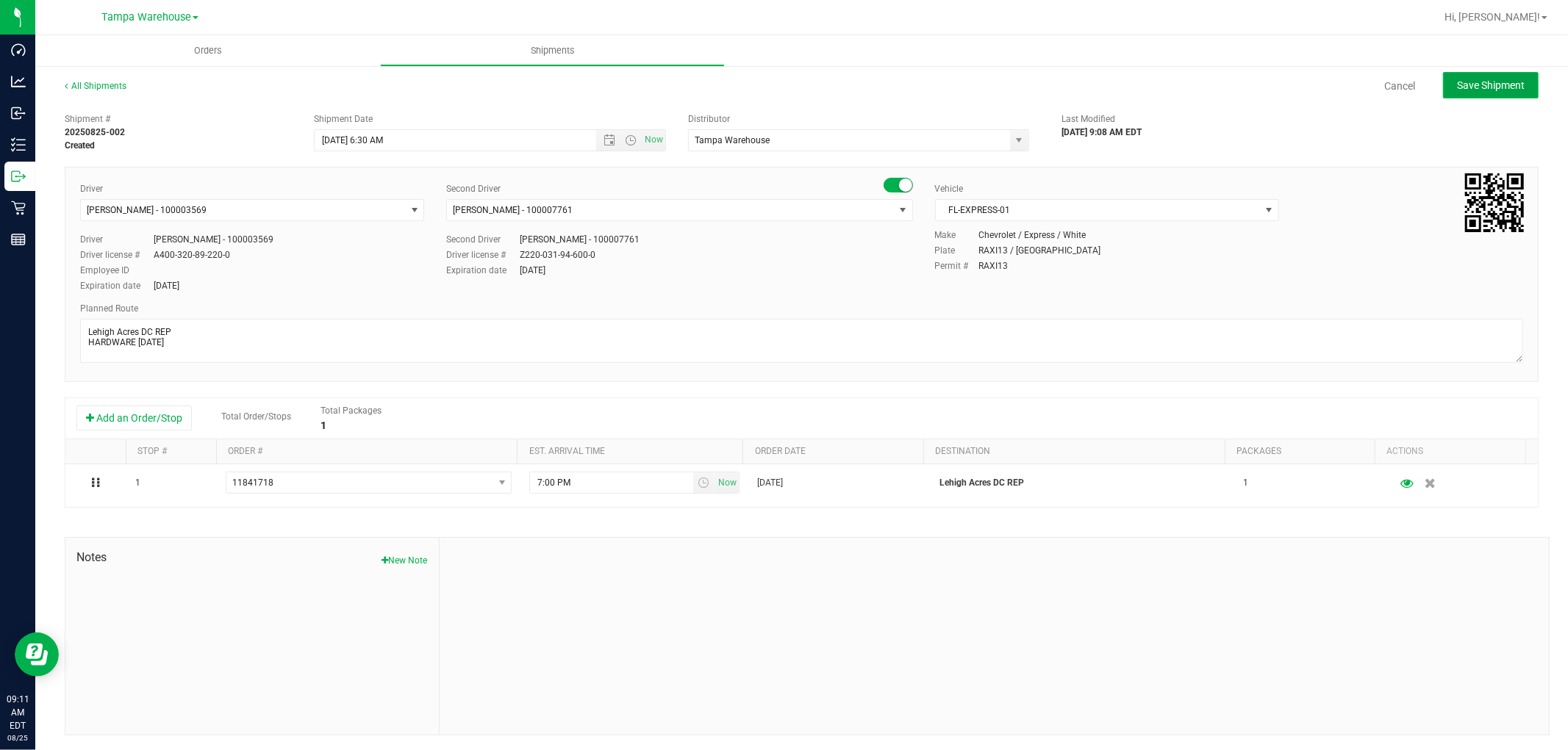
click at [1499, 76] on button "Save Shipment" at bounding box center [1490, 85] width 95 height 26
type input "[DATE] 10:30 AM"
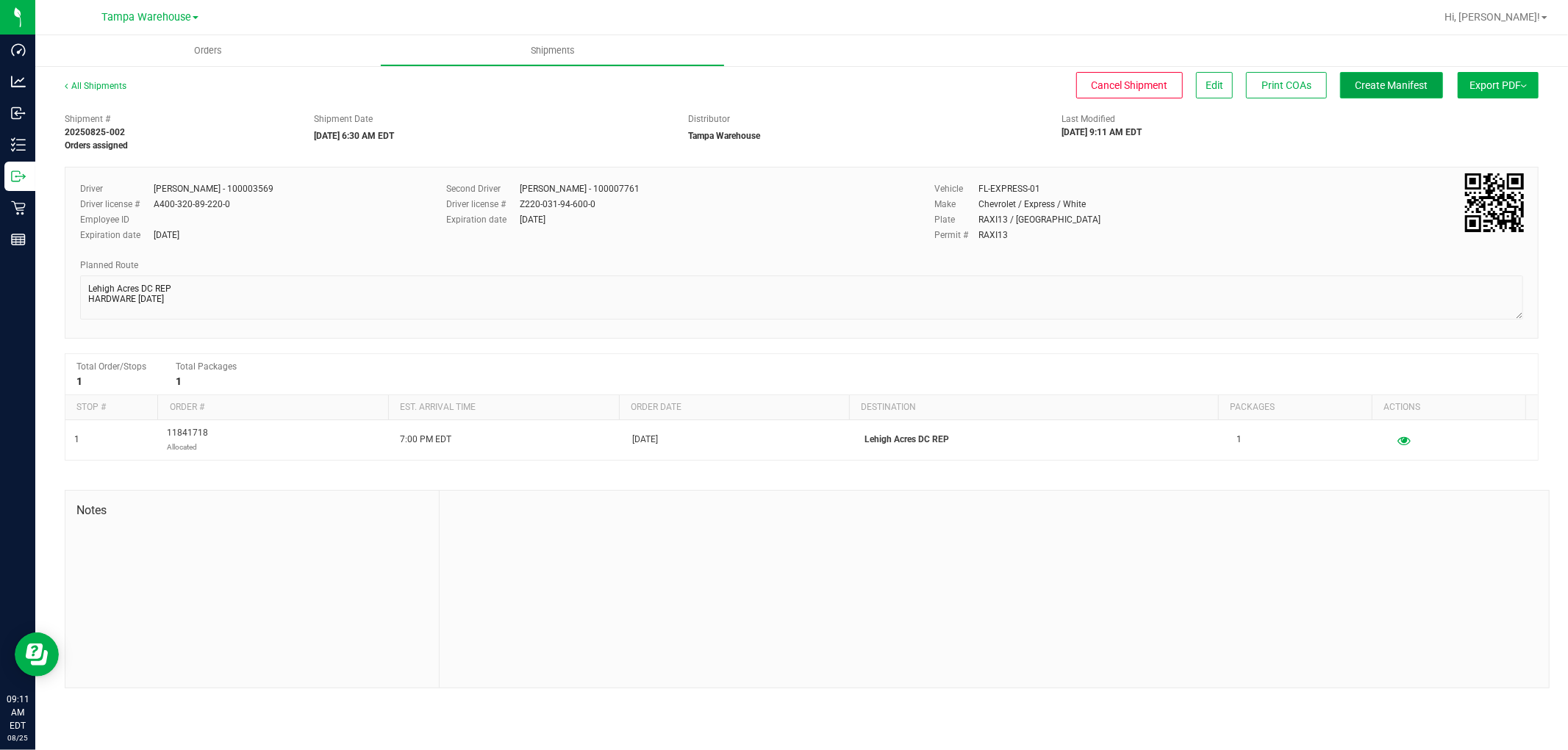
click at [1402, 91] on button "Create Manifest" at bounding box center [1391, 85] width 103 height 26
click at [1489, 90] on button "Export PDF" at bounding box center [1498, 85] width 81 height 26
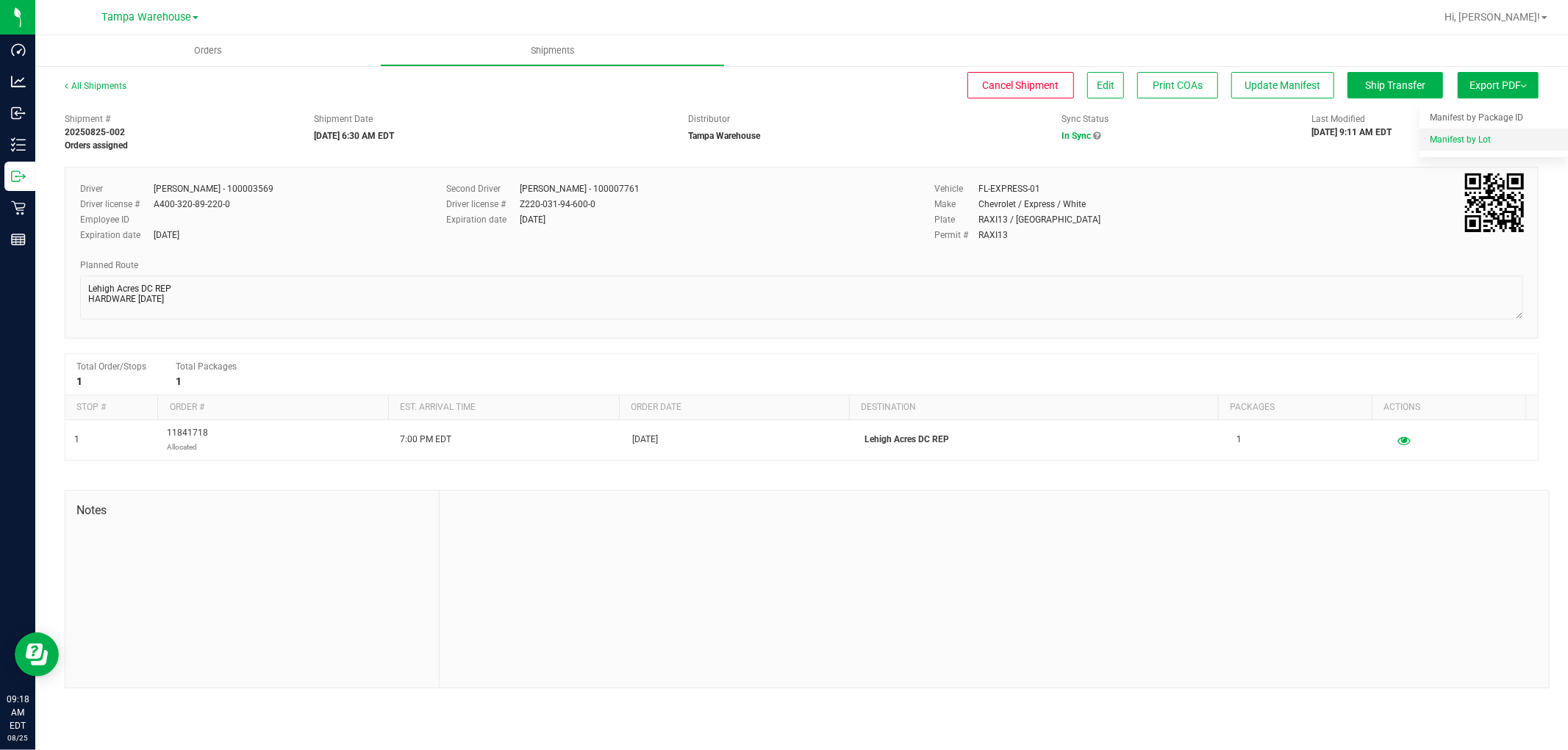
click at [1478, 138] on span "Manifest by Lot" at bounding box center [1460, 139] width 61 height 10
